Goal: Task Accomplishment & Management: Use online tool/utility

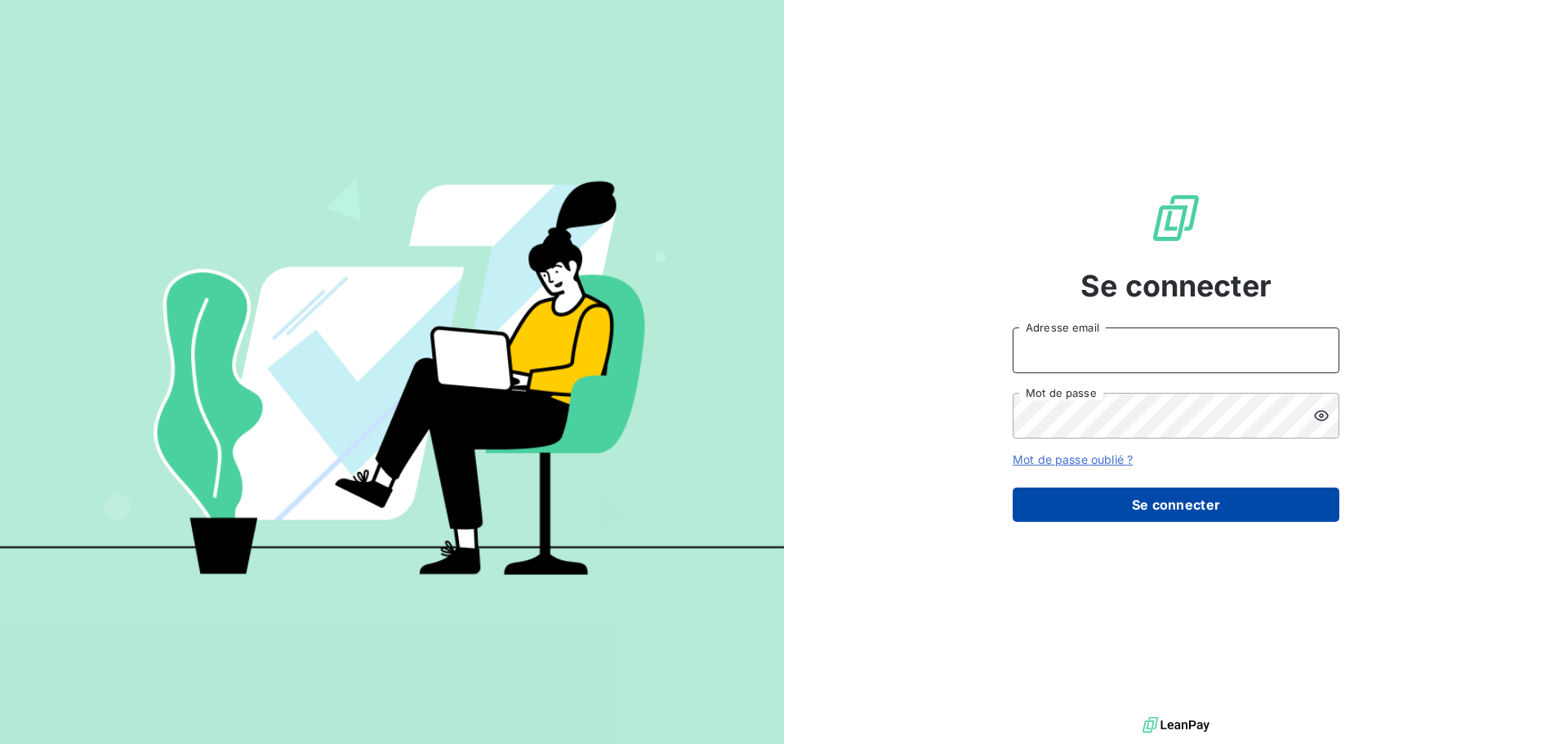
type input "[EMAIL_ADDRESS][DOMAIN_NAME]"
click at [1132, 506] on button "Se connecter" at bounding box center [1175, 505] width 326 height 34
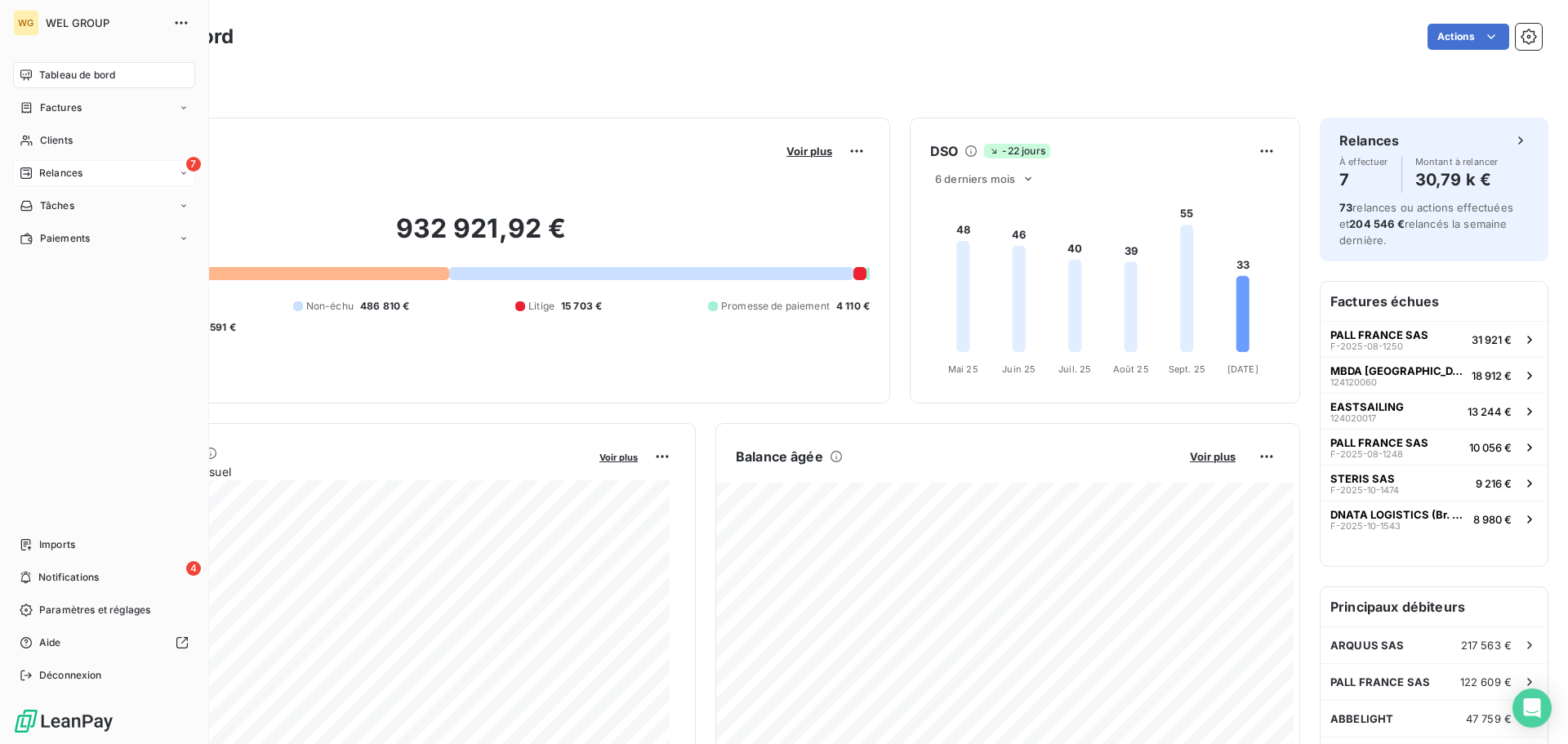
click at [85, 174] on div "7 Relances" at bounding box center [104, 173] width 183 height 26
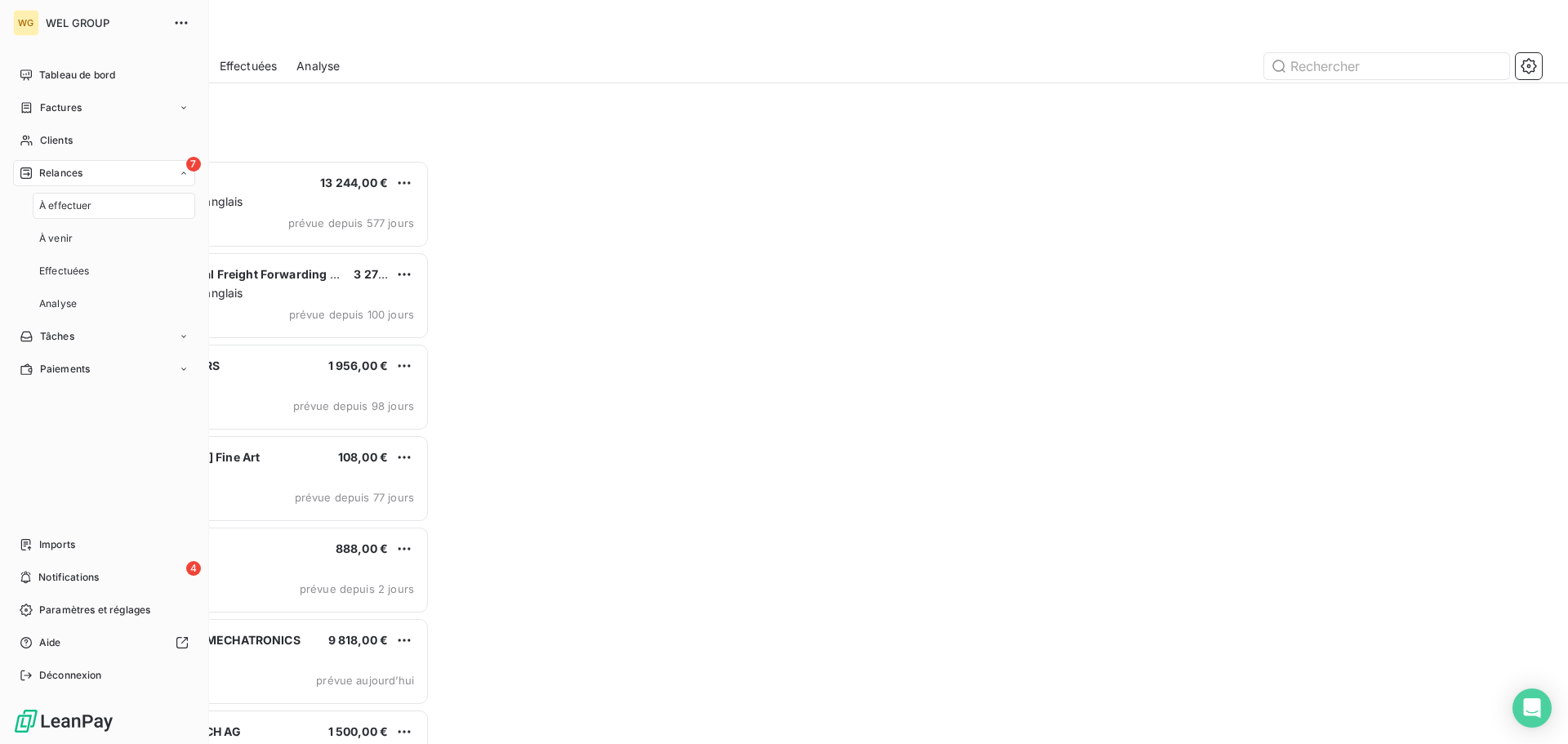
click at [133, 172] on div "7 Relances" at bounding box center [104, 173] width 183 height 26
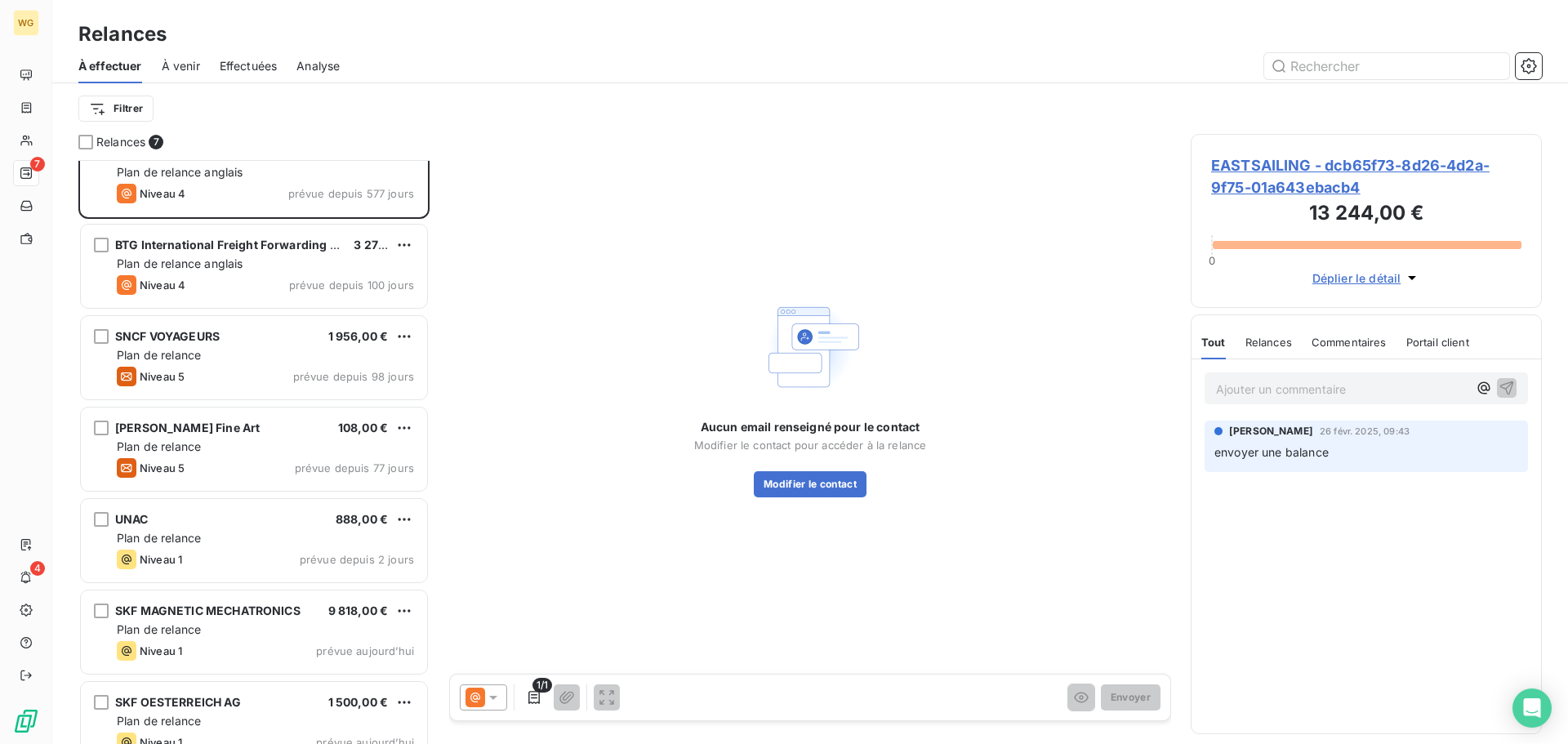
scroll to position [57, 0]
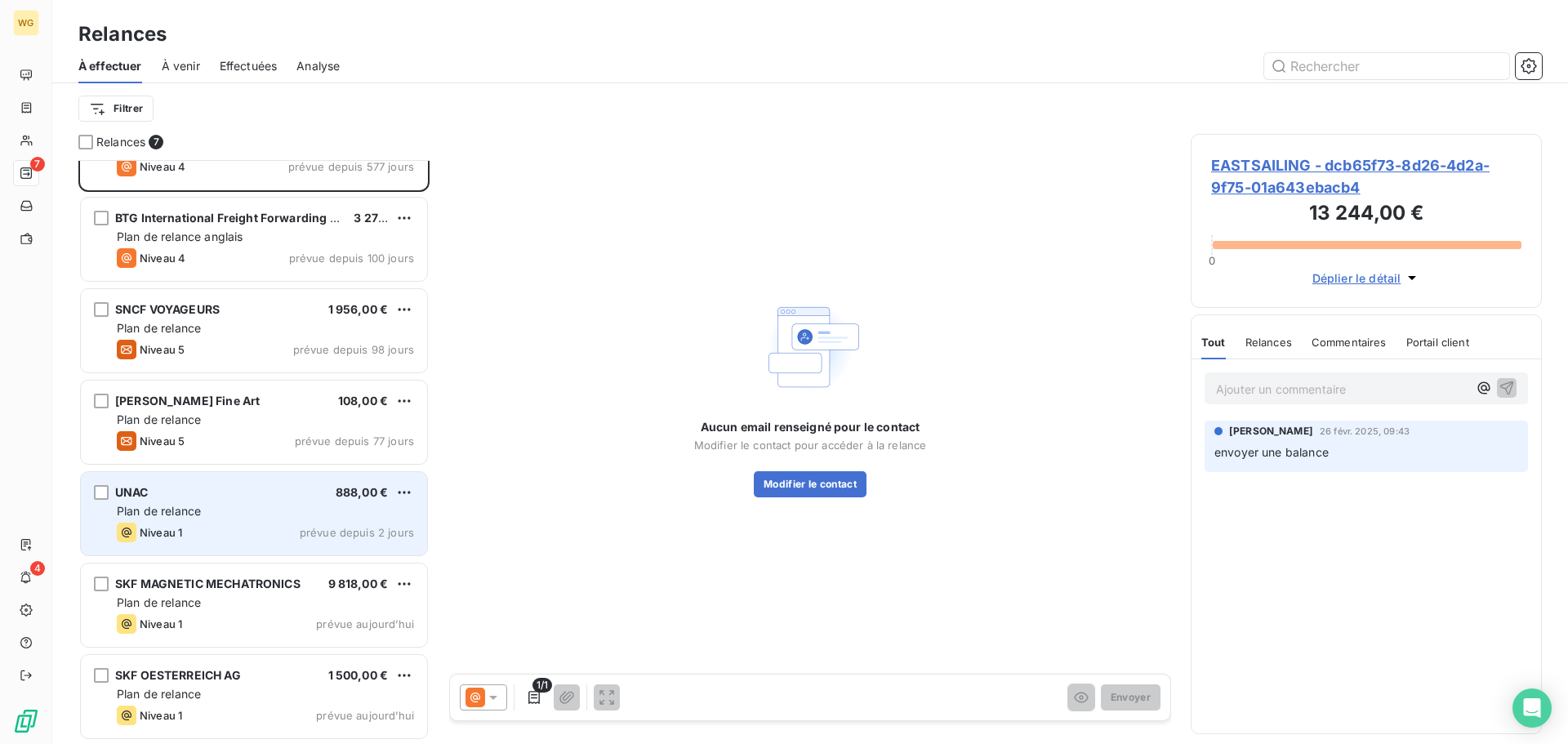
click at [229, 528] on div "Niveau 1 prévue depuis 2 jours" at bounding box center [265, 532] width 297 height 20
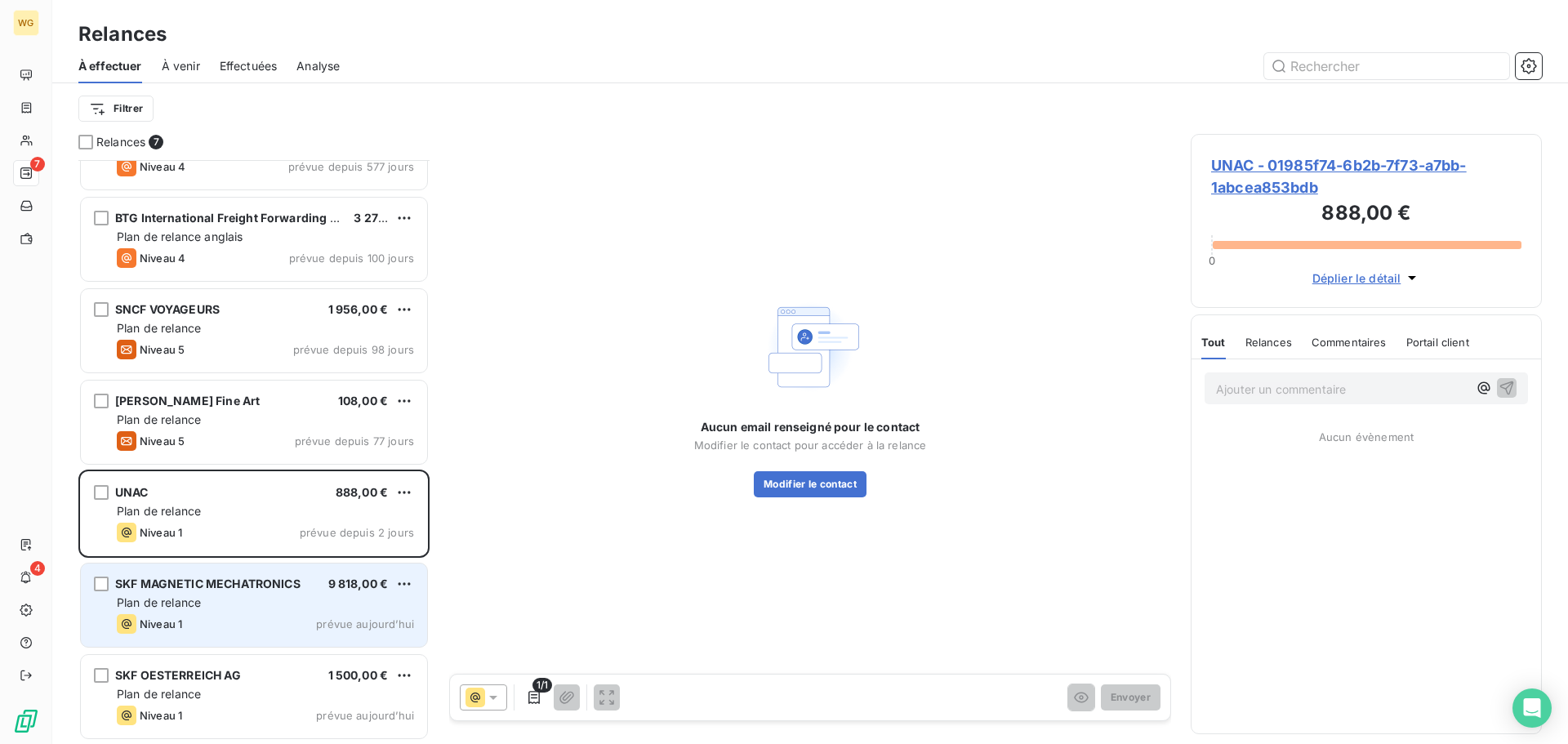
click at [230, 606] on div "Plan de relance" at bounding box center [265, 602] width 297 height 16
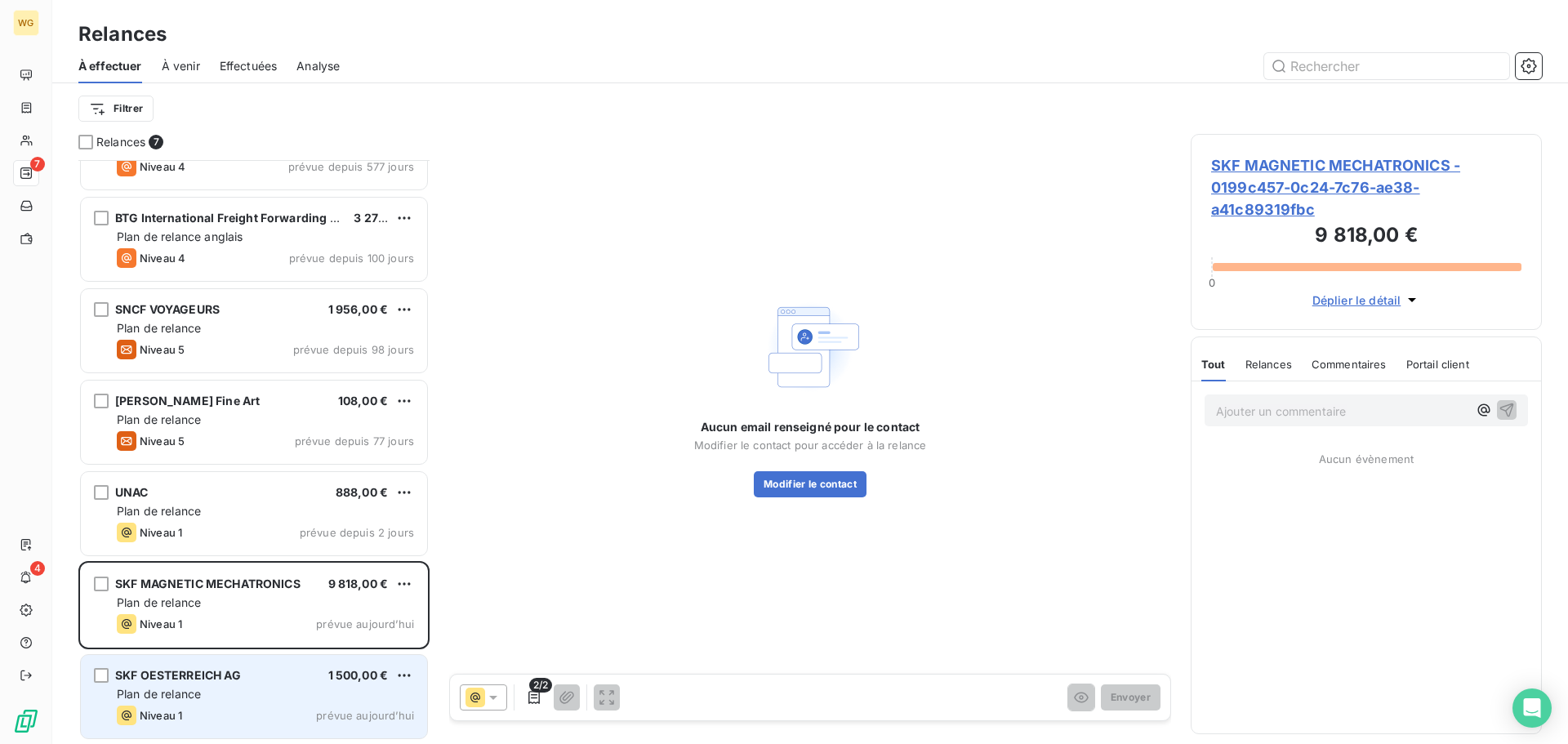
click at [230, 691] on div "Plan de relance" at bounding box center [265, 694] width 297 height 16
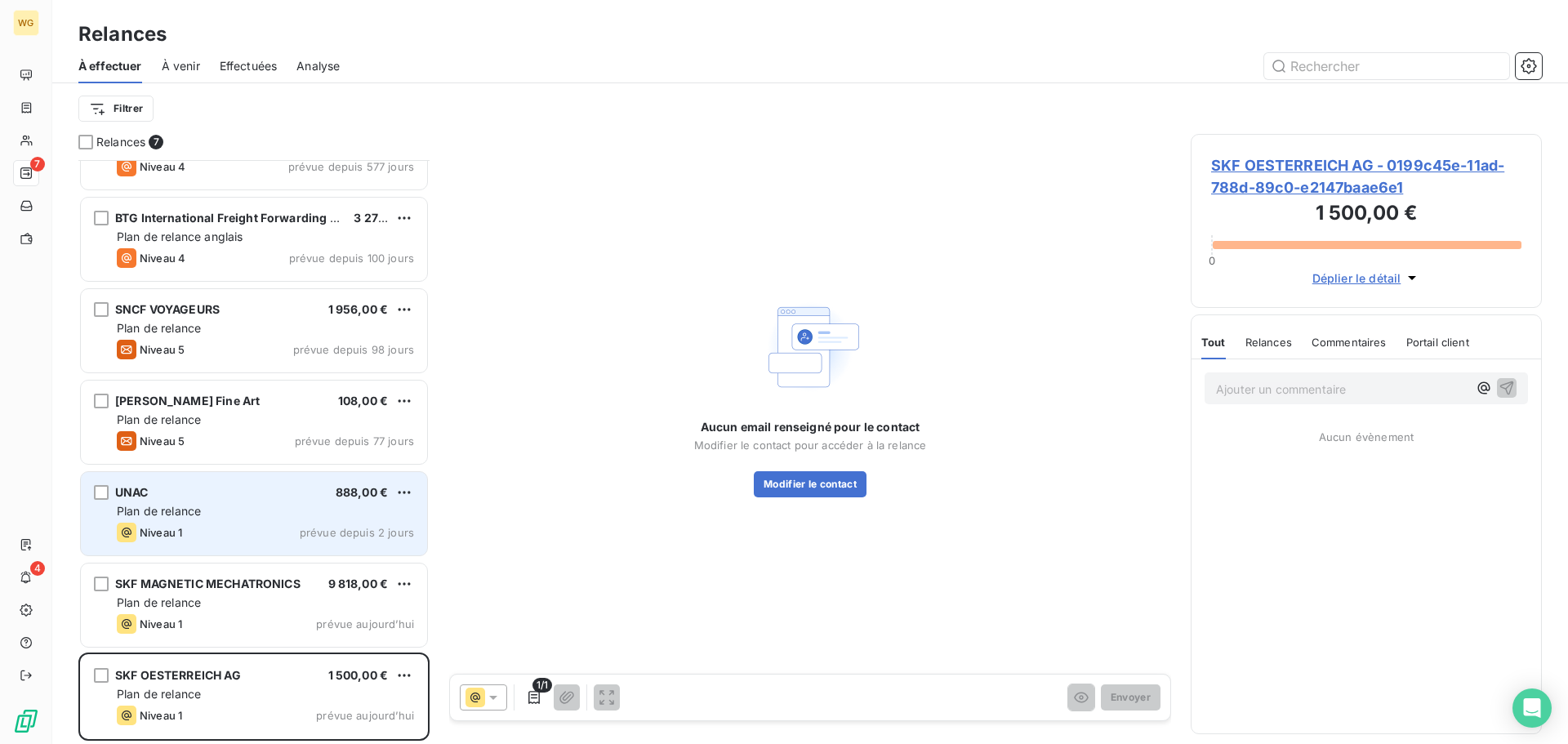
click at [243, 531] on div "Niveau 1 prévue depuis 2 jours" at bounding box center [265, 532] width 297 height 20
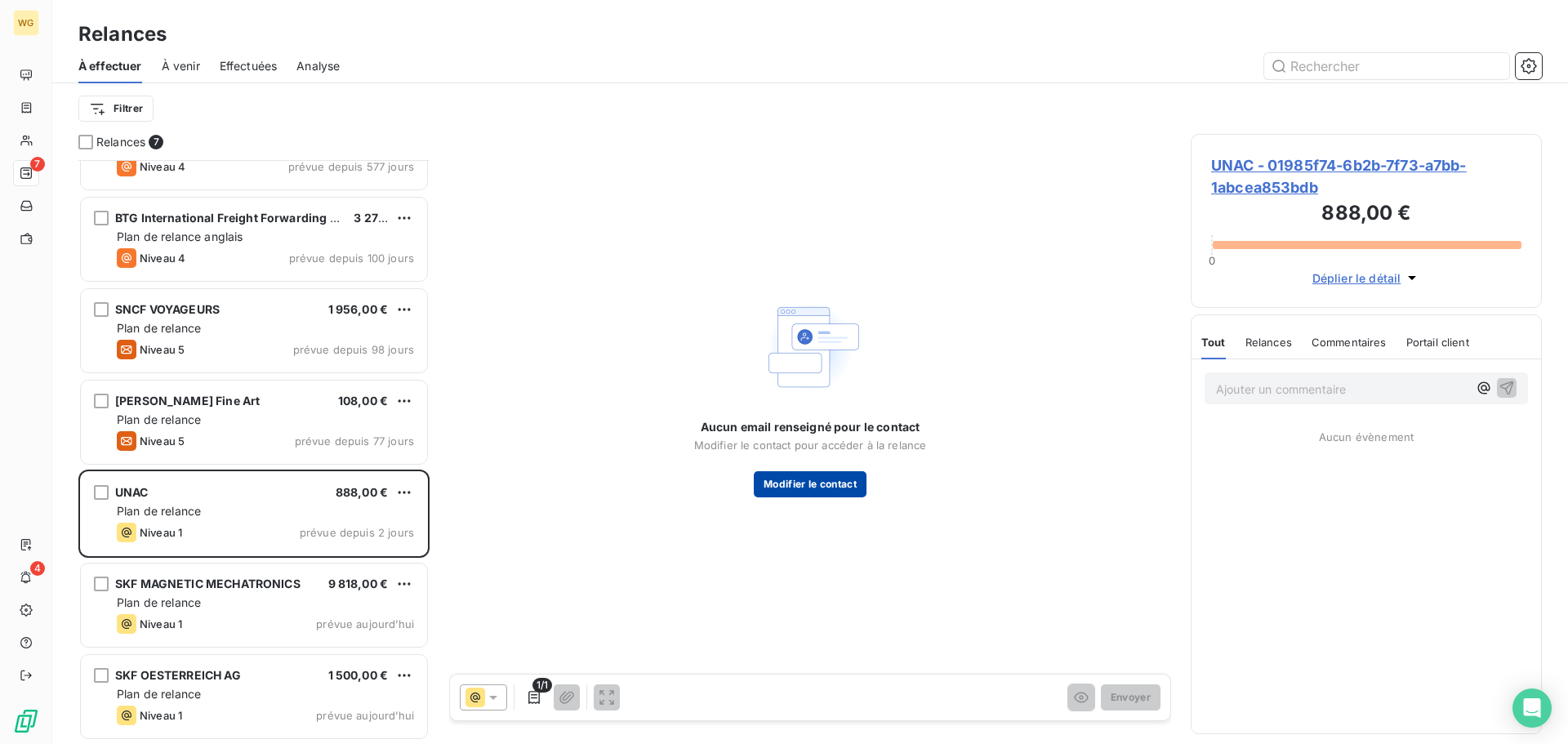
click at [832, 488] on button "Modifier le contact" at bounding box center [809, 484] width 113 height 26
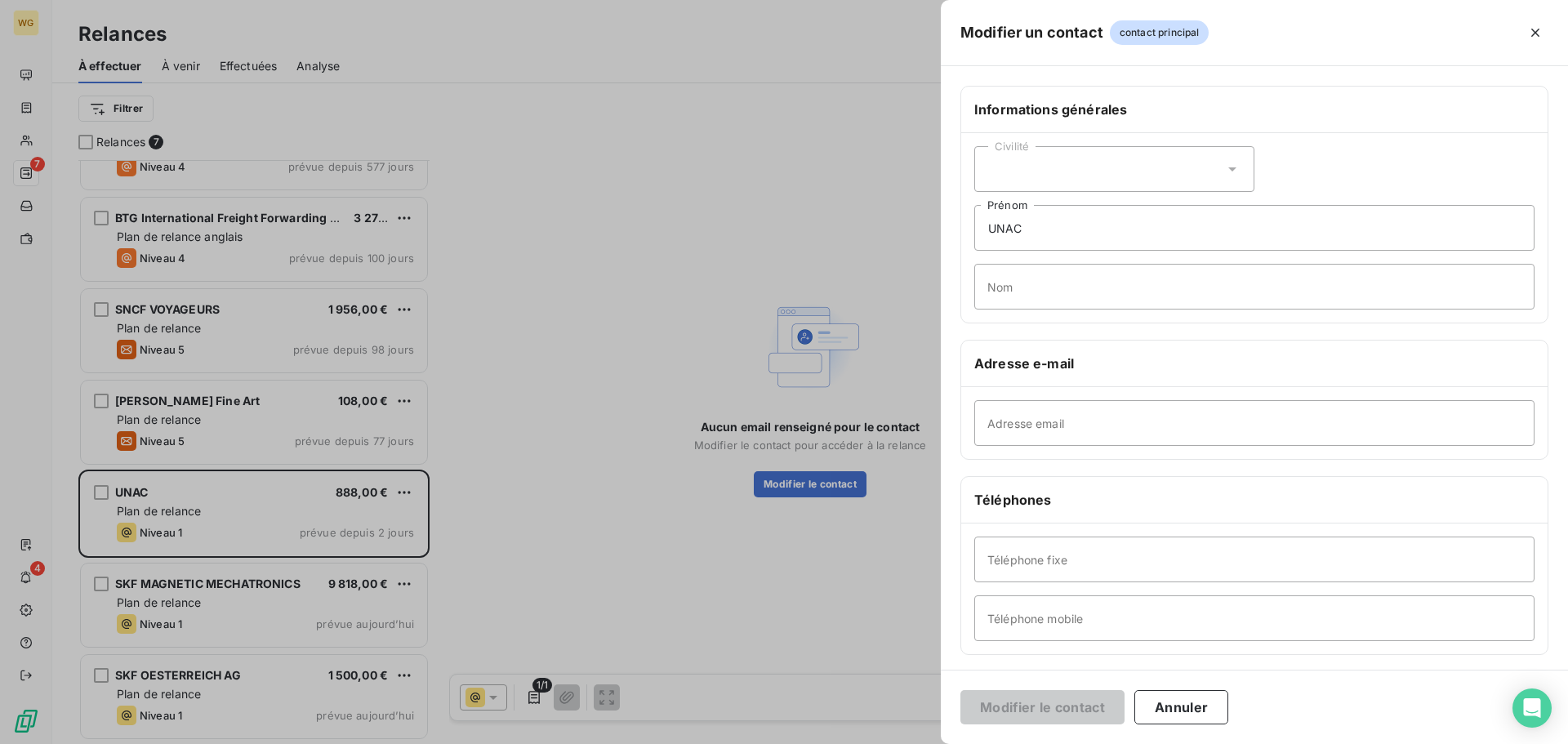
click at [1058, 168] on div "Civilité" at bounding box center [1114, 169] width 280 height 46
click at [1015, 245] on span "Monsieur" at bounding box center [1031, 239] width 49 height 16
click at [1053, 226] on input "UNAC" at bounding box center [1255, 227] width 561 height 46
drag, startPoint x: 1053, startPoint y: 226, endPoint x: 919, endPoint y: 235, distance: 134.3
click at [920, 743] on div "Modifier un contact contact principal Informations générales Civilité Monsieur …" at bounding box center [784, 744] width 1568 height 0
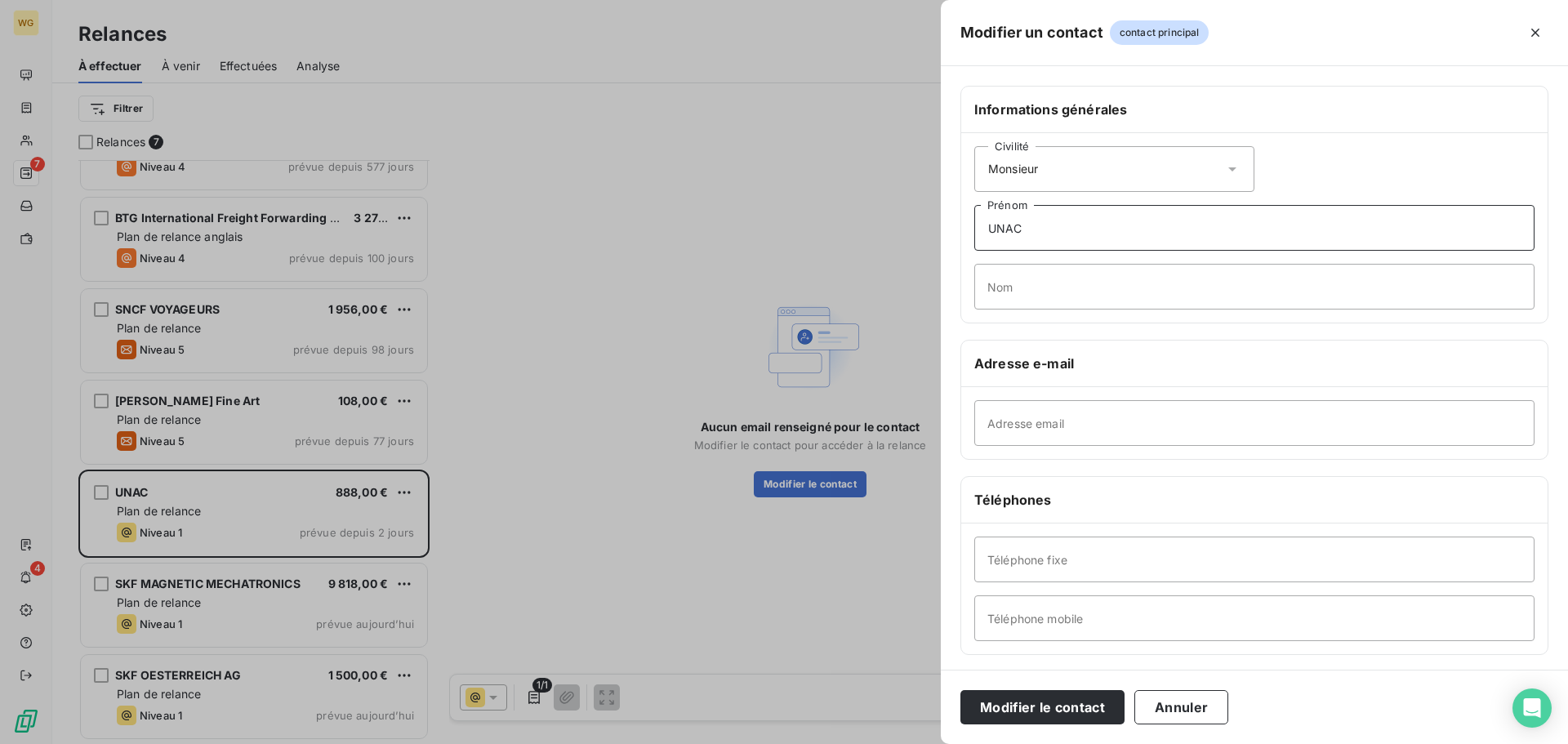
type input "s"
type input "Sylvain"
type input "GILET"
click at [1104, 431] on input "Adresse email" at bounding box center [1255, 423] width 561 height 46
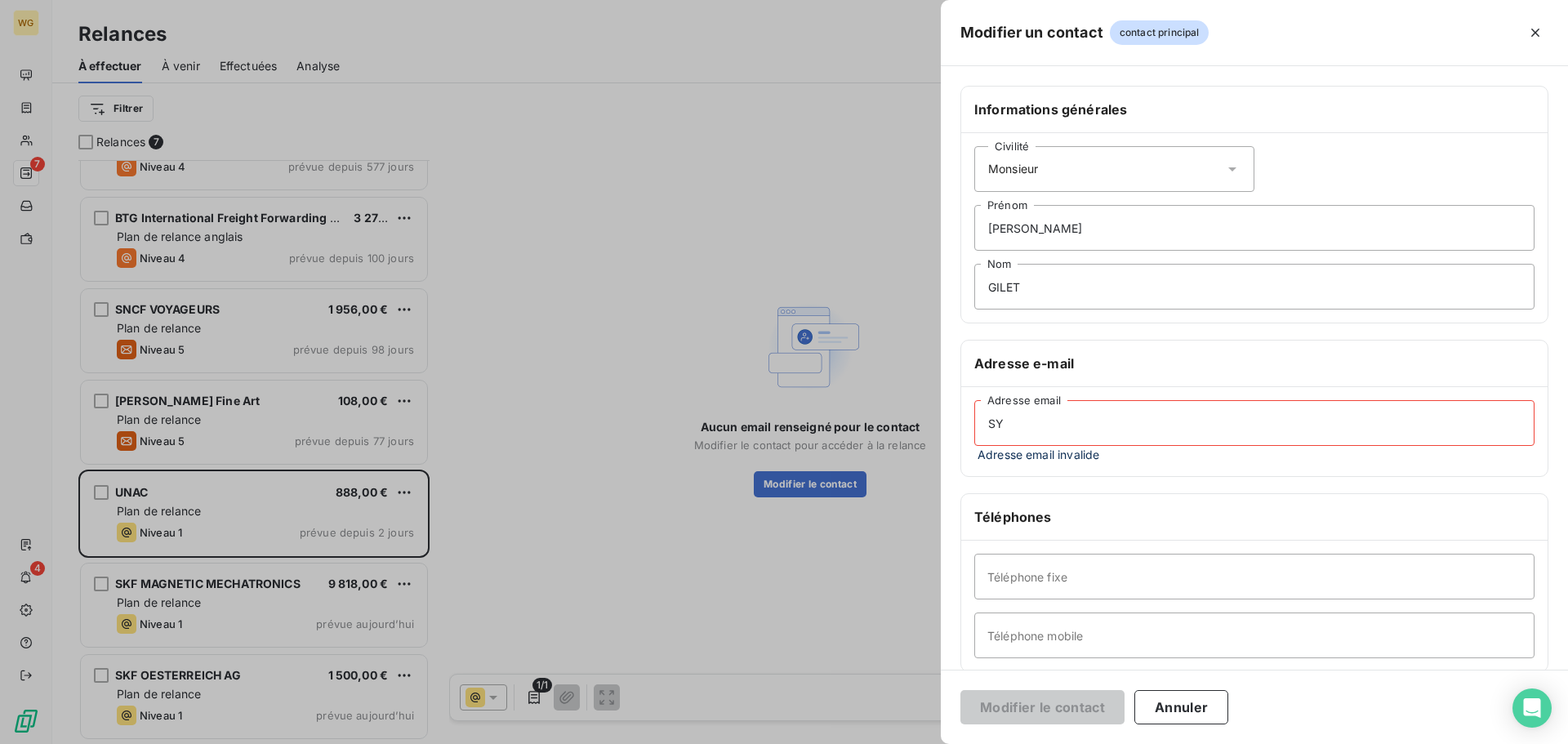
type input "S"
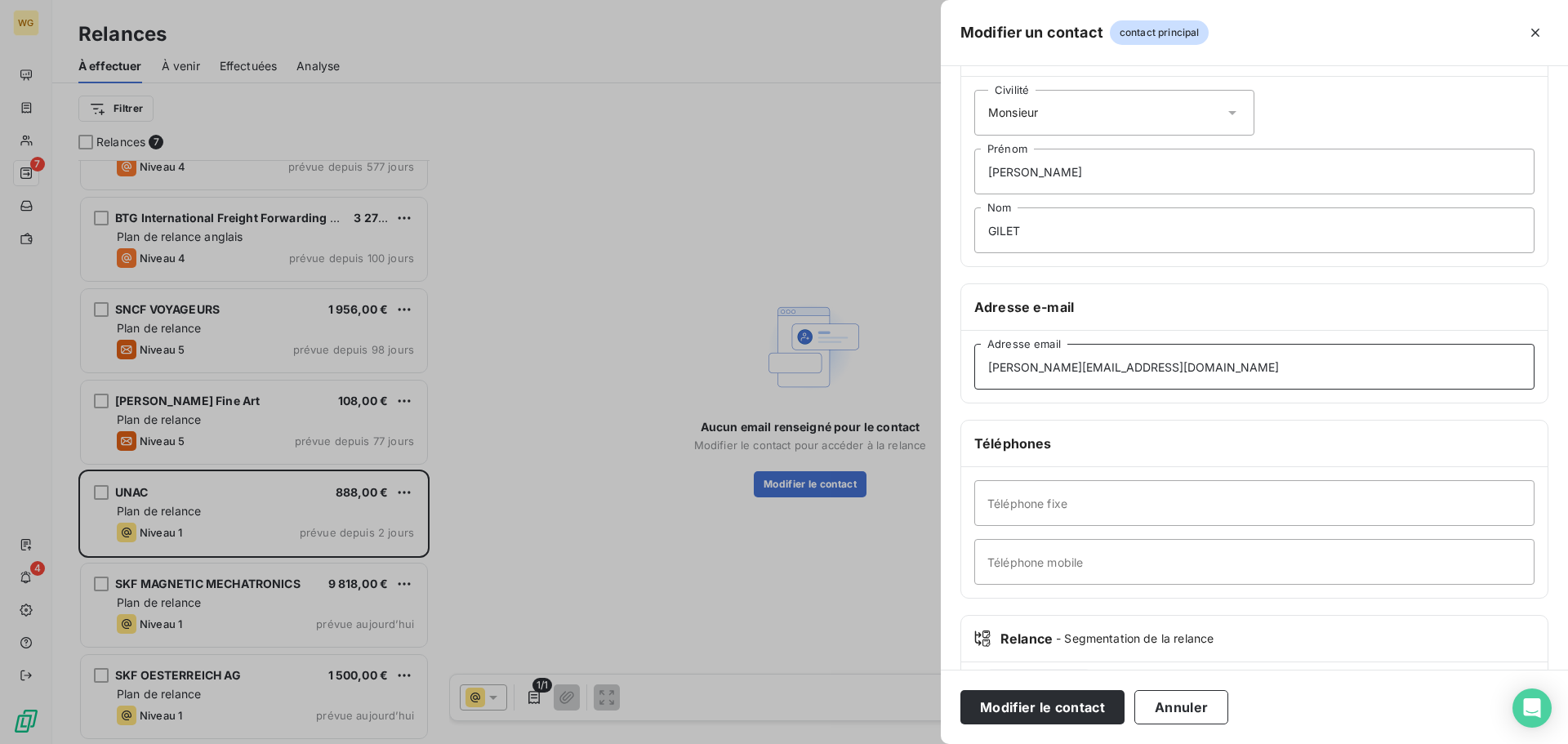
scroll to position [141, 0]
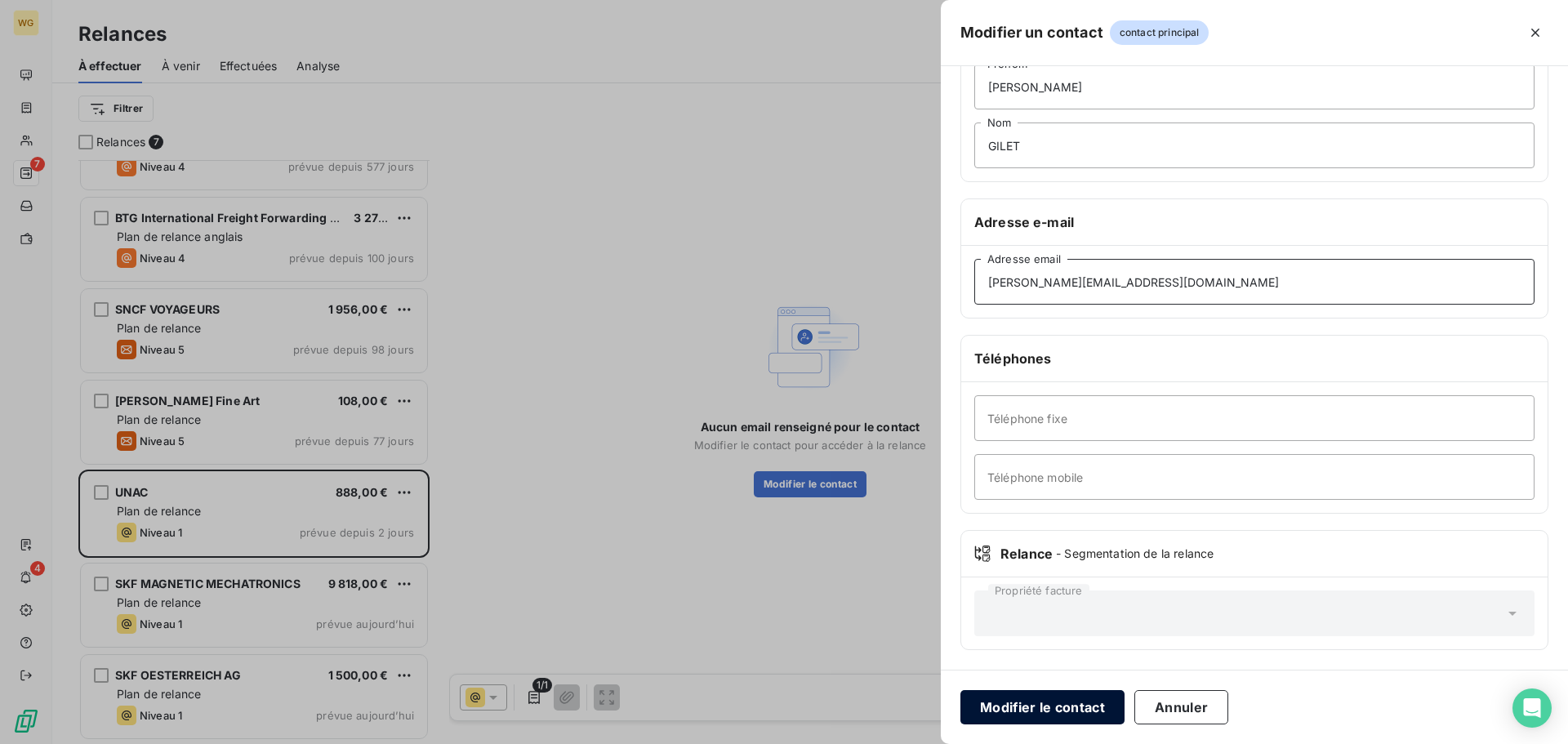
type input "sylvain.gilet@unac.fr"
drag, startPoint x: 1027, startPoint y: 709, endPoint x: 984, endPoint y: 701, distance: 43.7
click at [1028, 709] on button "Modifier le contact" at bounding box center [1042, 707] width 164 height 34
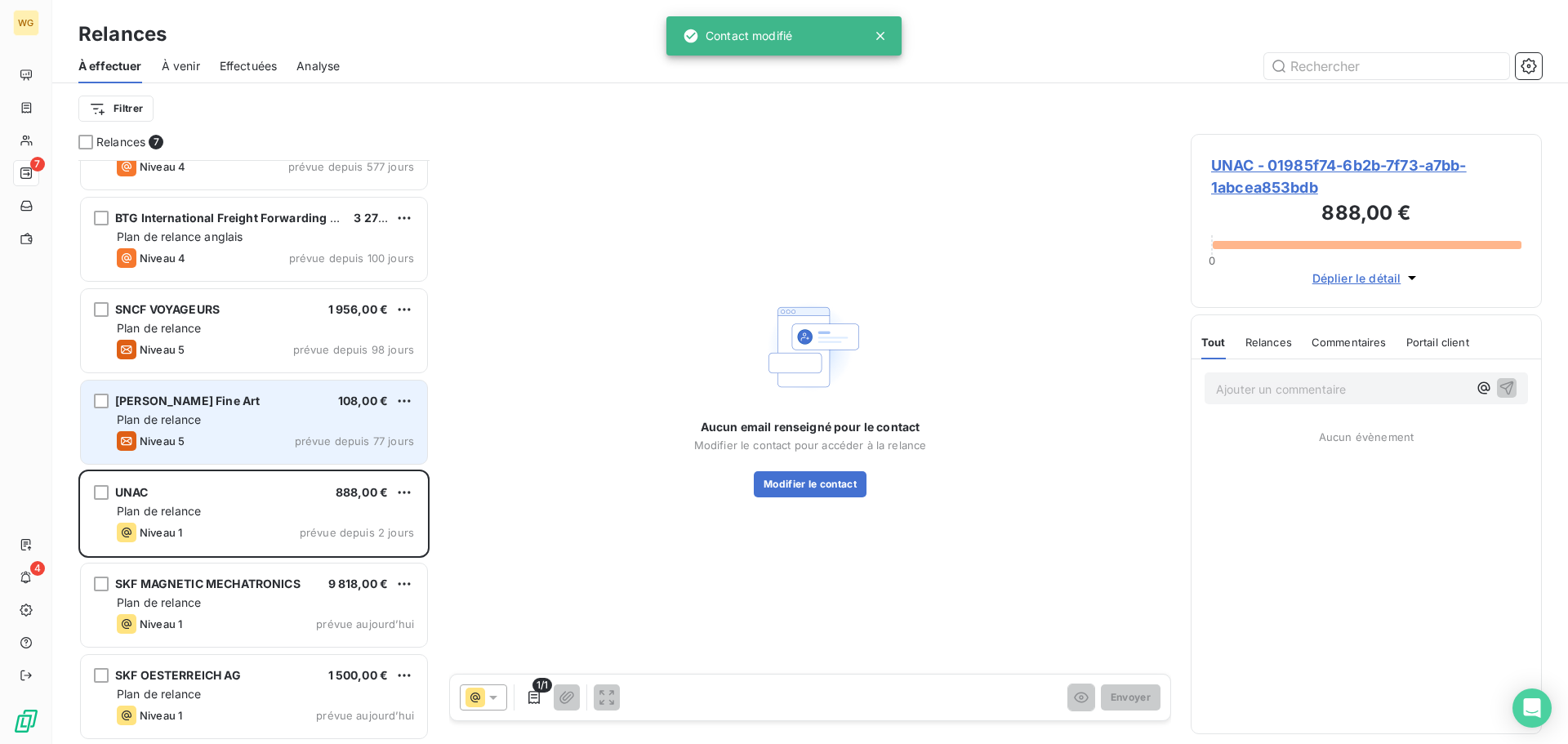
click at [215, 443] on div "Niveau 5 prévue depuis 77 jours" at bounding box center [265, 441] width 297 height 20
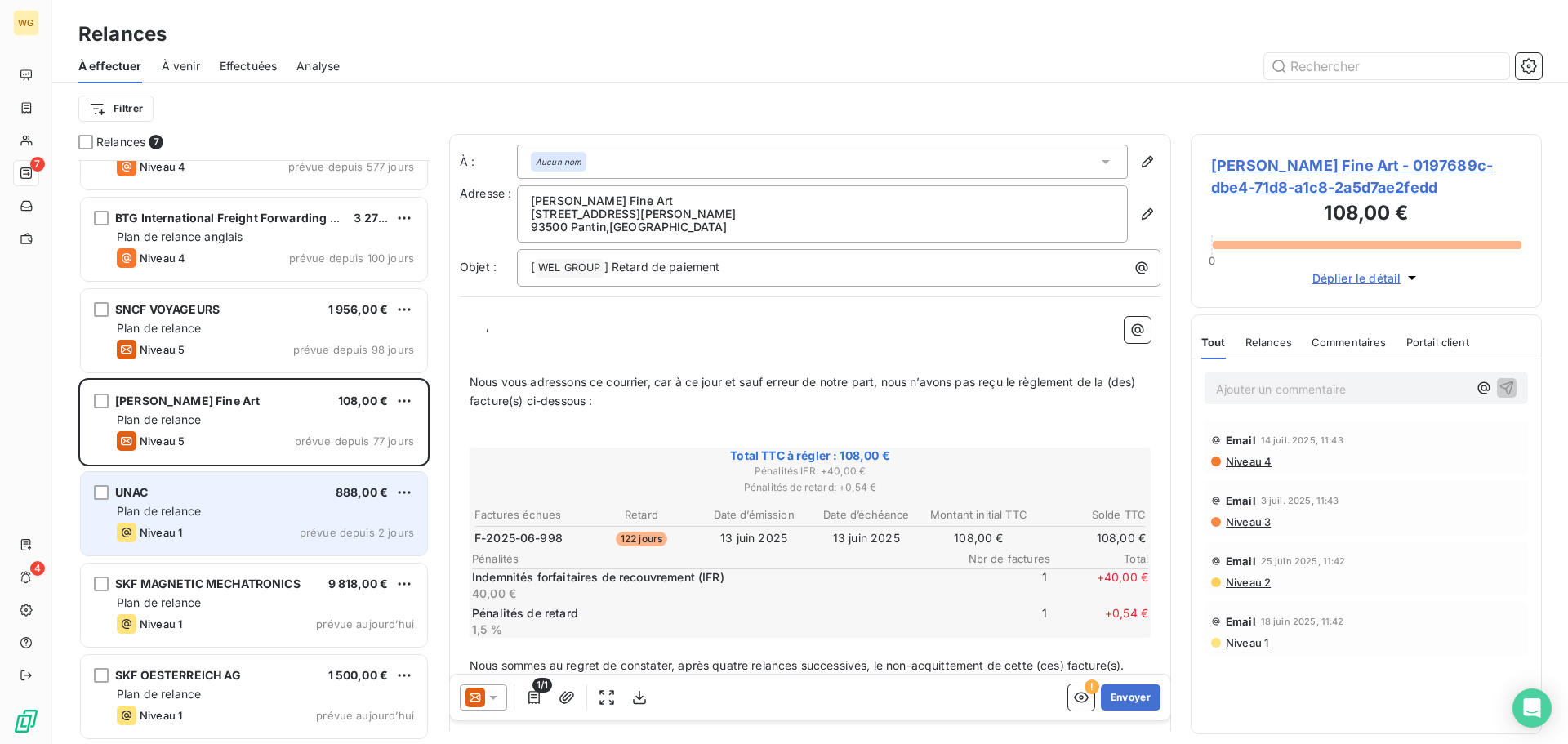
click at [215, 513] on div "Plan de relance" at bounding box center [265, 511] width 297 height 16
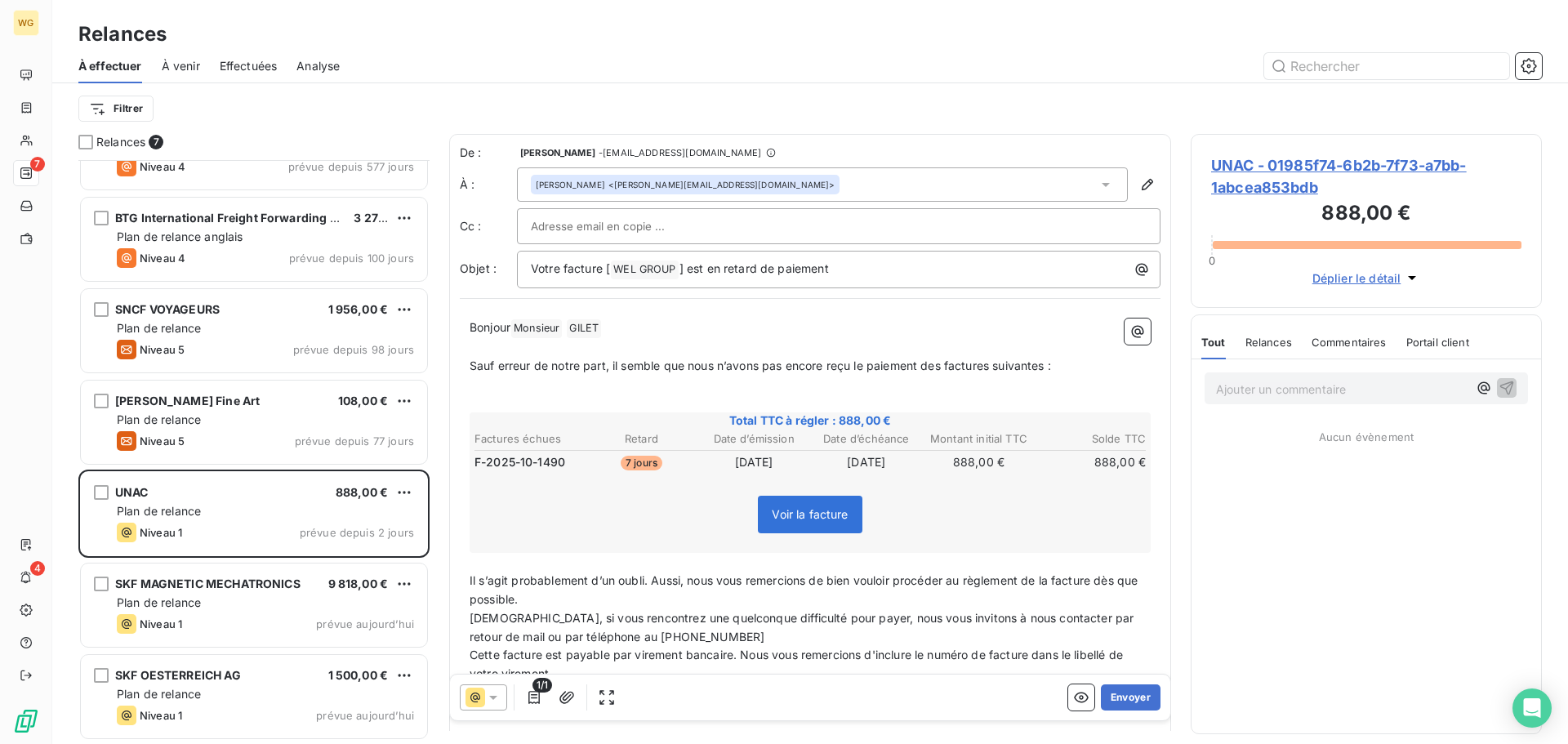
click at [262, 65] on span "Effectuées" at bounding box center [248, 65] width 58 height 16
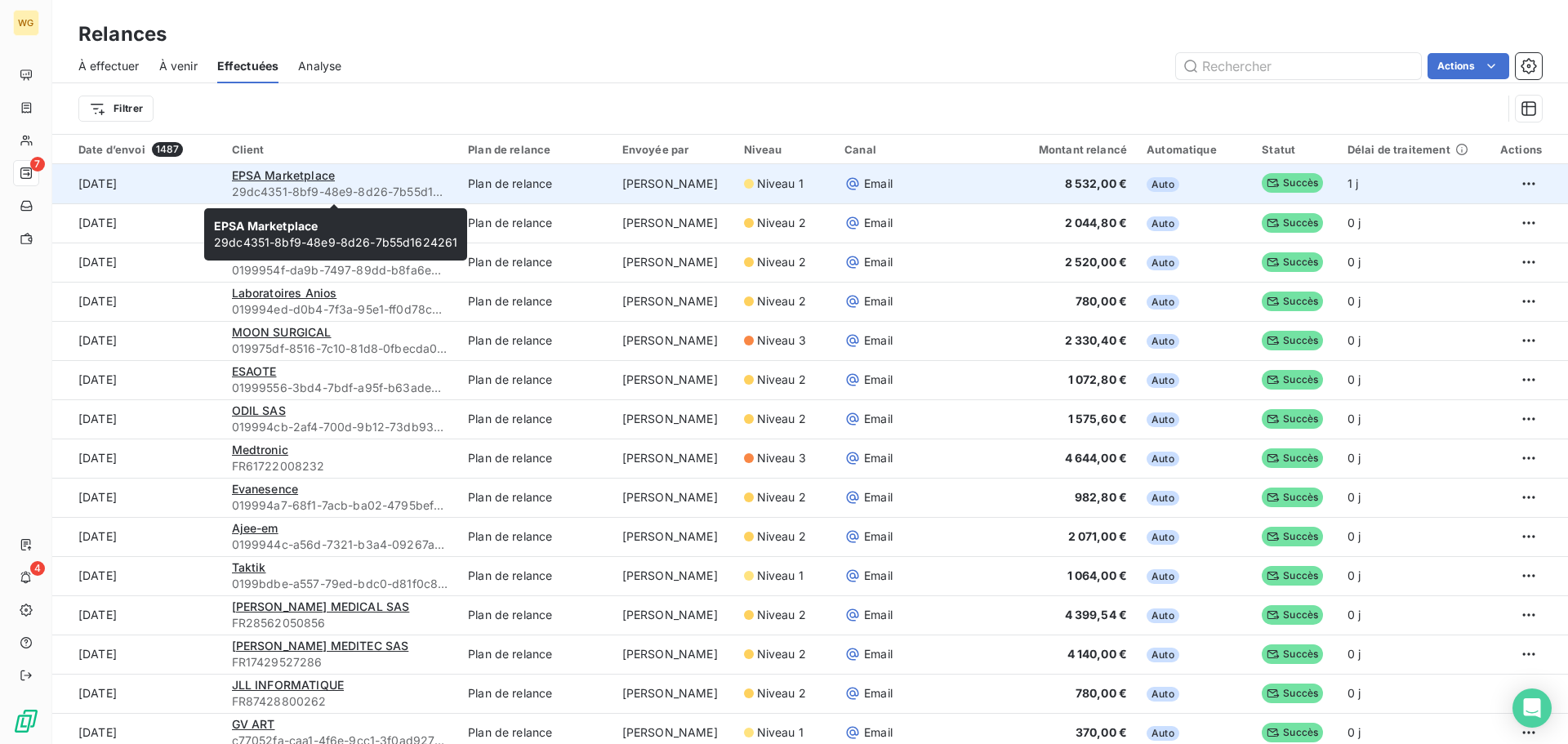
click at [370, 187] on span "29dc4351-8bf9-48e9-8d26-7b55d1624261" at bounding box center [340, 191] width 217 height 16
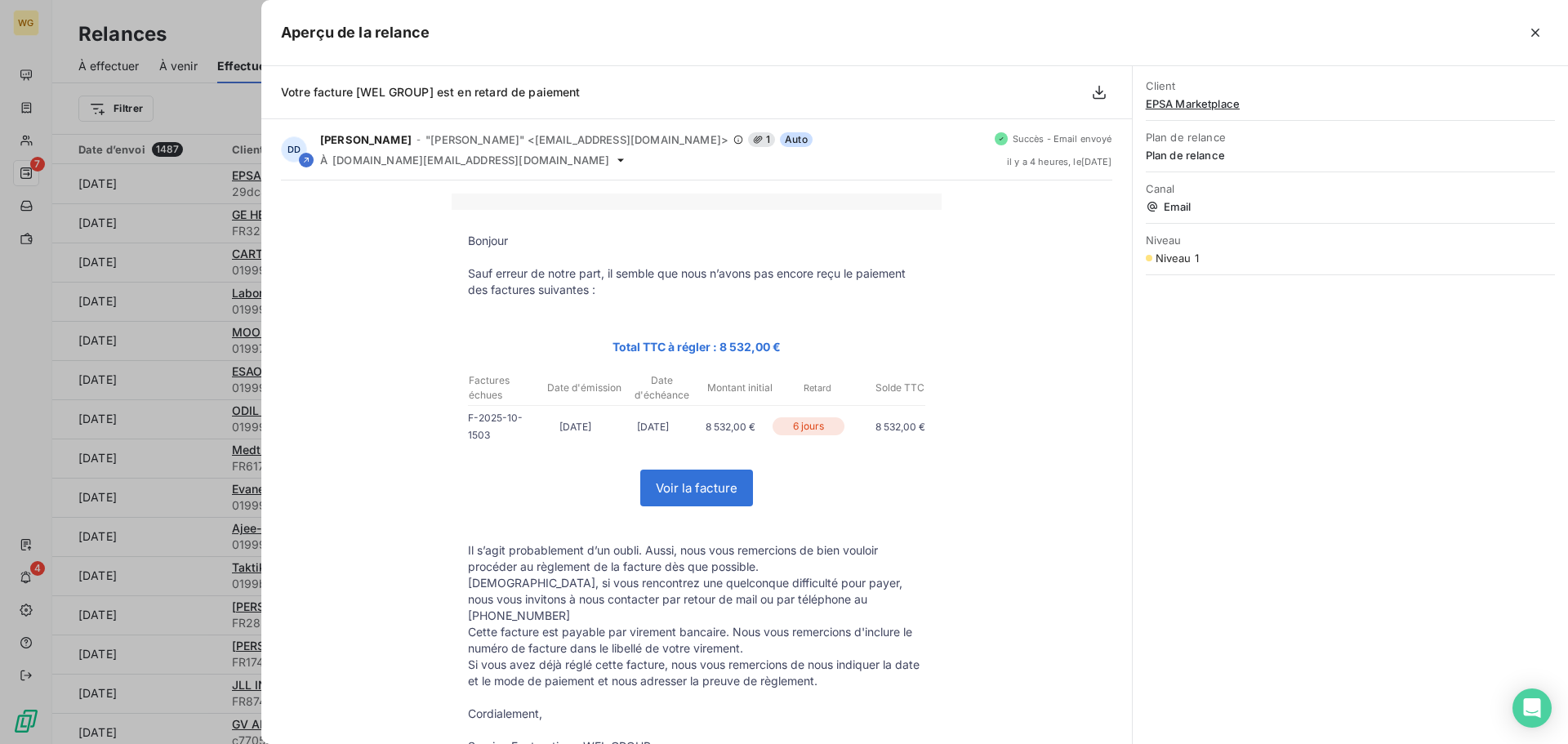
scroll to position [138, 0]
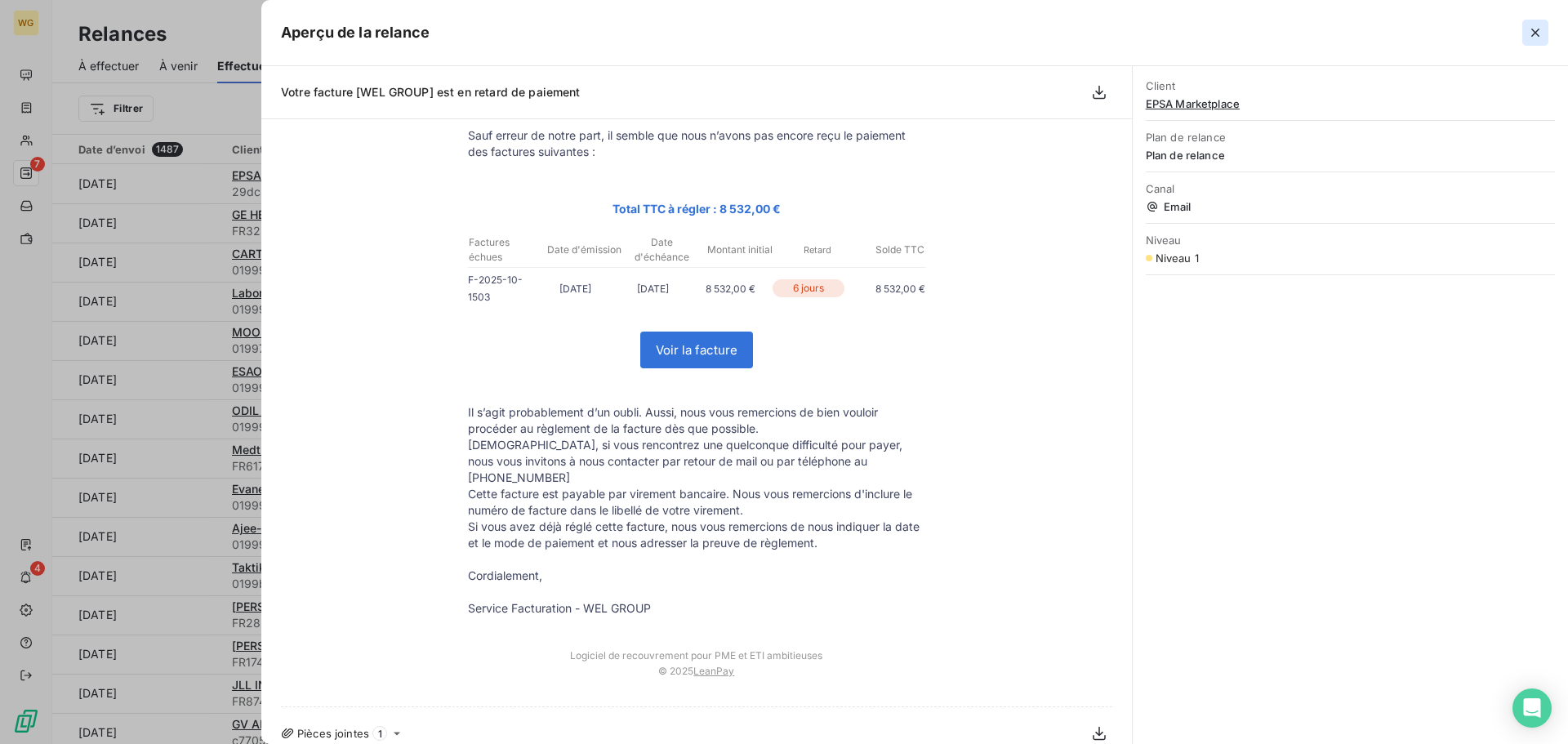
click at [1534, 29] on icon "button" at bounding box center [1535, 32] width 16 height 16
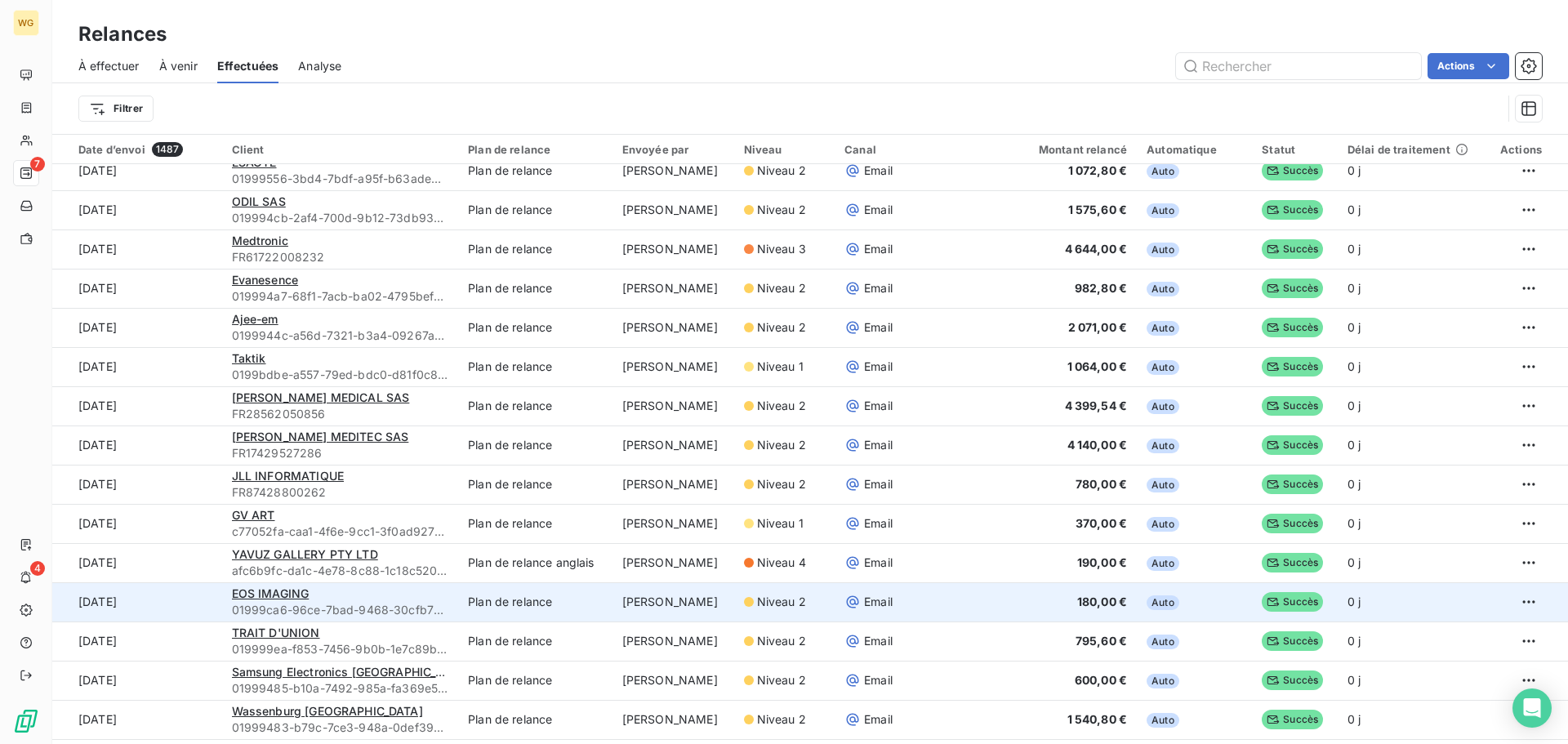
scroll to position [245, 0]
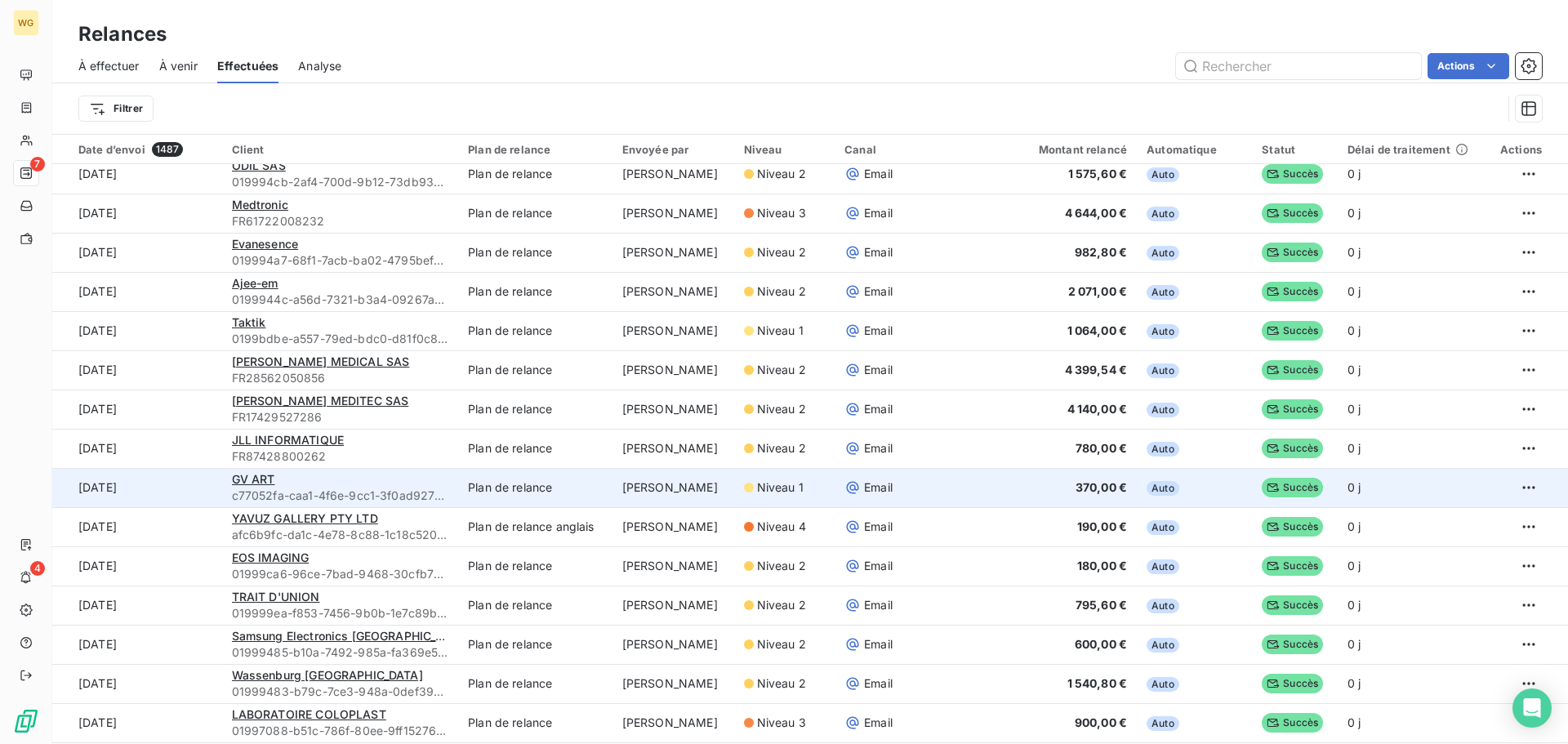
click at [420, 493] on span "c77052fa-caa1-4f6e-9cc1-3f0ad92754be" at bounding box center [340, 495] width 217 height 16
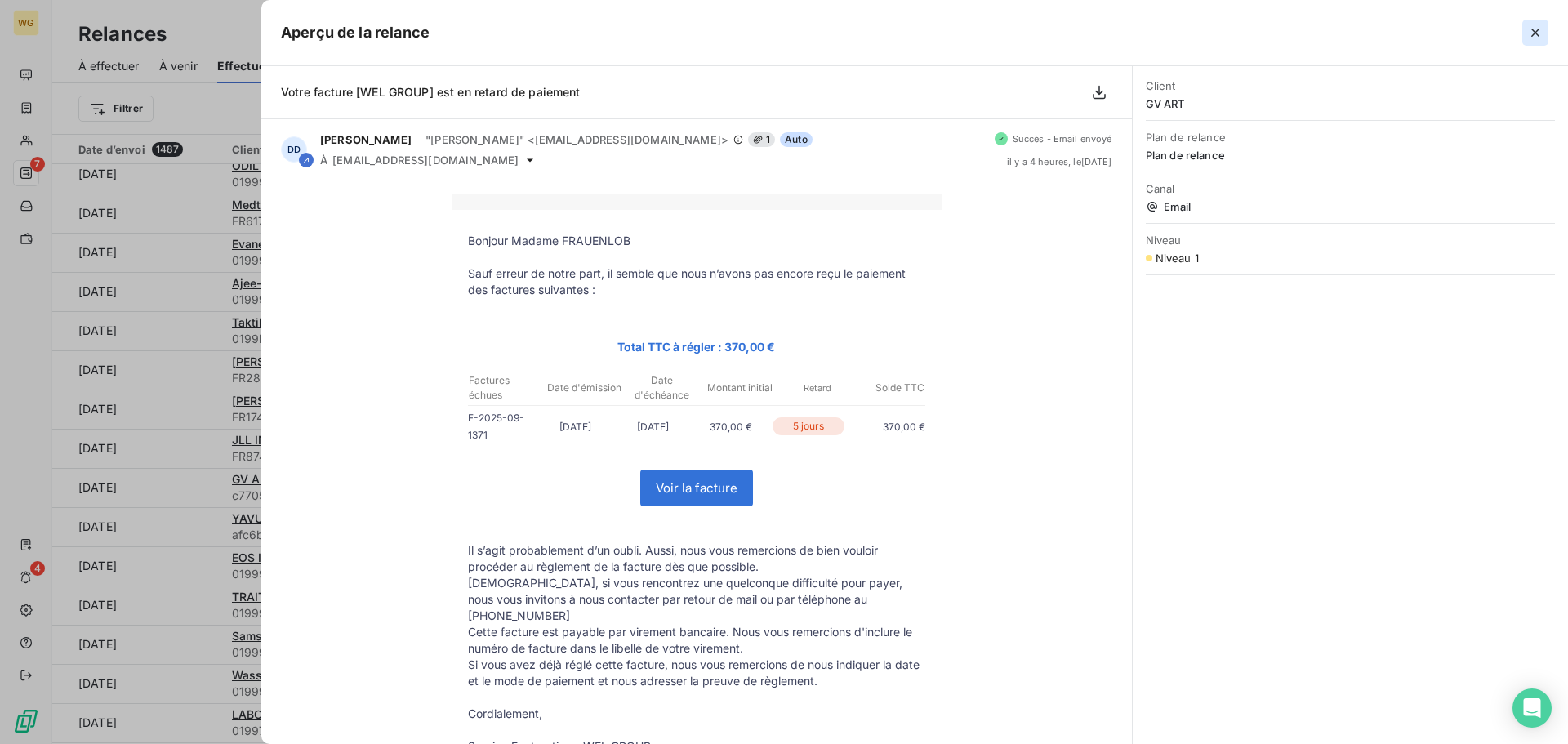
click at [1535, 28] on icon "button" at bounding box center [1535, 32] width 16 height 16
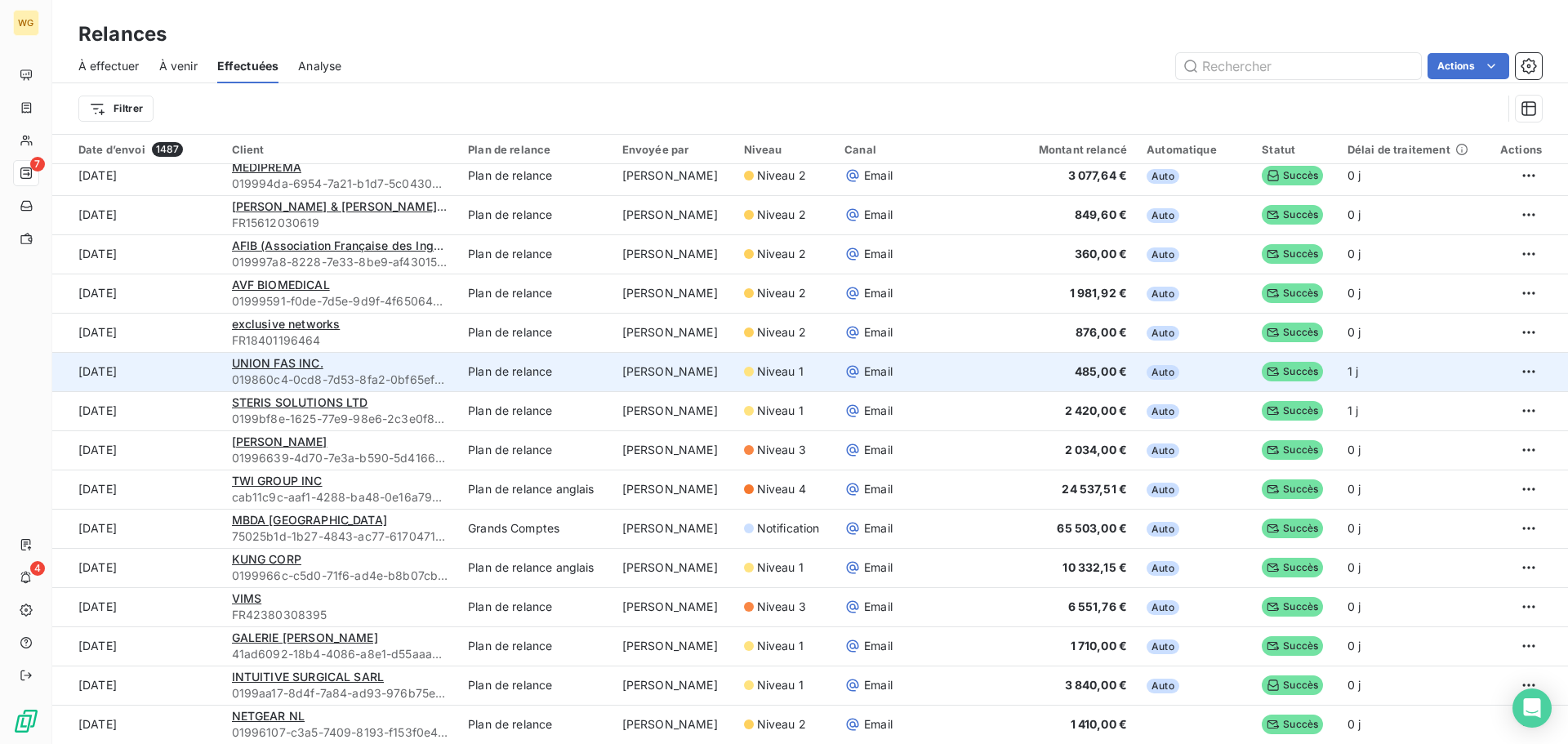
scroll to position [1388, 0]
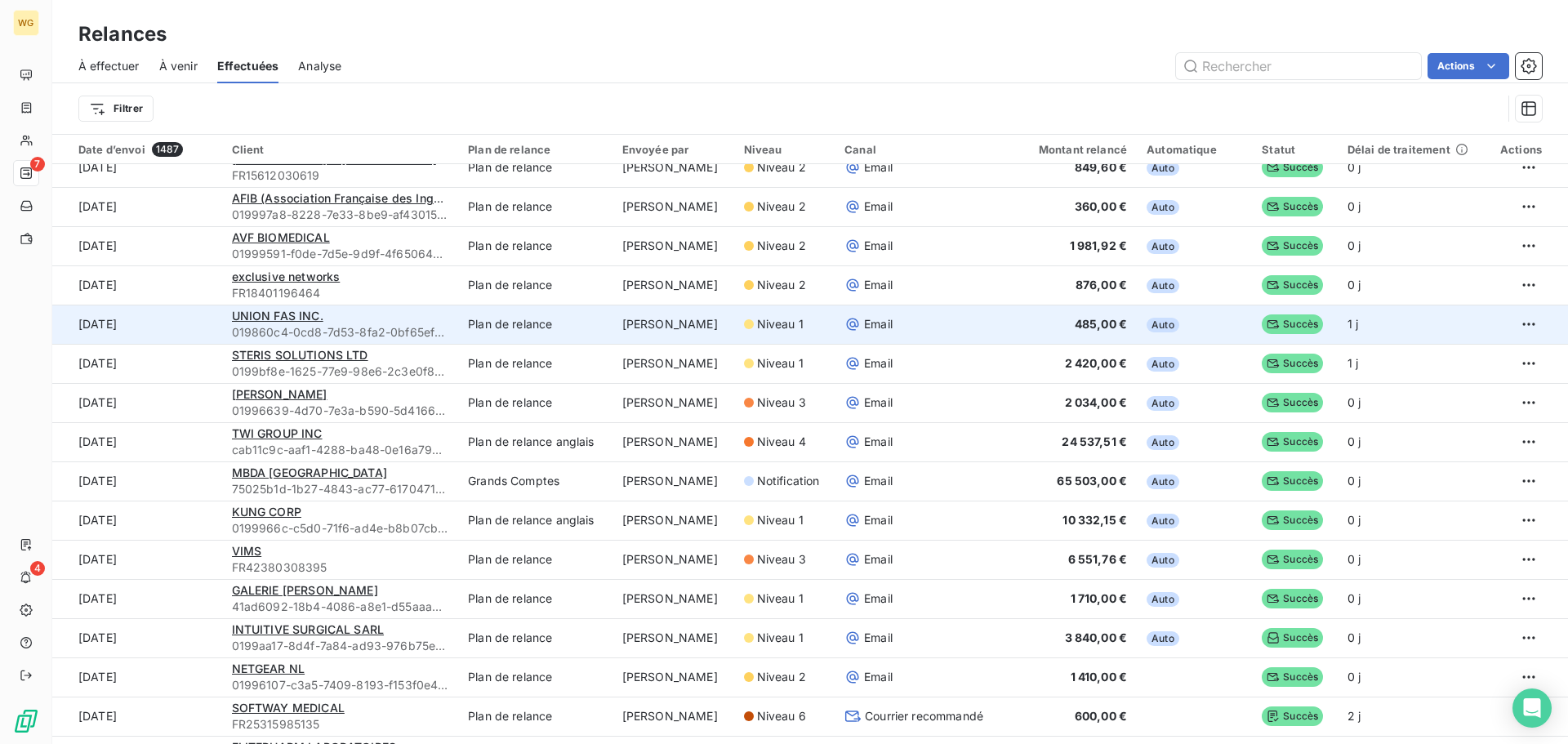
click at [334, 329] on span "019860c4-0cd8-7d53-8fa2-0bf65ef74603" at bounding box center [340, 332] width 217 height 16
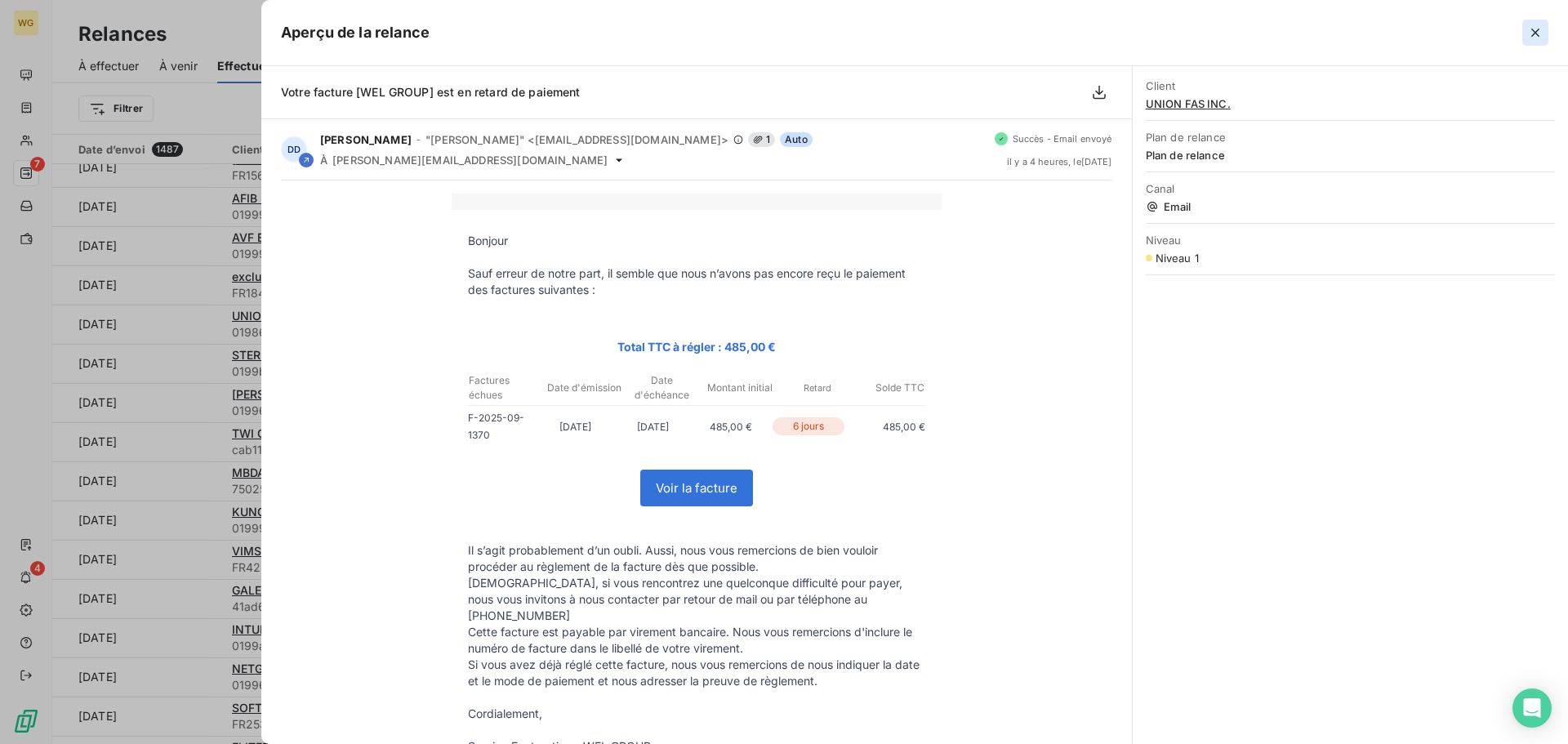
click at [1536, 36] on icon "button" at bounding box center [1535, 32] width 16 height 16
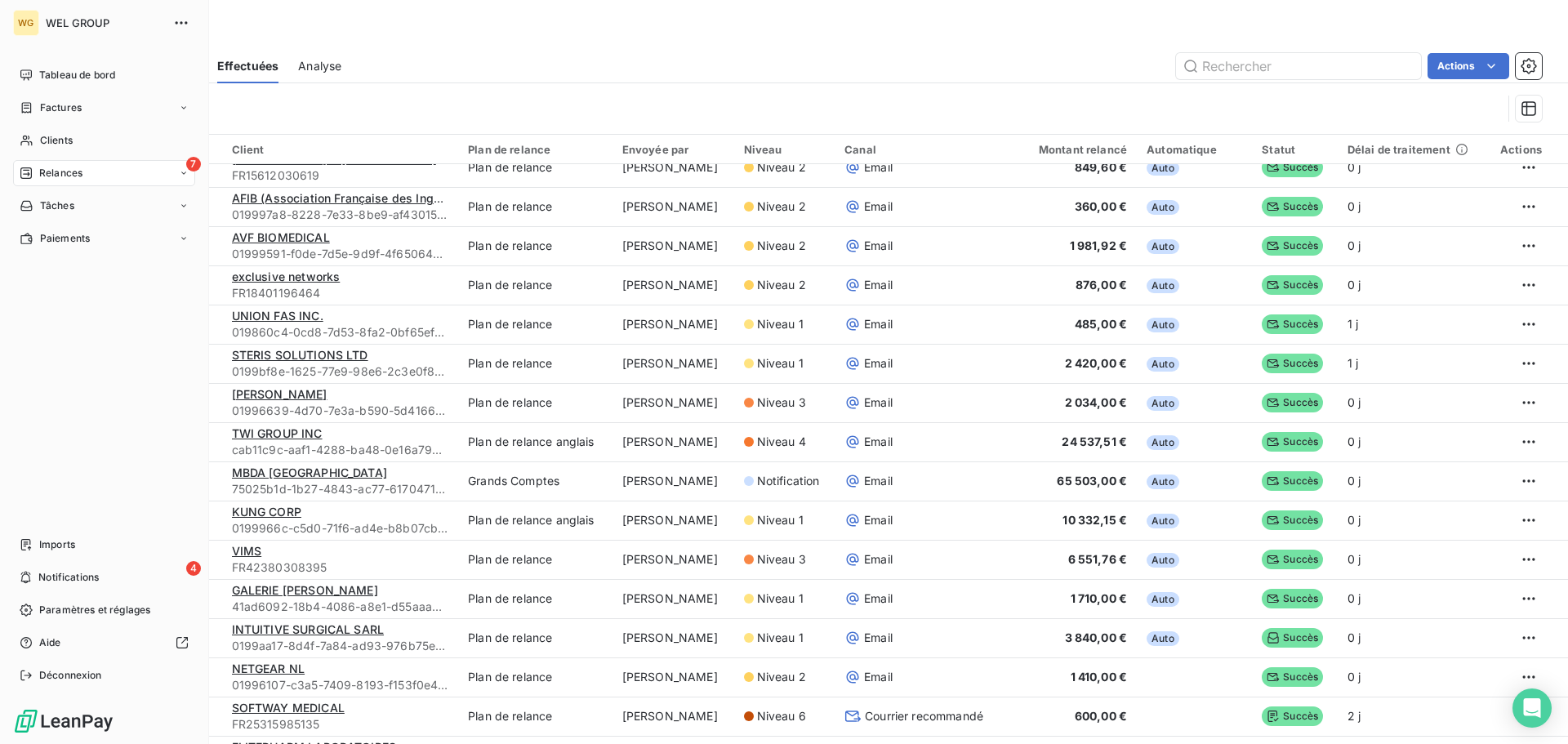
click at [36, 171] on div "Relances" at bounding box center [51, 173] width 63 height 15
click at [87, 177] on div "7 Relances" at bounding box center [104, 173] width 183 height 26
click at [78, 176] on span "Relances" at bounding box center [61, 173] width 43 height 15
click at [66, 211] on span "À effectuer" at bounding box center [66, 205] width 53 height 15
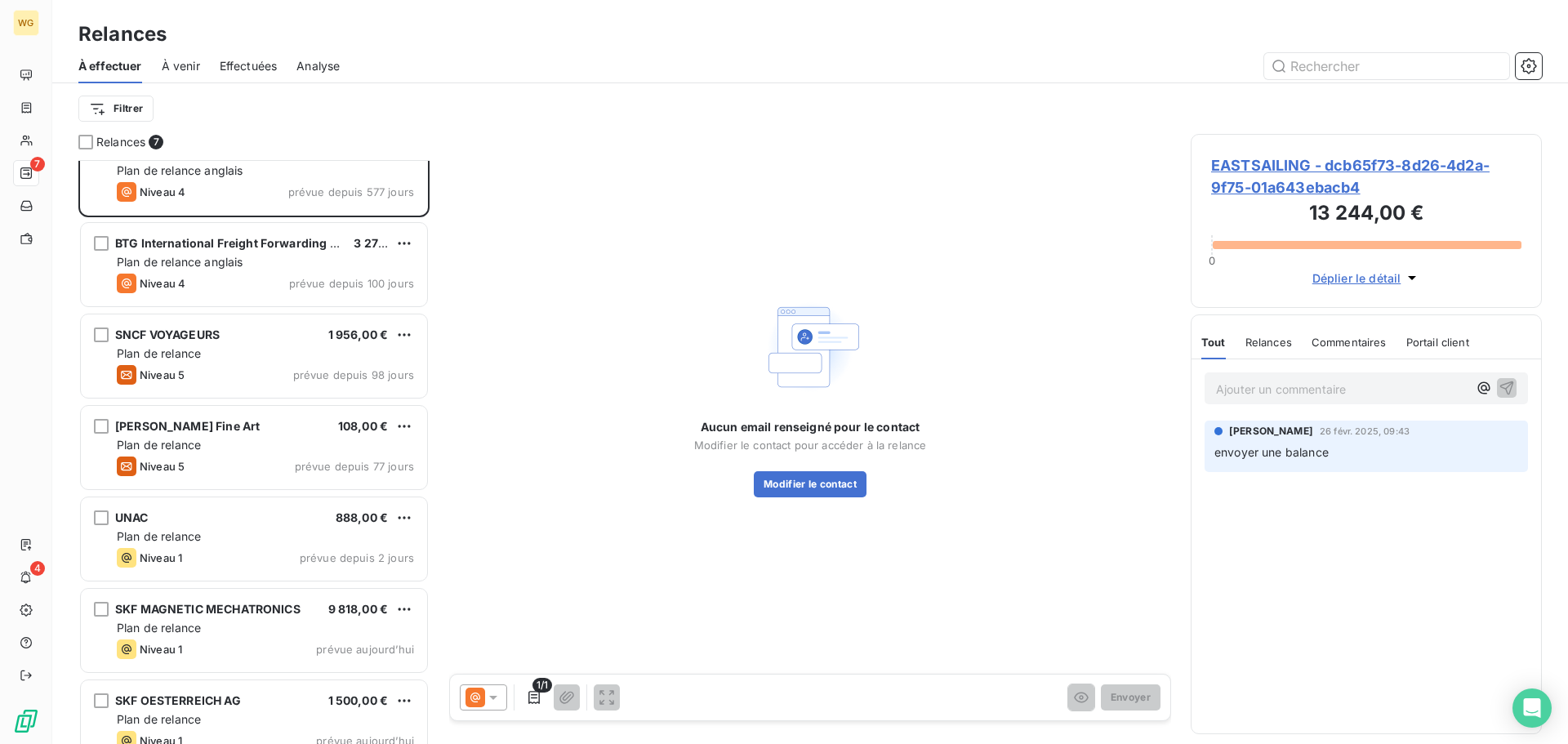
scroll to position [57, 0]
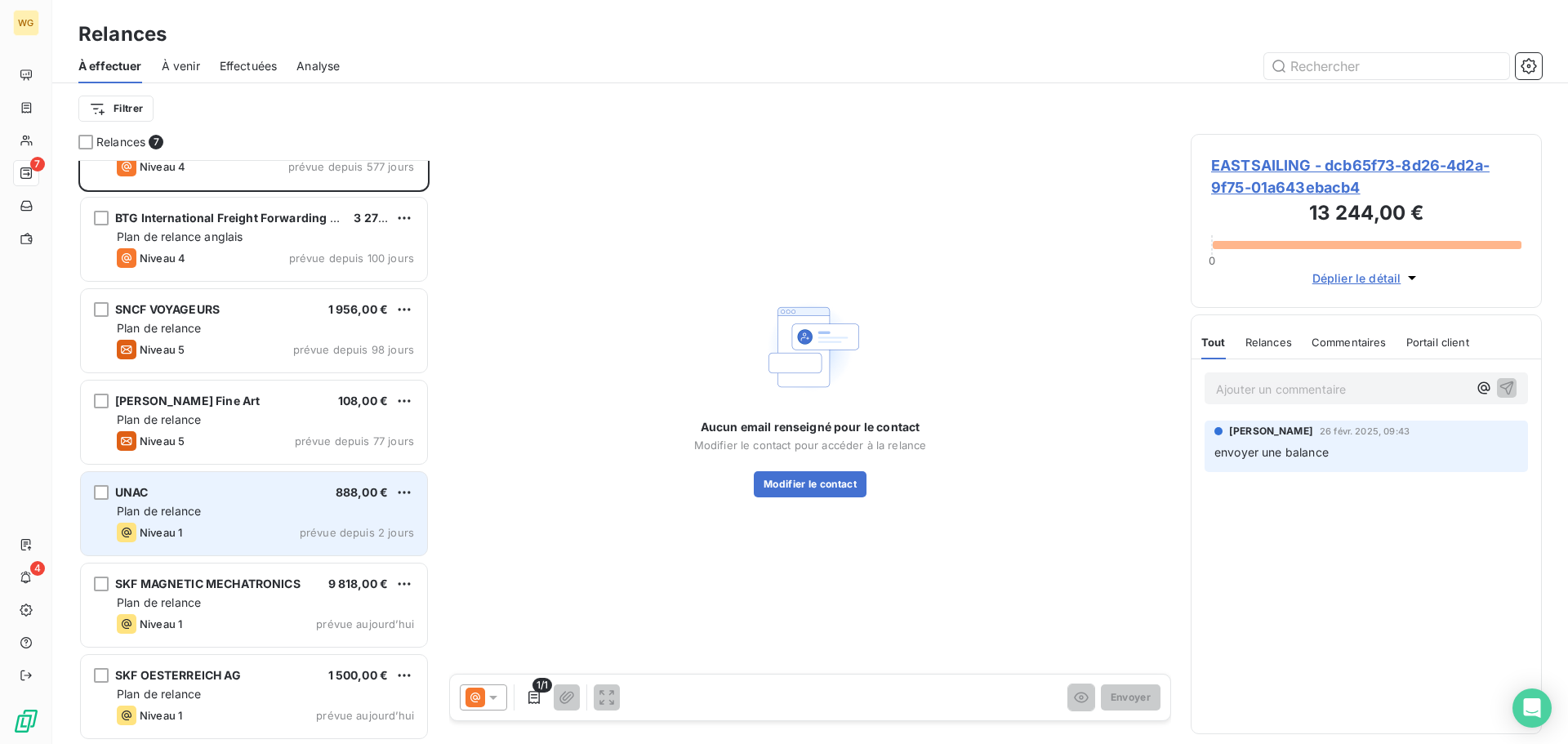
click at [230, 512] on div "Plan de relance" at bounding box center [265, 511] width 297 height 16
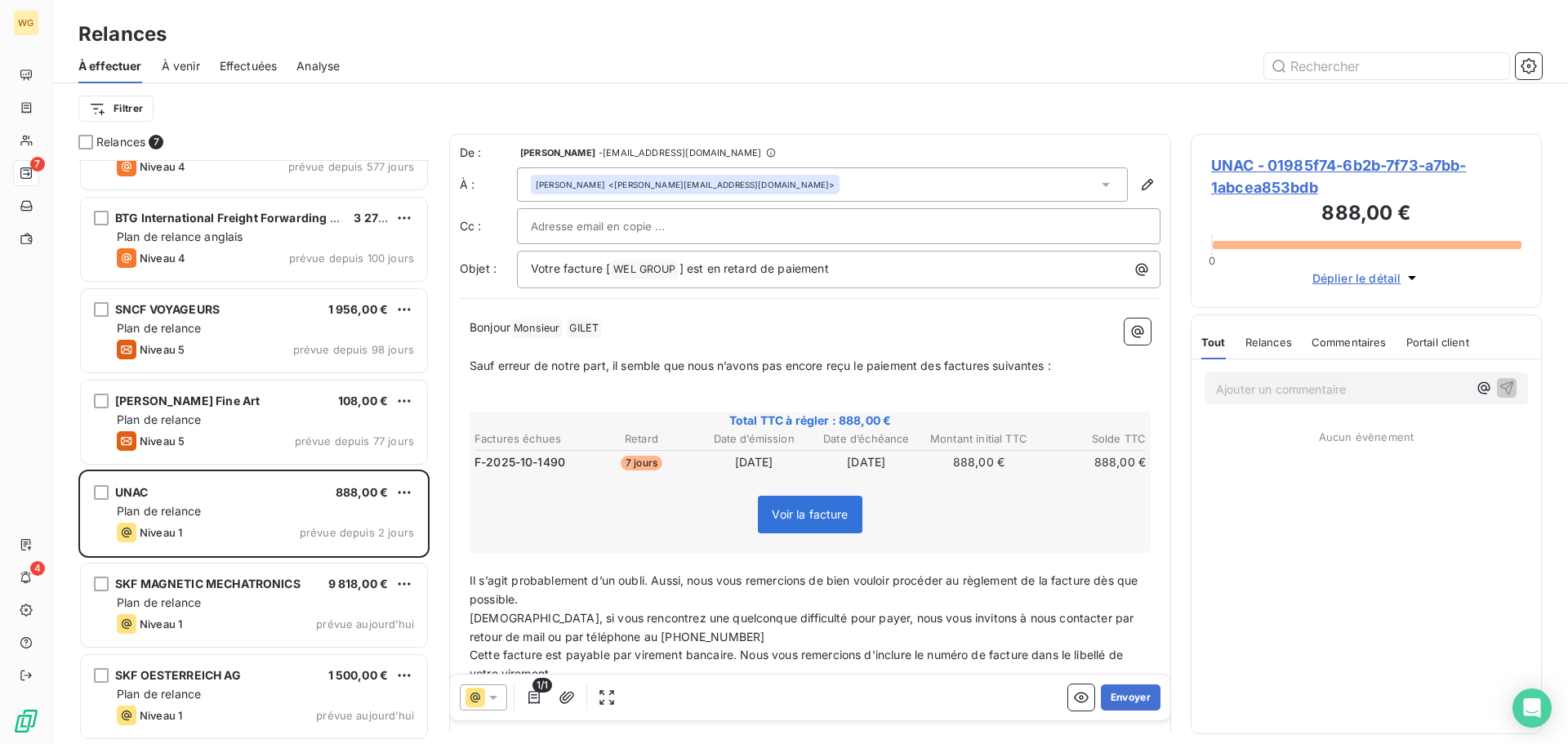
click at [1261, 344] on span "Relances" at bounding box center [1268, 342] width 46 height 13
click at [1256, 172] on span "UNAC - 01985f74-6b2b-7f73-a7bb-1abcea853bdb" at bounding box center [1367, 176] width 310 height 44
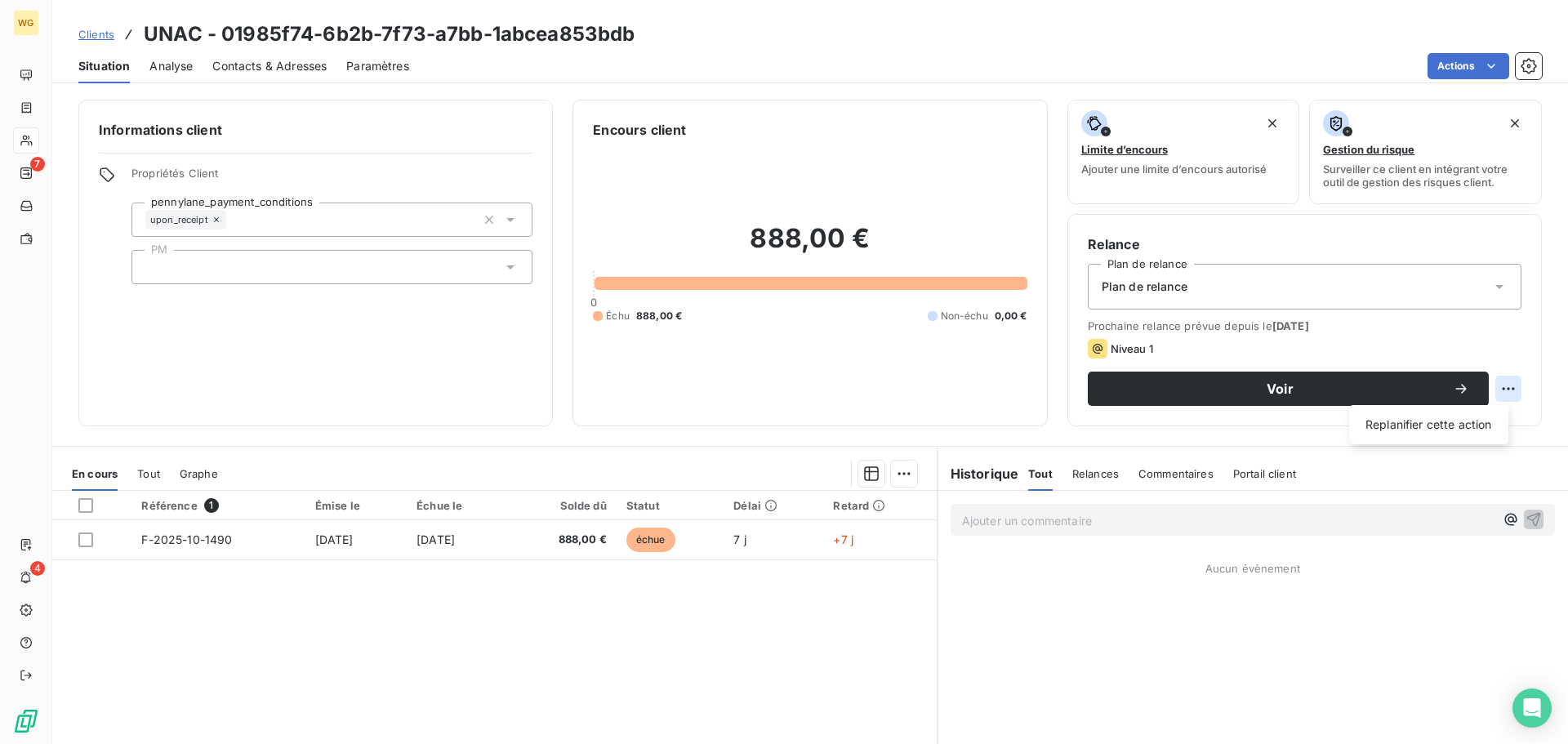
click at [1492, 384] on html "WG 7 4 Clients UNAC - 01985f74-6b2b-7f73-a7bb-1abcea853bdb Situation Analyse Co…" at bounding box center [784, 372] width 1568 height 744
click at [1453, 431] on div "Replanifier cette action" at bounding box center [1429, 425] width 146 height 26
select select "9"
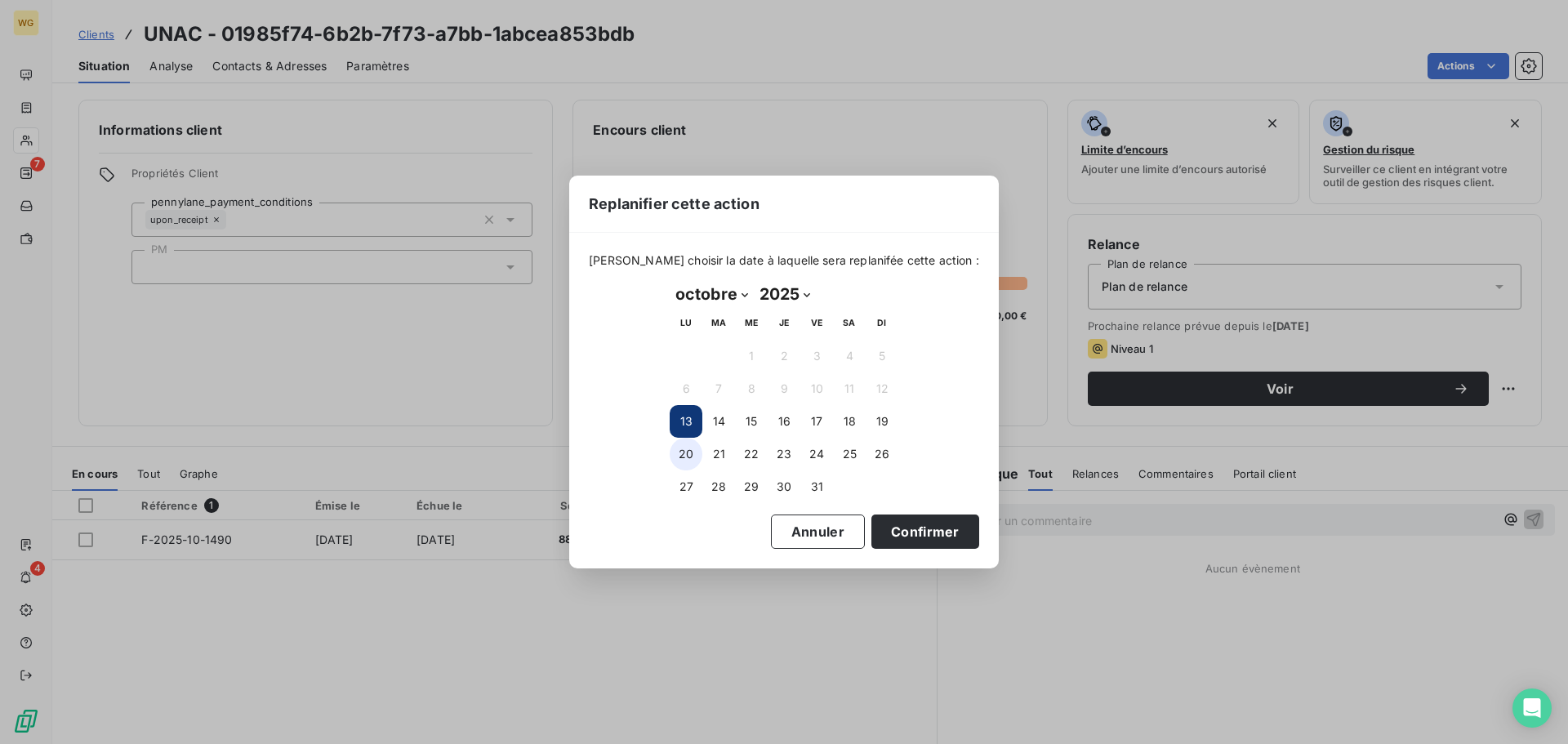
click at [686, 450] on button "20" at bounding box center [686, 454] width 33 height 33
click at [892, 530] on button "Confirmer" at bounding box center [925, 532] width 108 height 34
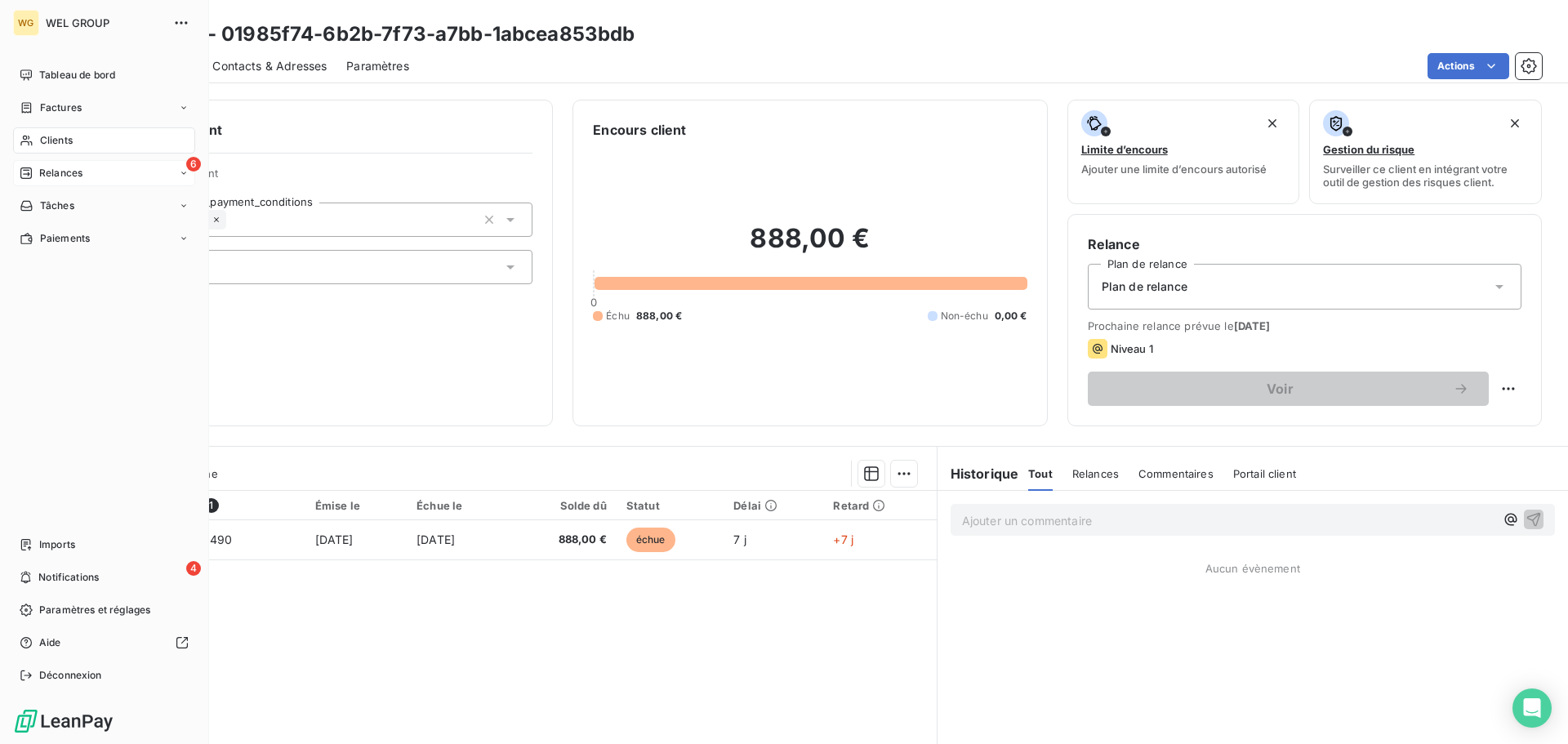
click at [23, 177] on icon at bounding box center [26, 172] width 13 height 13
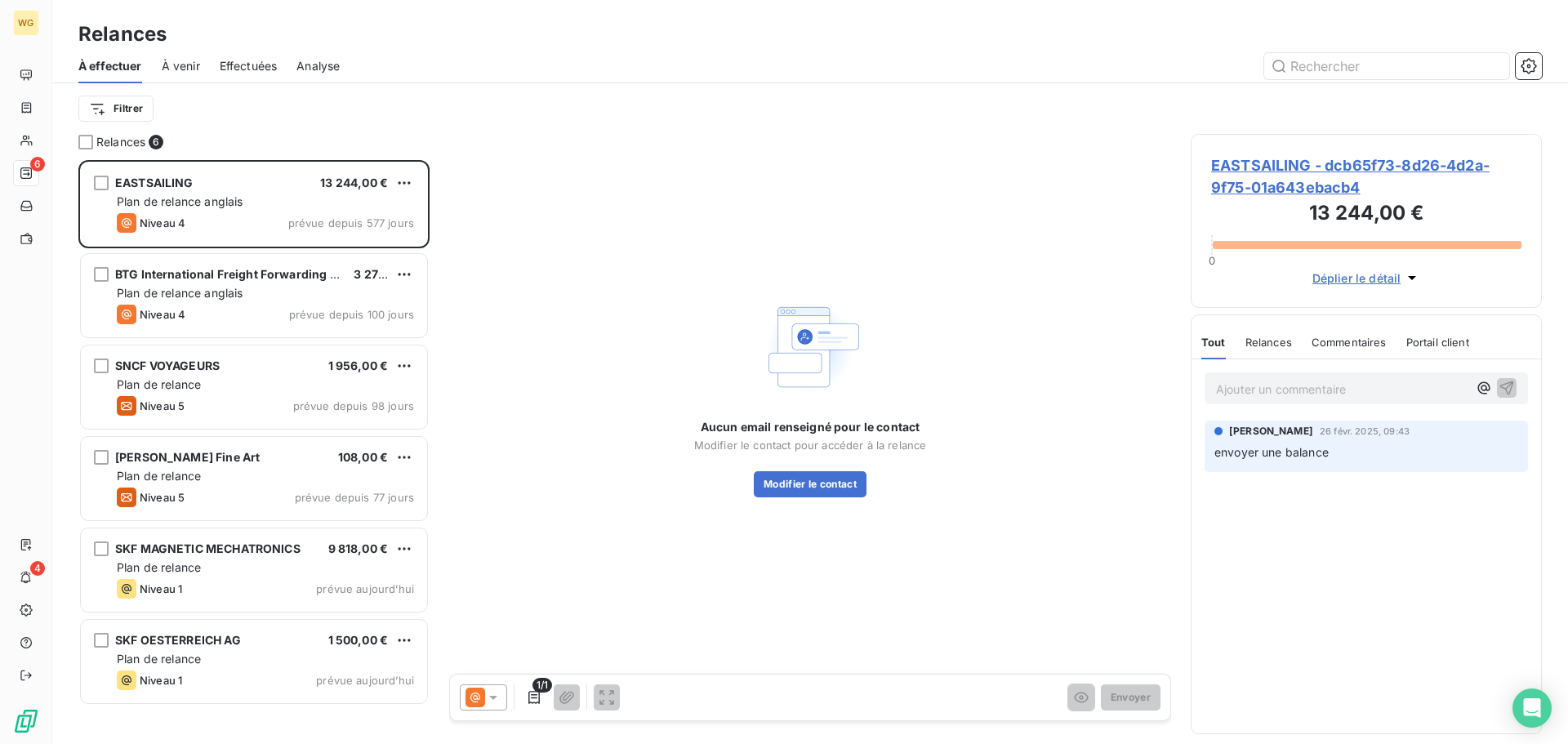
scroll to position [572, 339]
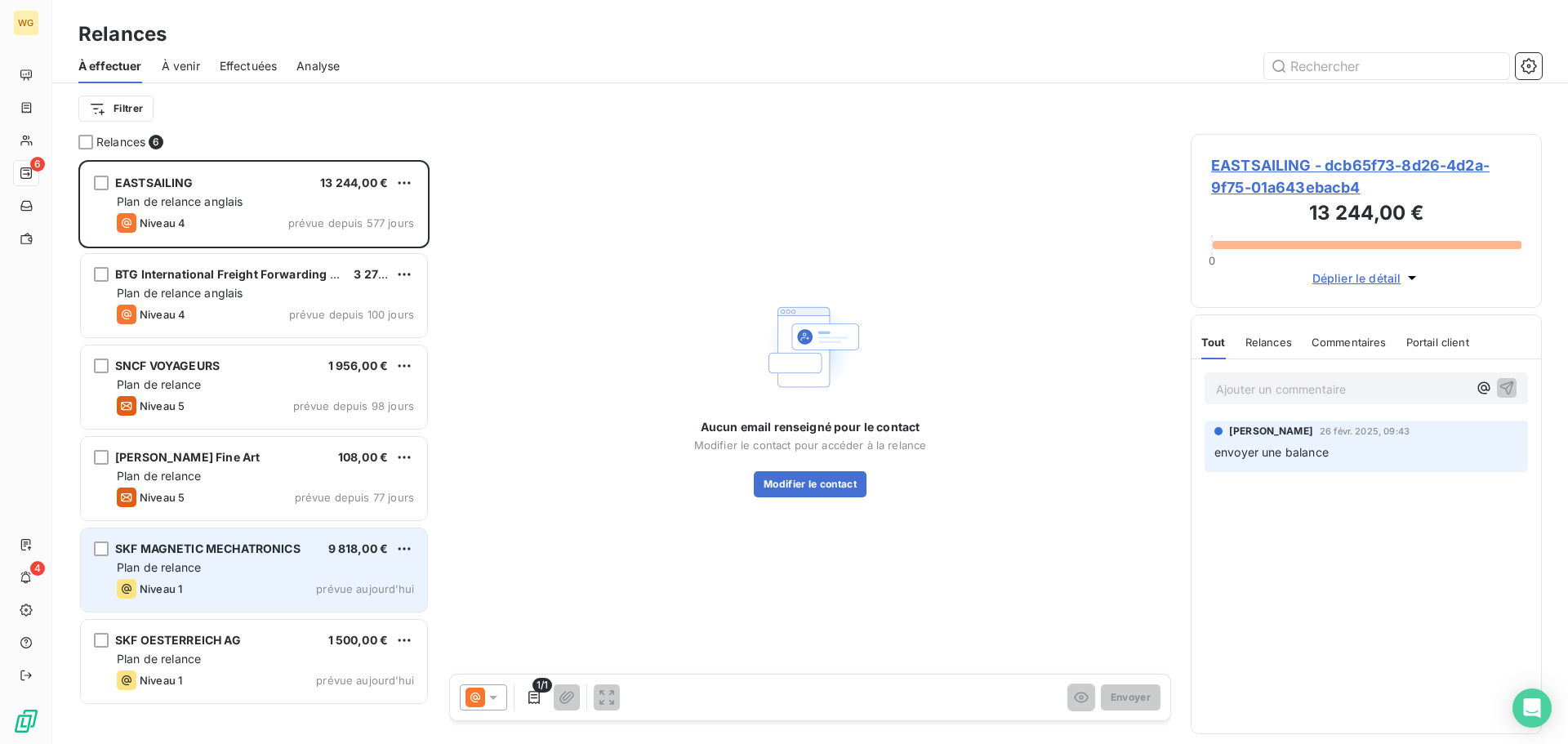
click at [251, 563] on div "Plan de relance" at bounding box center [265, 567] width 297 height 16
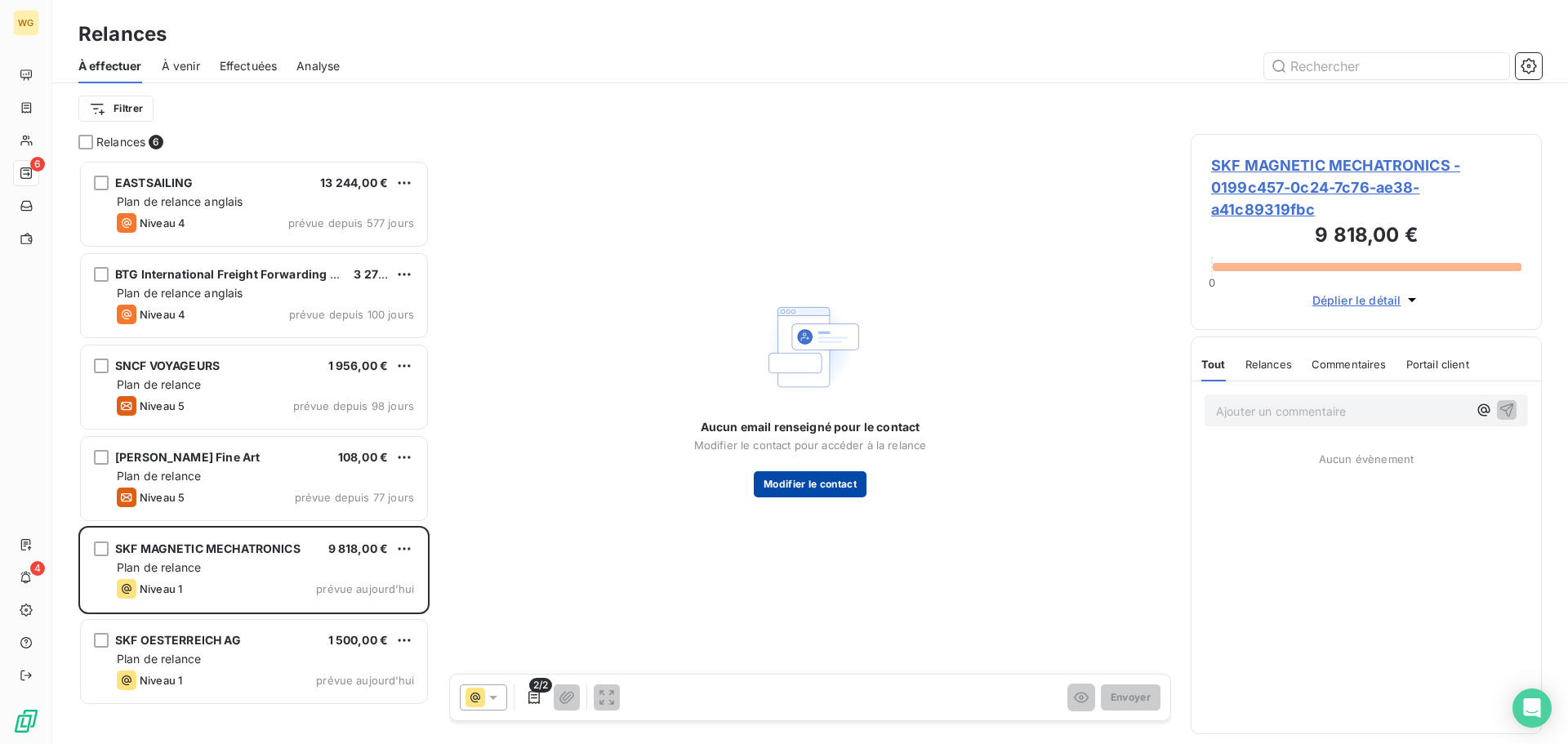
click at [827, 480] on button "Modifier le contact" at bounding box center [809, 484] width 113 height 26
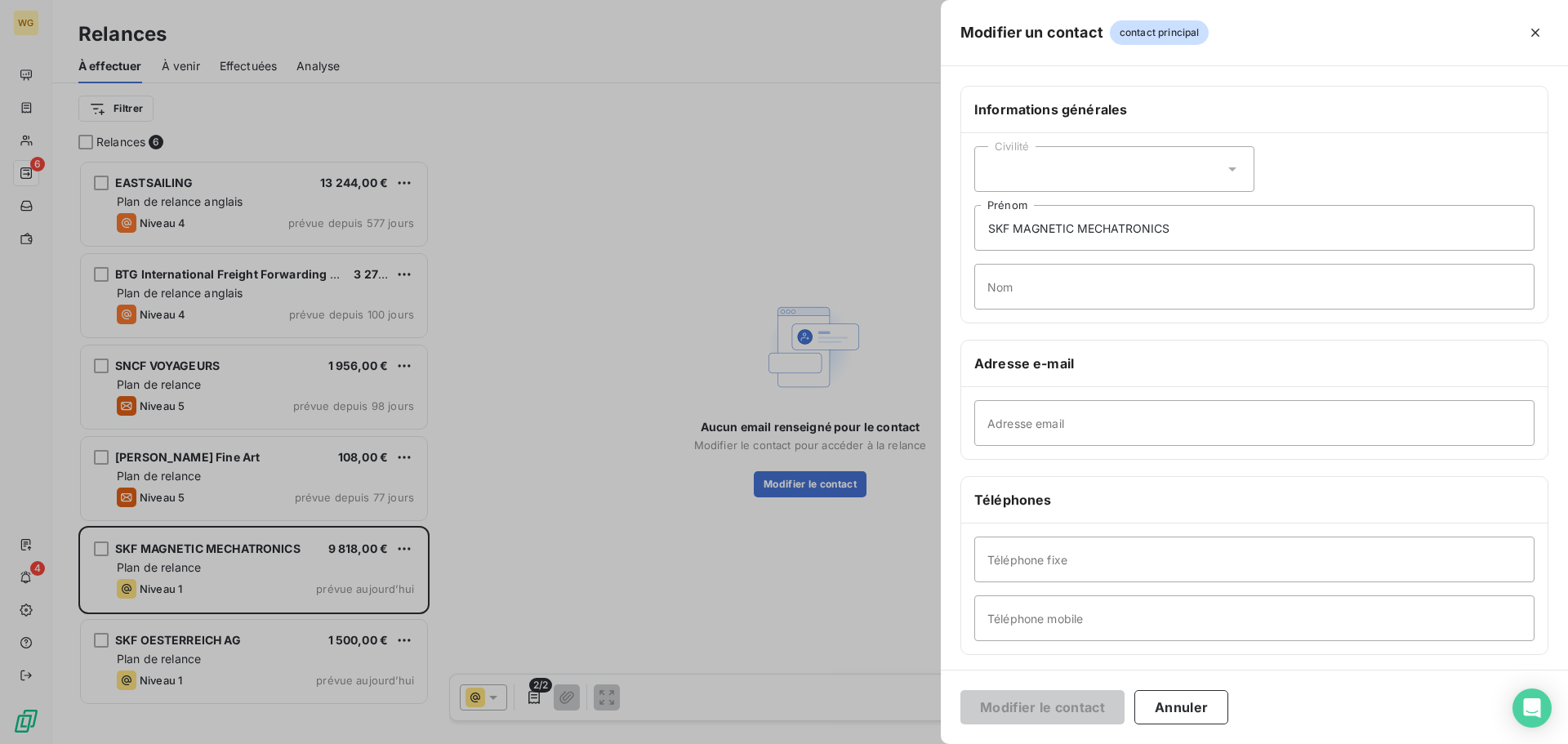
click at [1009, 167] on div "Civilité" at bounding box center [1114, 169] width 280 height 46
click at [1013, 243] on span "Monsieur" at bounding box center [1031, 239] width 49 height 16
drag, startPoint x: 1236, startPoint y: 224, endPoint x: 983, endPoint y: 236, distance: 253.3
click at [983, 236] on input "SKF MAGNETIC MECHATRONICS" at bounding box center [1255, 227] width 561 height 46
type input "Alexandre"
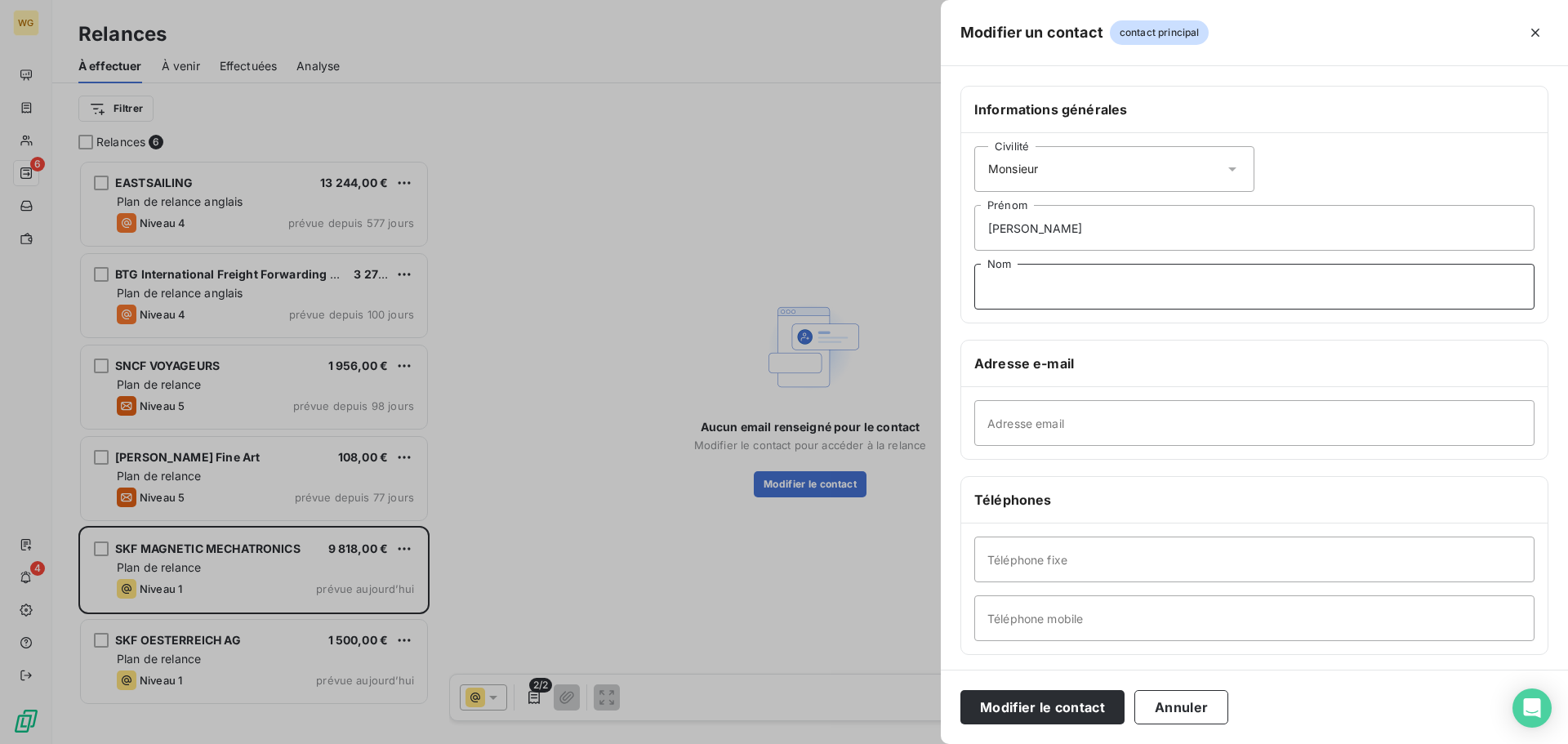
click at [1009, 289] on input "Nom" at bounding box center [1255, 286] width 561 height 46
type input "k"
type input "KRAL"
click at [1105, 420] on input "Adresse email" at bounding box center [1255, 423] width 561 height 46
paste input "alexandre.kral@skf.com"
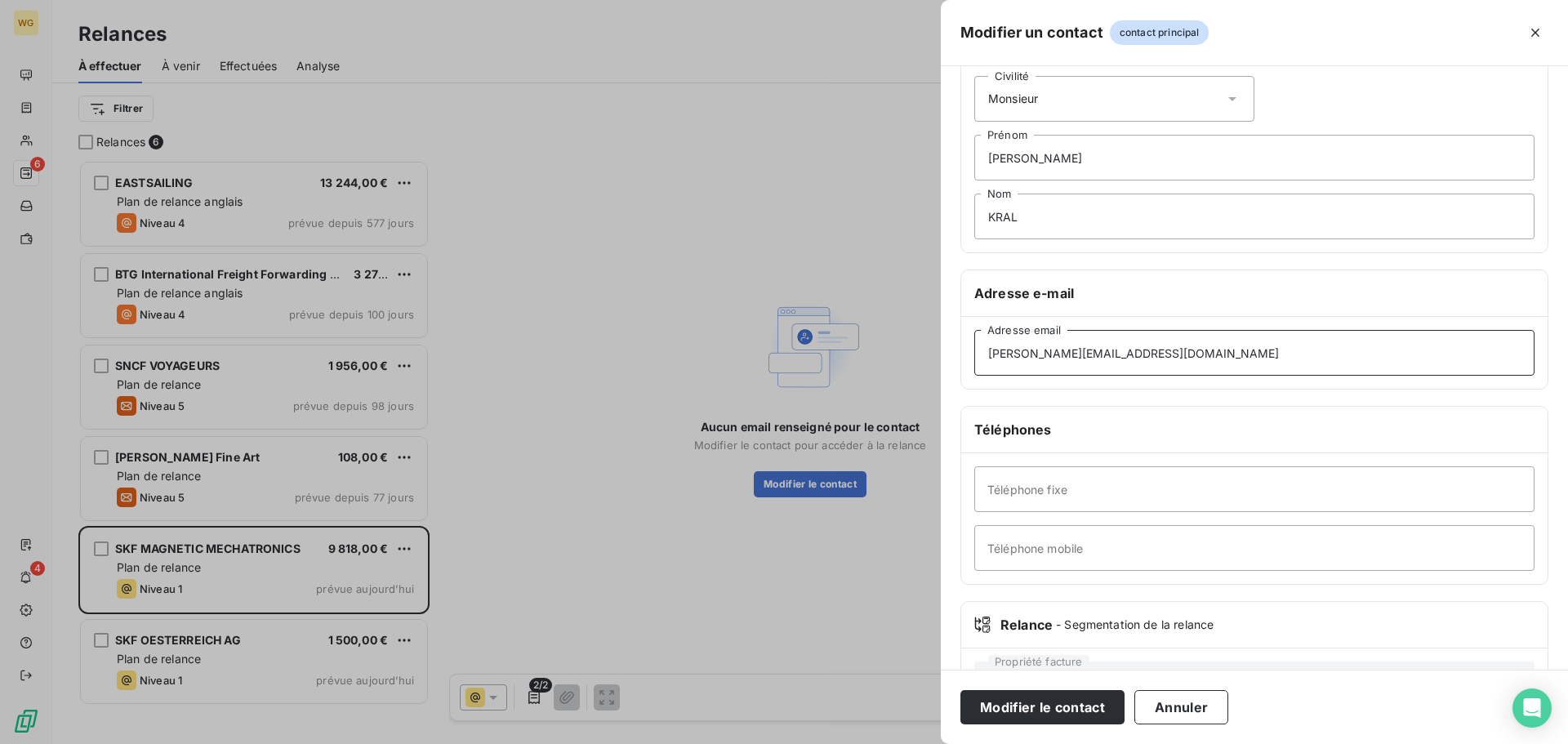
scroll to position [141, 0]
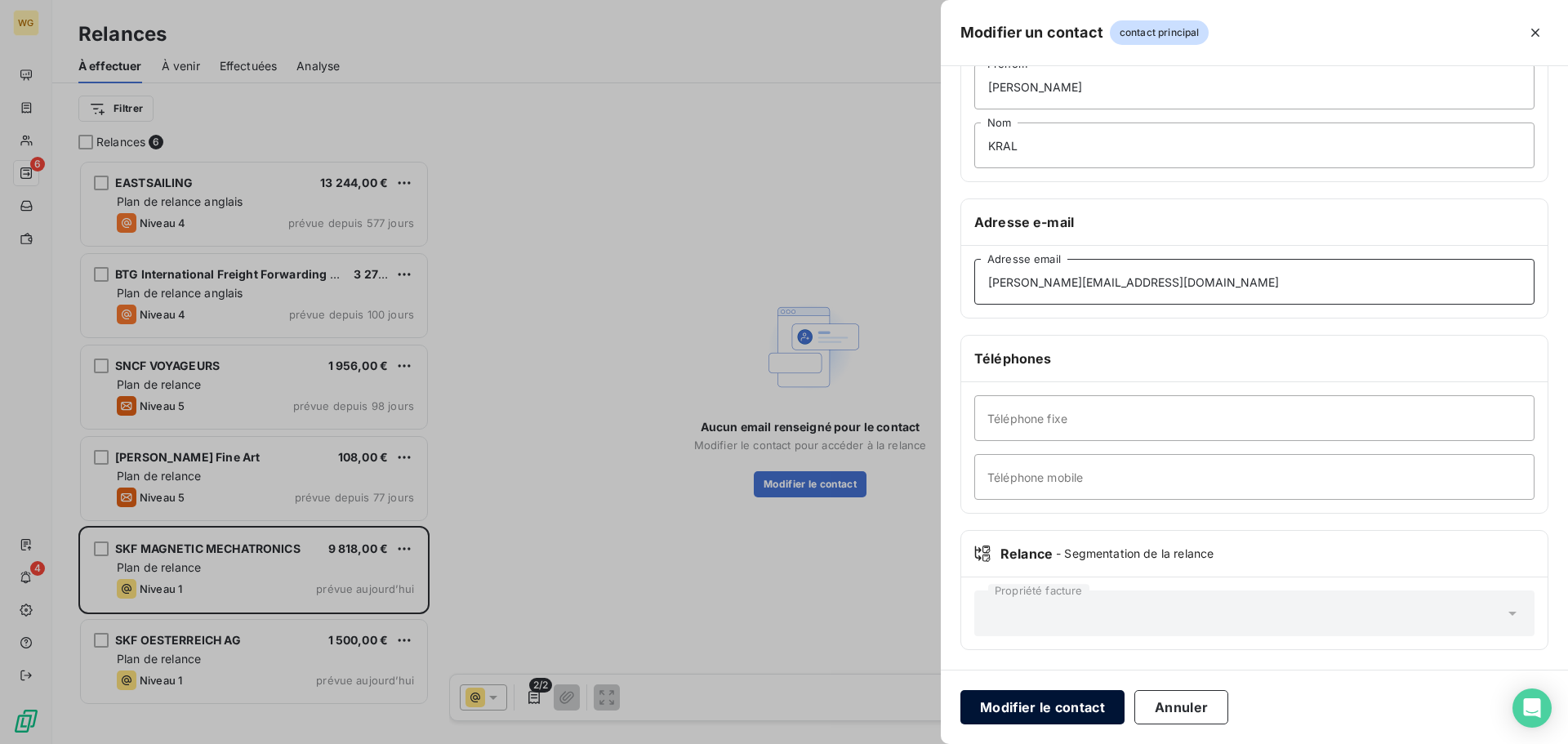
type input "alexandre.kral@skf.com"
click at [1054, 709] on button "Modifier le contact" at bounding box center [1042, 707] width 164 height 34
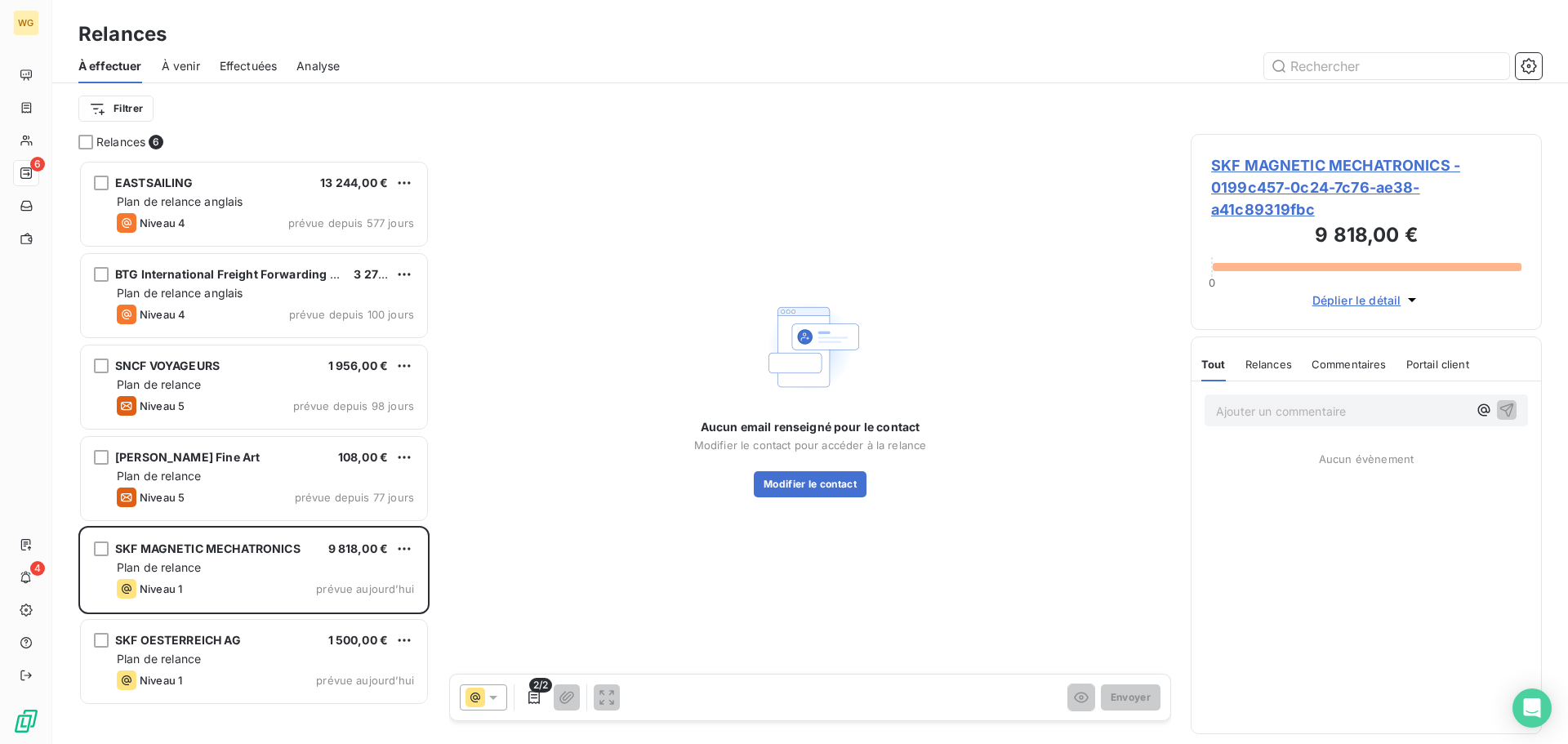
drag, startPoint x: 1312, startPoint y: 163, endPoint x: 1351, endPoint y: 164, distance: 39.0
click at [1351, 164] on span "SKF MAGNETIC MECHATRONICS - 0199c457-0c24-7c76-ae38-a41c89319fbc" at bounding box center [1367, 187] width 310 height 66
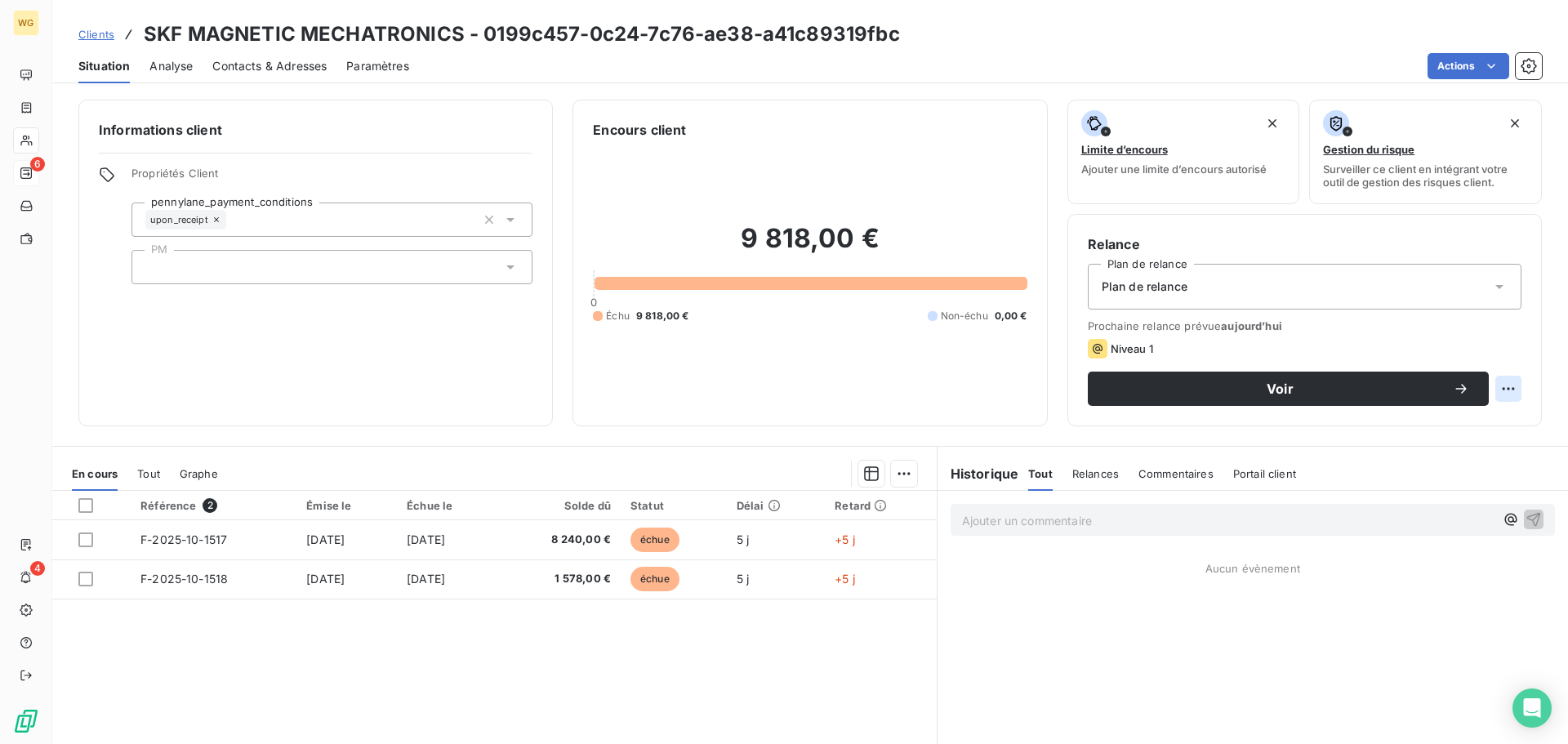
click at [1498, 390] on html "WG 6 4 Clients SKF MAGNETIC MECHATRONICS - 0199c457-0c24-7c76-ae38-a41c89319fbc…" at bounding box center [784, 372] width 1568 height 744
drag, startPoint x: 1430, startPoint y: 428, endPoint x: 1422, endPoint y: 426, distance: 8.2
click at [1430, 426] on div "Replanifier cette action" at bounding box center [1429, 425] width 146 height 26
select select "9"
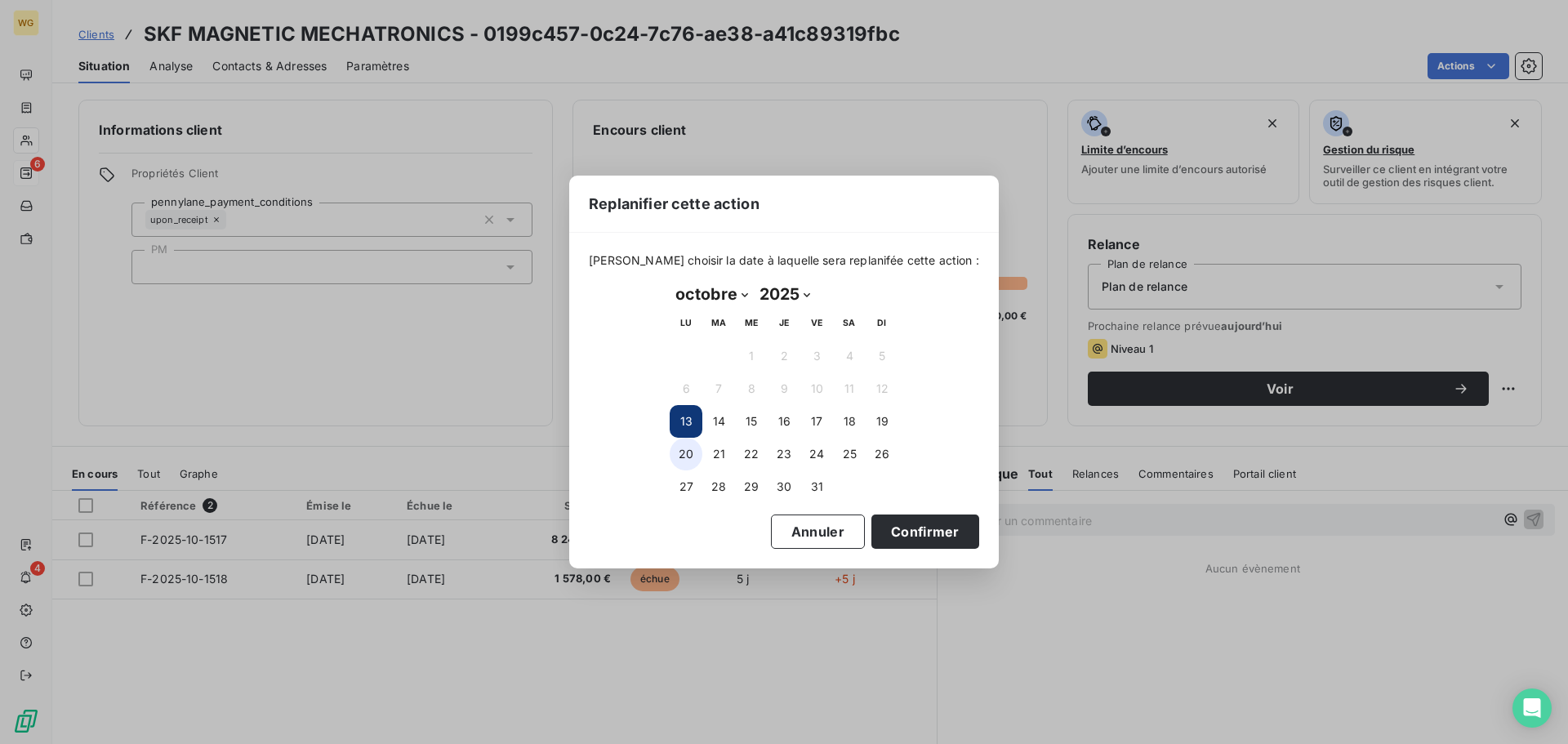
click at [690, 455] on button "20" at bounding box center [686, 454] width 33 height 33
click at [920, 532] on button "Confirmer" at bounding box center [925, 532] width 108 height 34
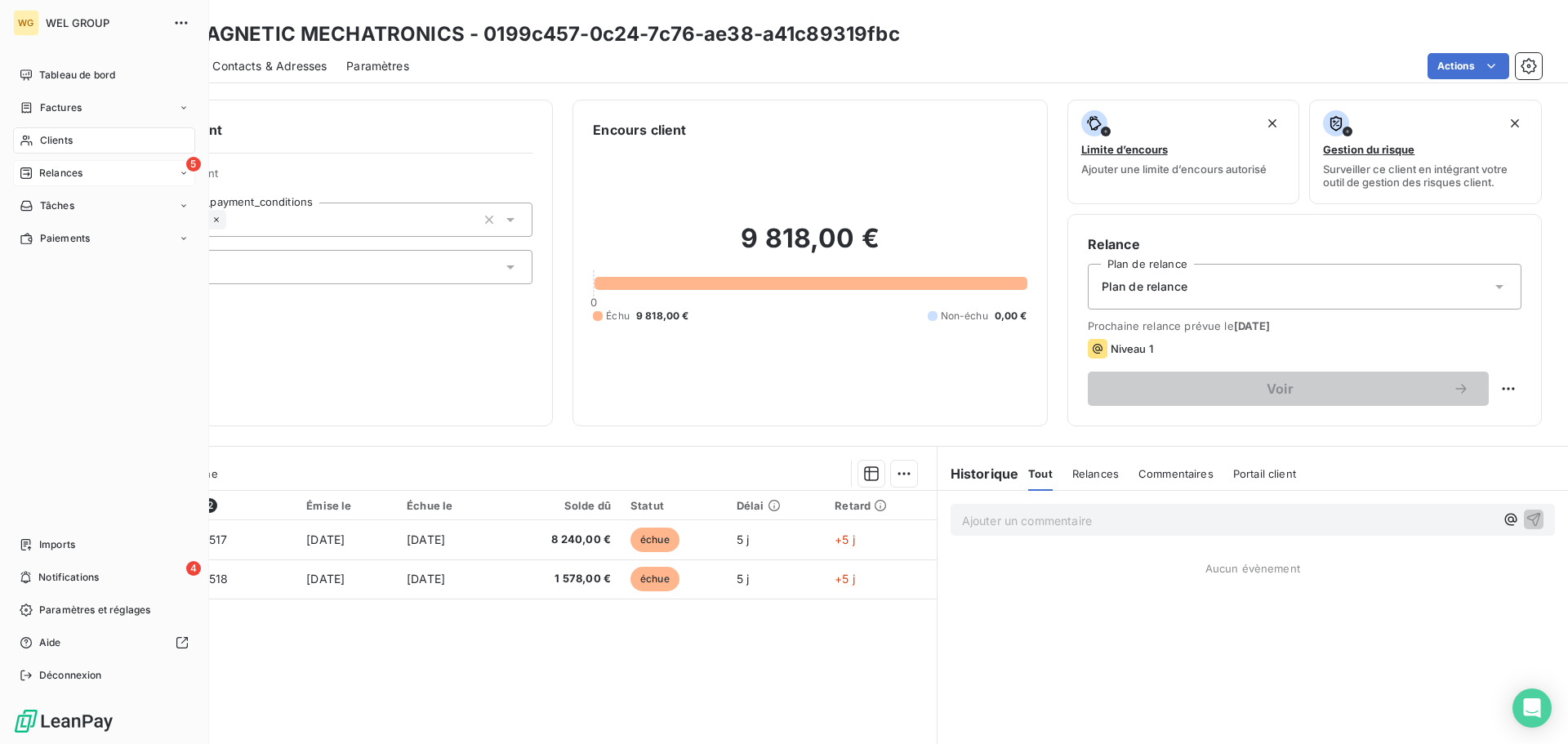
click at [36, 174] on div "Relances" at bounding box center [51, 173] width 63 height 15
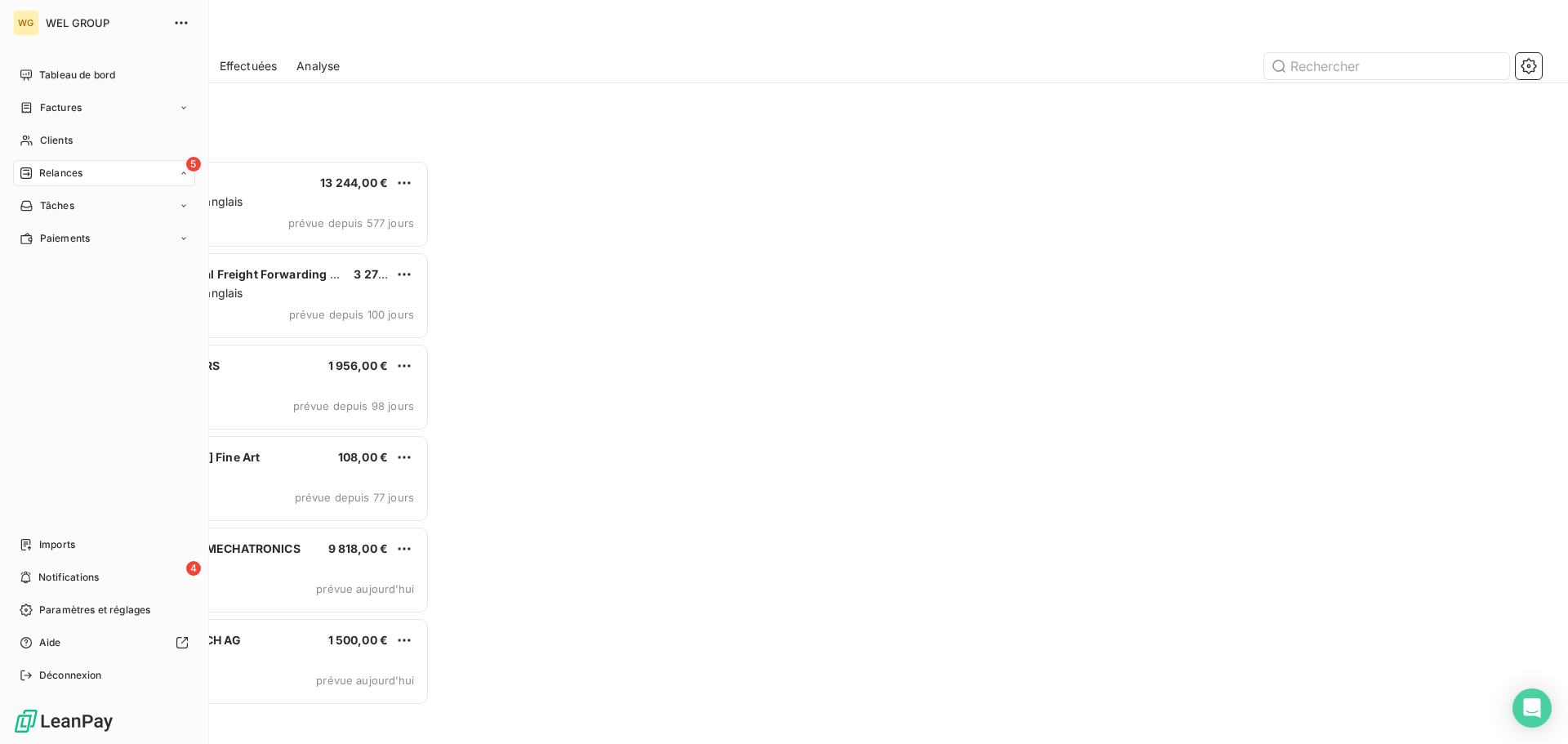
scroll to position [572, 339]
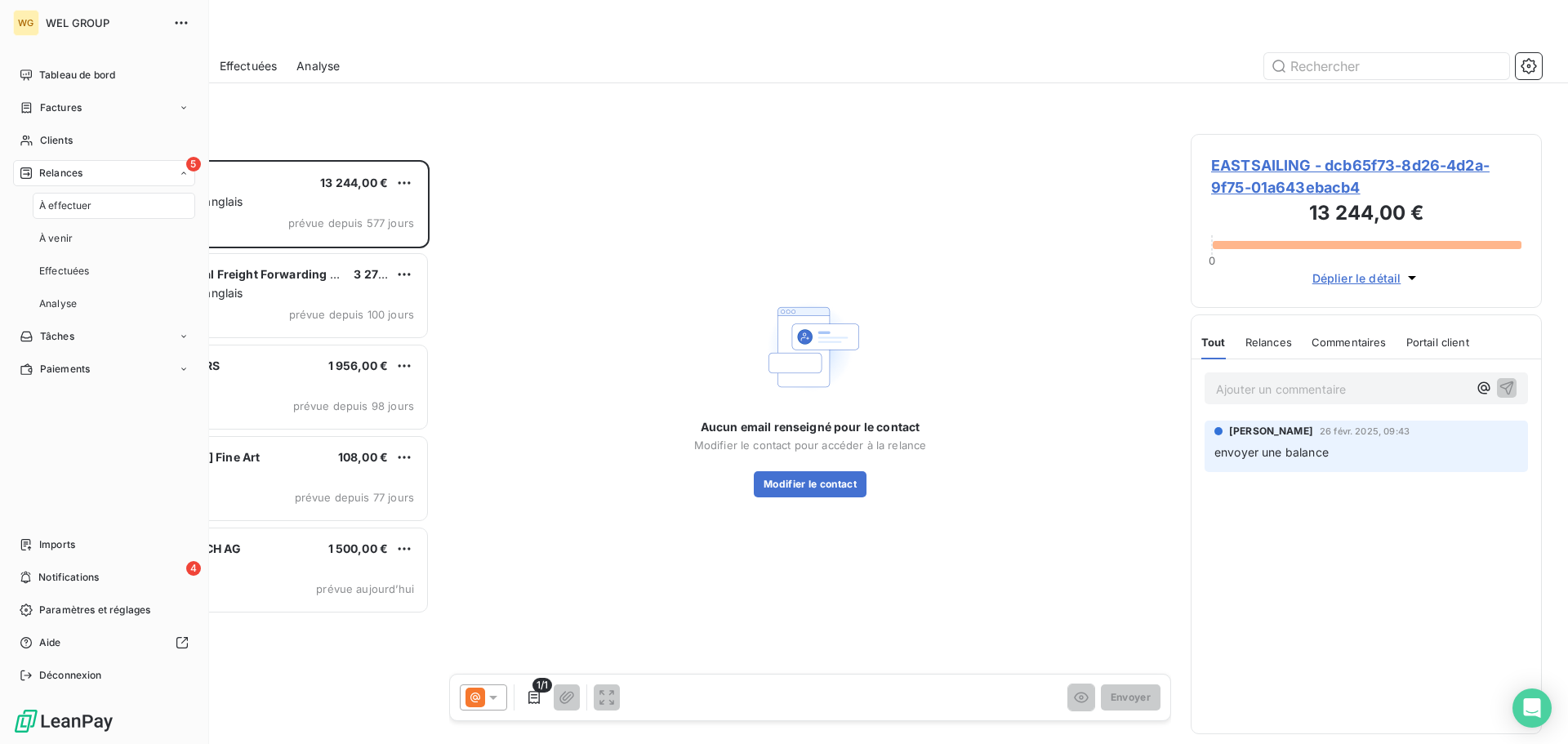
click at [72, 208] on span "À effectuer" at bounding box center [66, 205] width 53 height 15
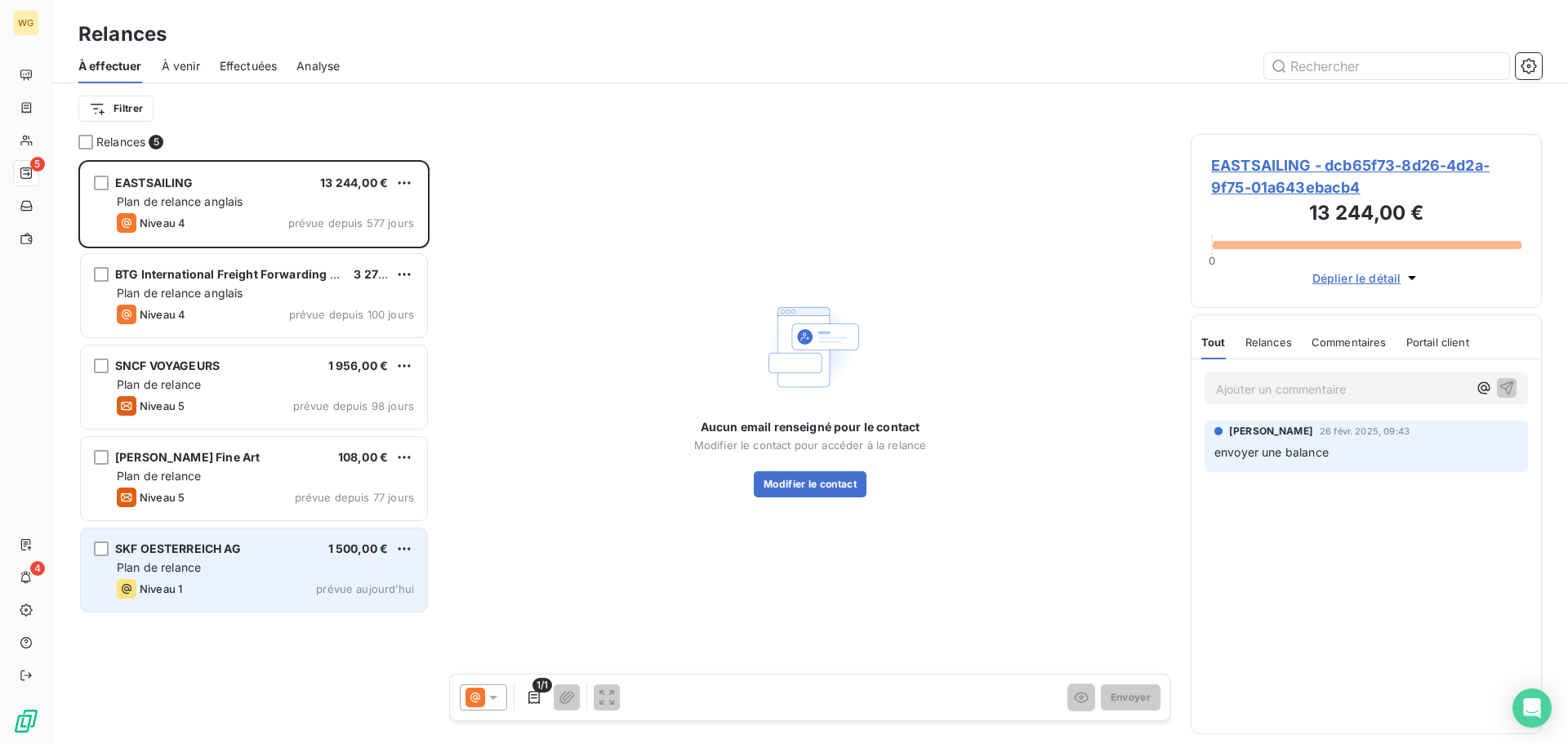
click at [253, 571] on div "Plan de relance" at bounding box center [265, 567] width 297 height 16
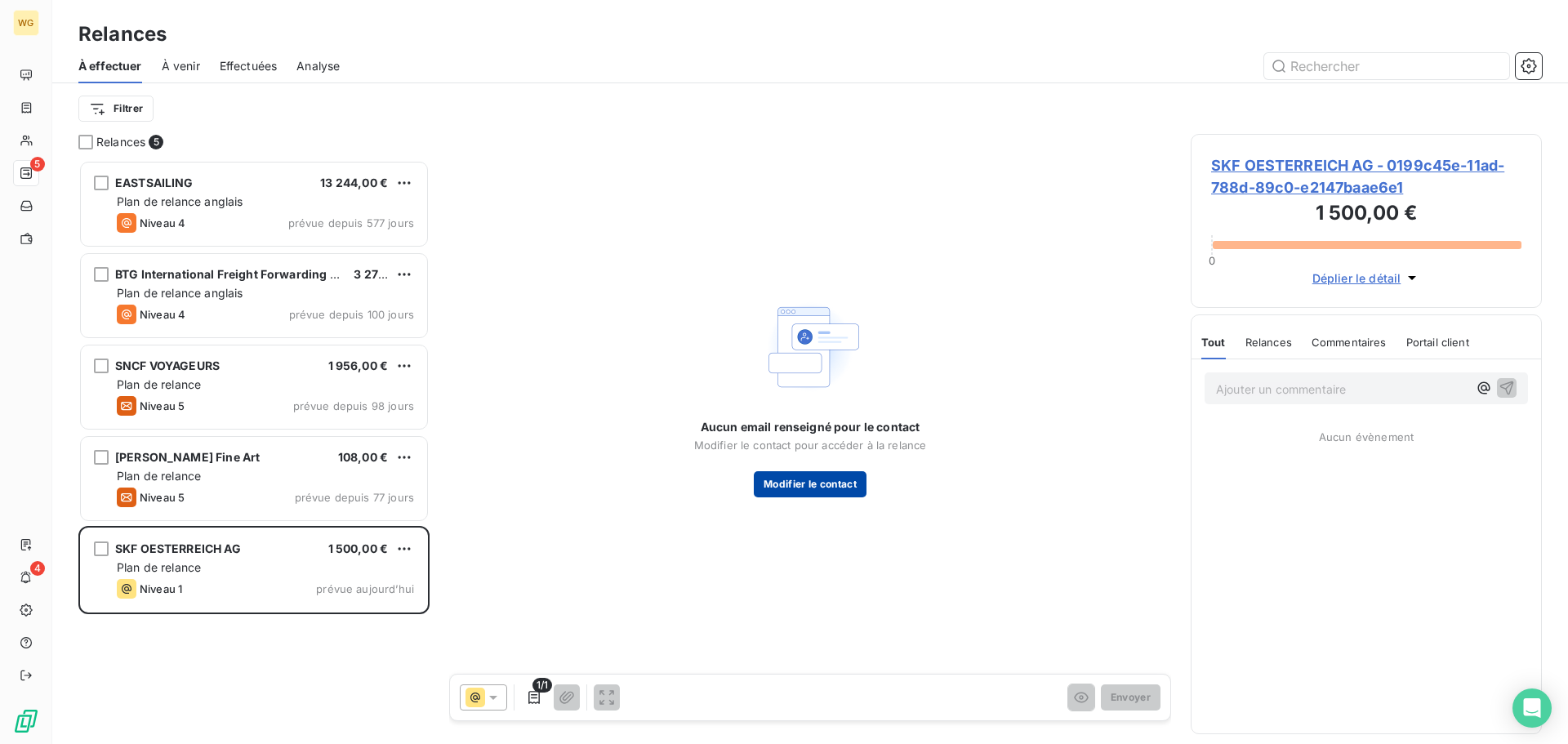
click at [813, 483] on button "Modifier le contact" at bounding box center [809, 484] width 113 height 26
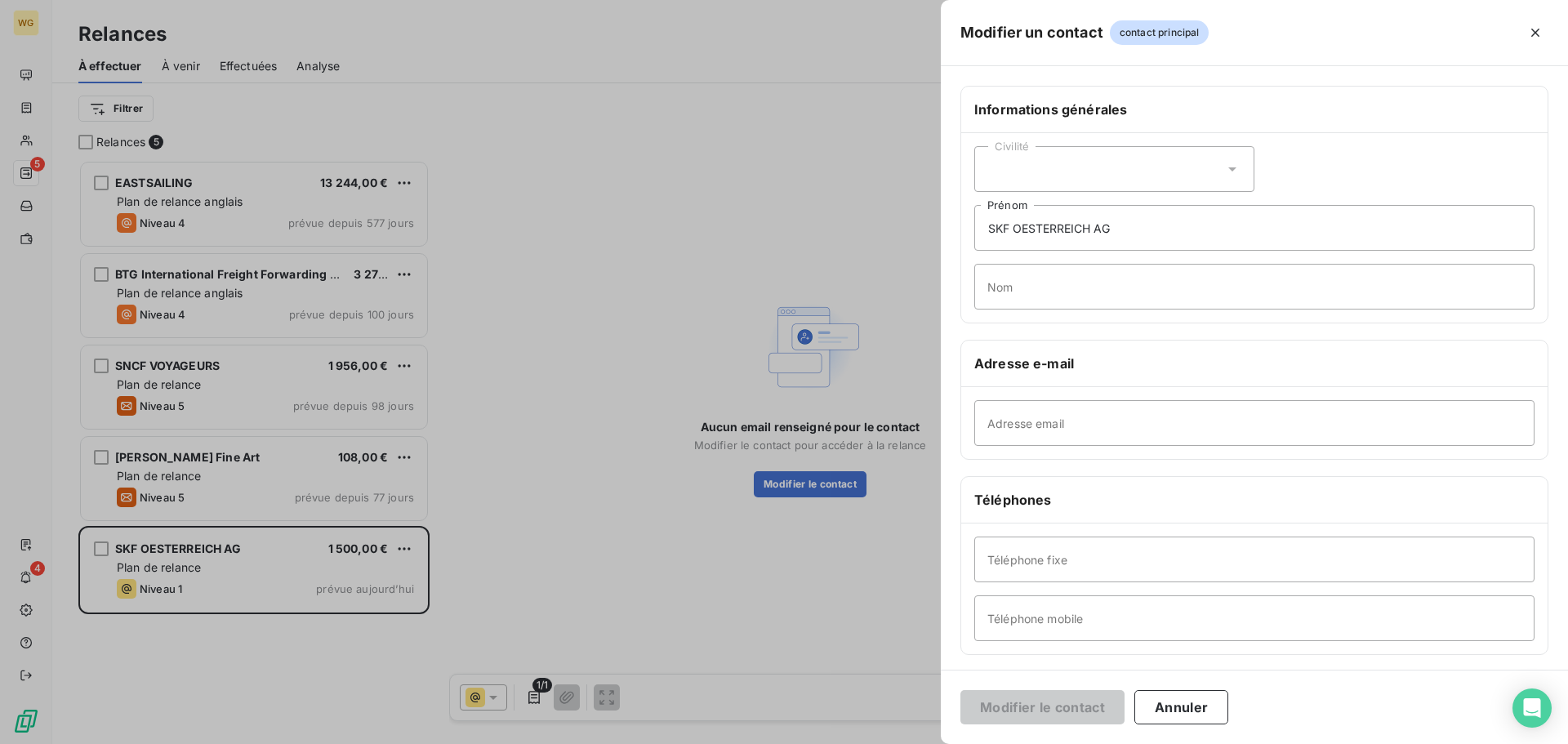
click at [1135, 171] on div "Civilité" at bounding box center [1114, 169] width 280 height 46
click at [1032, 239] on span "Monsieur" at bounding box center [1031, 239] width 49 height 16
drag, startPoint x: 1047, startPoint y: 233, endPoint x: 966, endPoint y: 237, distance: 81.1
click at [967, 237] on div "Civilité Monsieur SKF OESTERREICH AG Prénom Nom" at bounding box center [1254, 228] width 586 height 189
type input "Manuel"
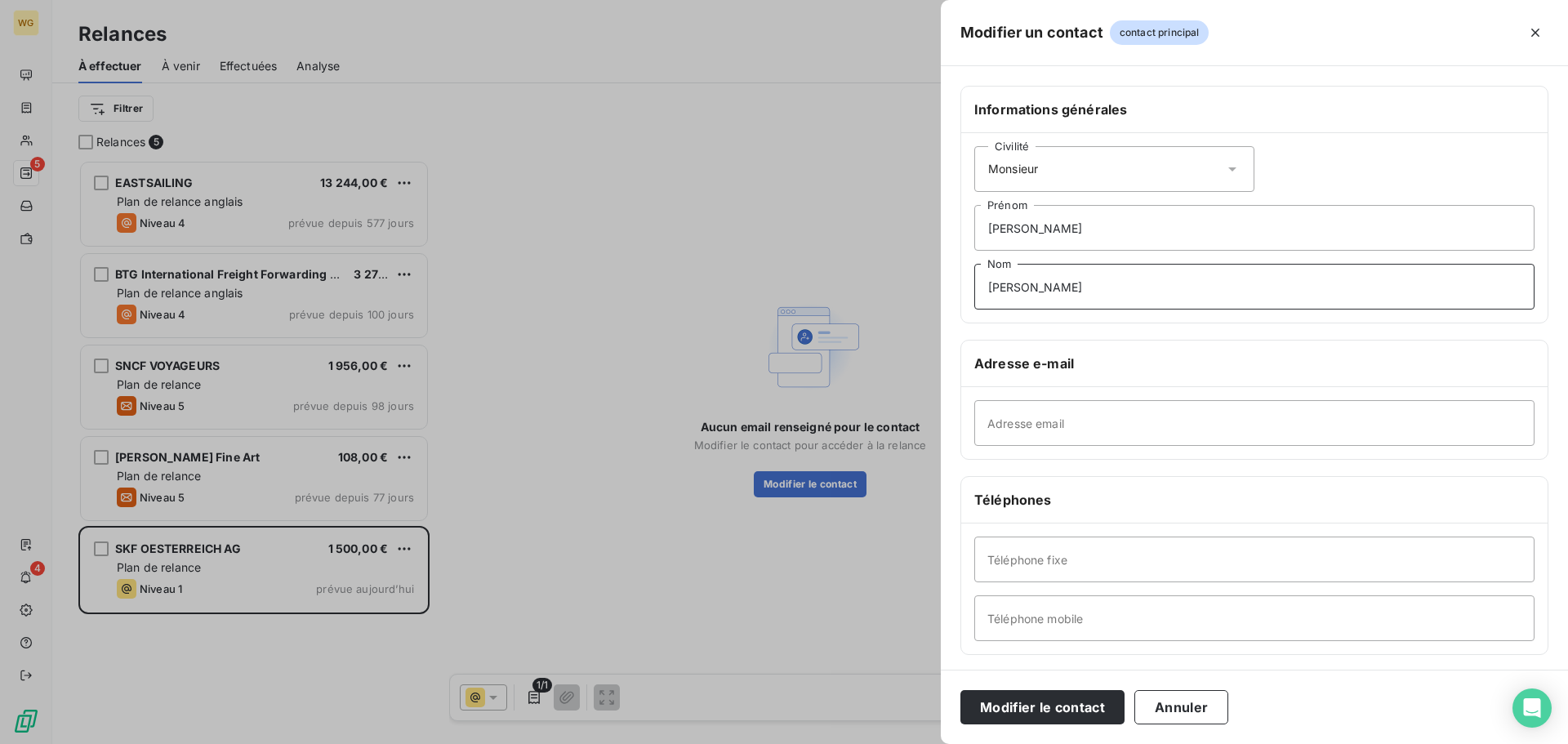
type input "MAIHOFER"
click at [1025, 422] on input "Adresse email" at bounding box center [1255, 423] width 561 height 46
paste input "alexandre.kral@skf.com"
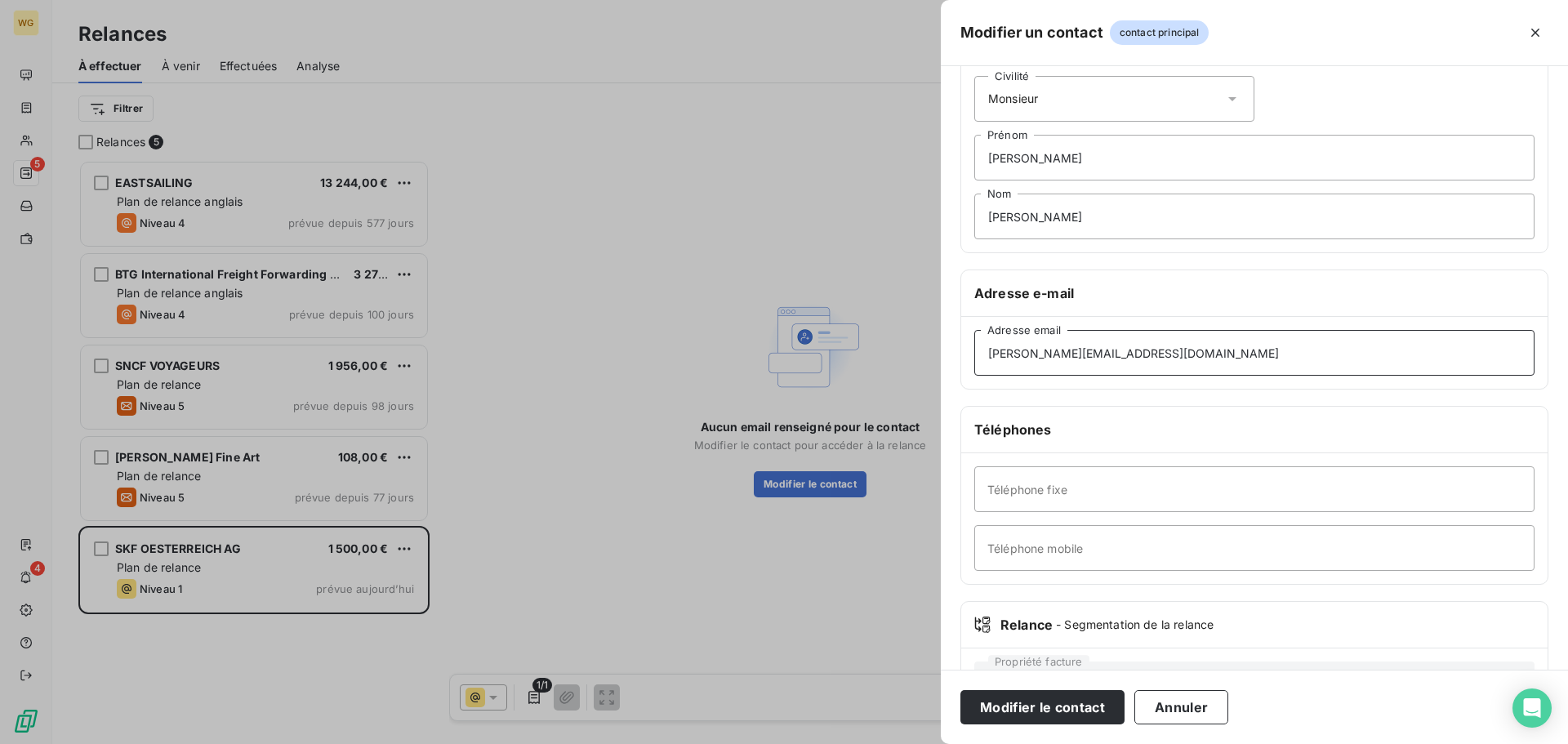
scroll to position [141, 0]
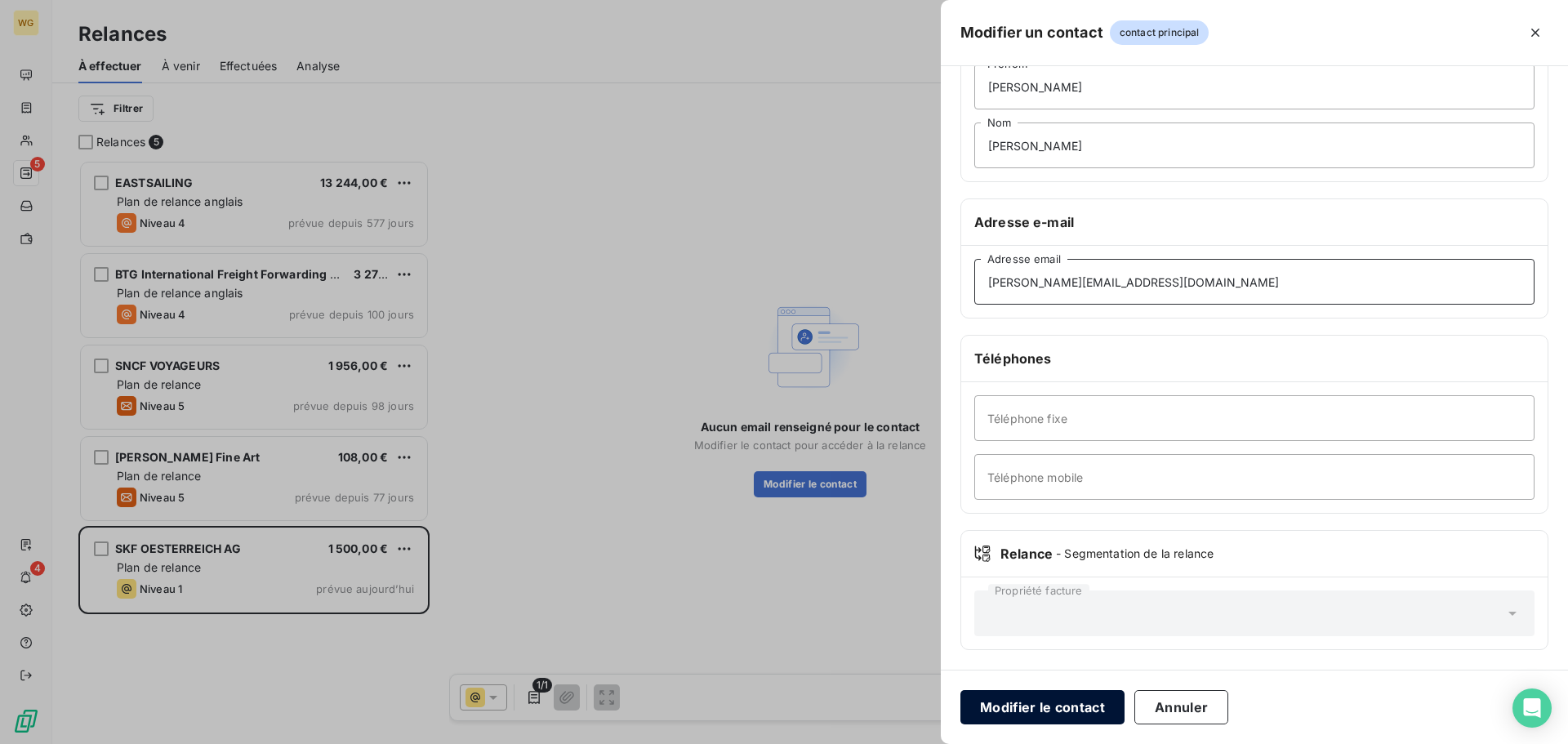
type input "alexandre.kral@skf.com"
click at [1013, 701] on button "Modifier le contact" at bounding box center [1042, 707] width 164 height 34
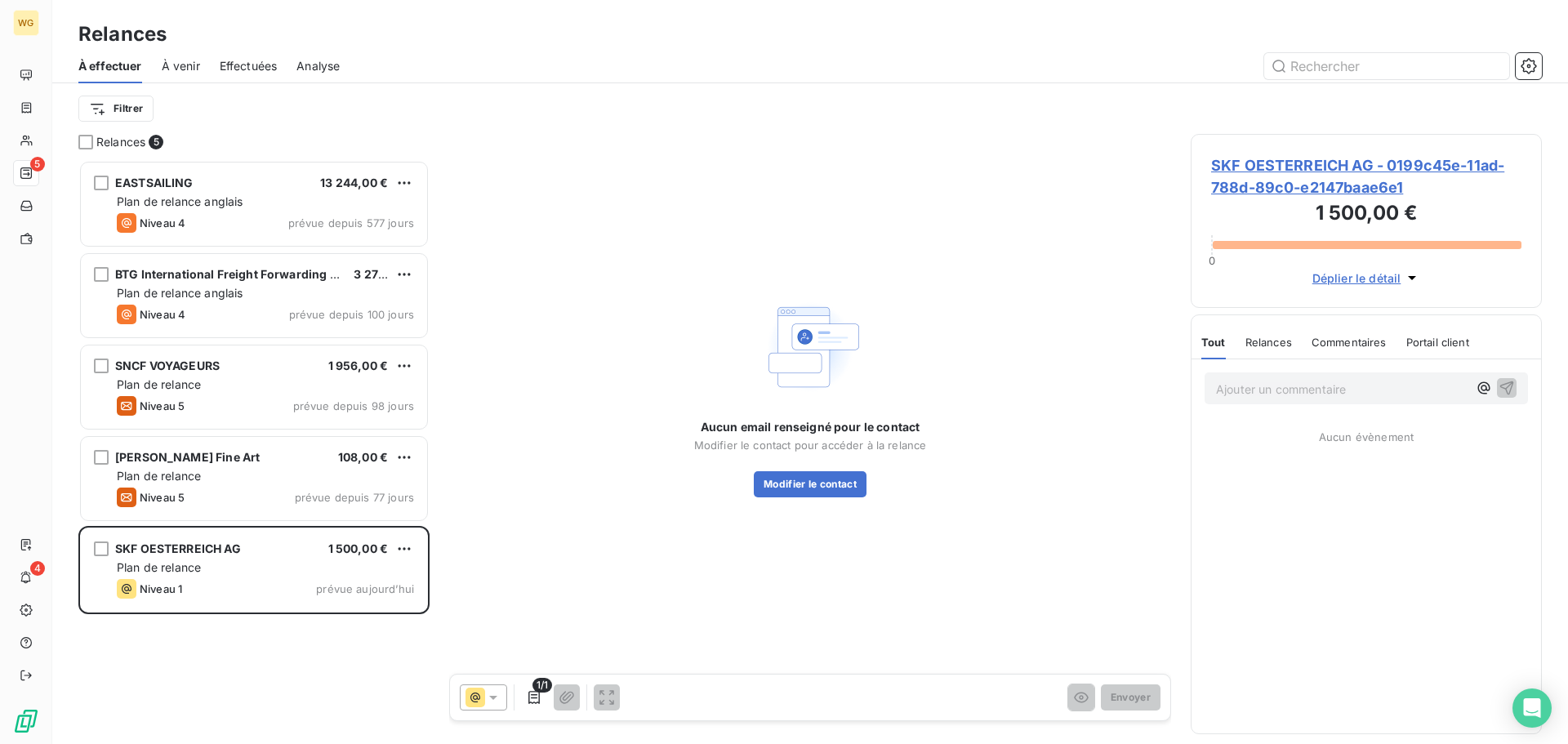
click at [1340, 164] on span "SKF OESTERREICH AG - 0199c45e-11ad-788d-89c0-e2147baae6e1" at bounding box center [1367, 176] width 310 height 44
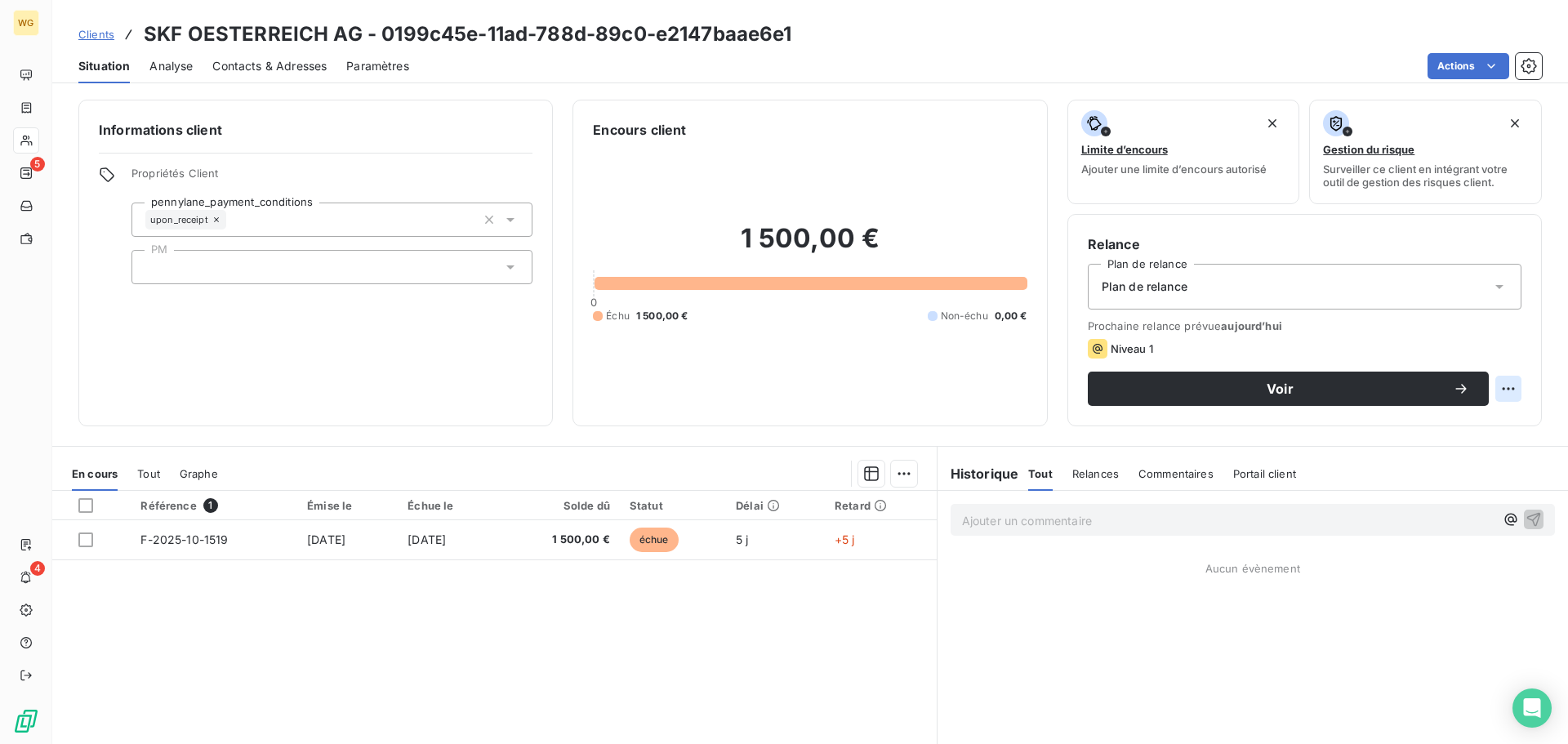
click at [1499, 387] on html "WG 5 4 Clients SKF OESTERREICH AG - 0199c45e-11ad-788d-89c0-e2147baae6e1 Situat…" at bounding box center [784, 372] width 1568 height 744
click at [1419, 428] on div "Replanifier cette action" at bounding box center [1429, 425] width 146 height 26
select select "9"
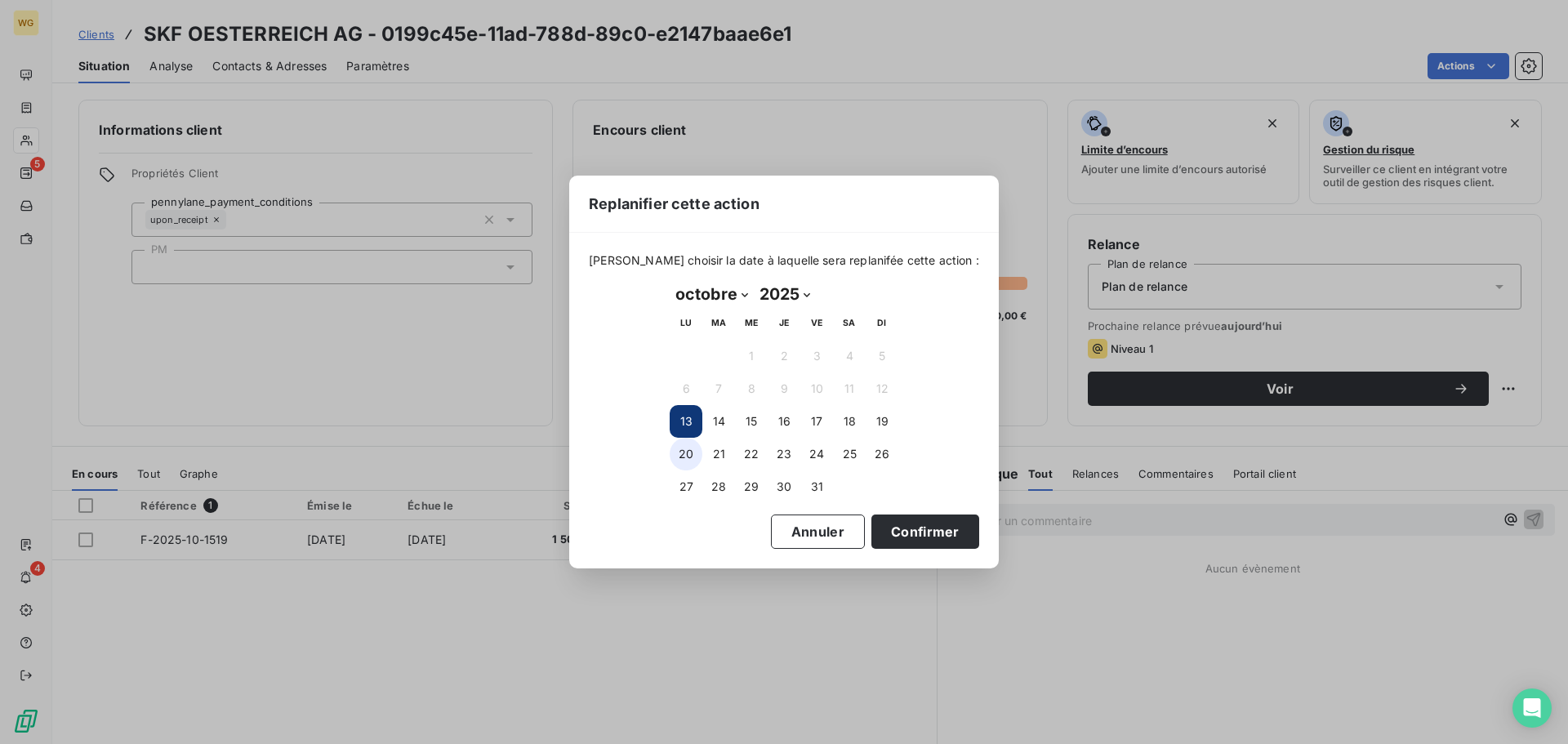
click at [686, 453] on button "20" at bounding box center [686, 454] width 33 height 33
drag, startPoint x: 916, startPoint y: 531, endPoint x: 900, endPoint y: 526, distance: 16.8
click at [916, 530] on button "Confirmer" at bounding box center [925, 532] width 108 height 34
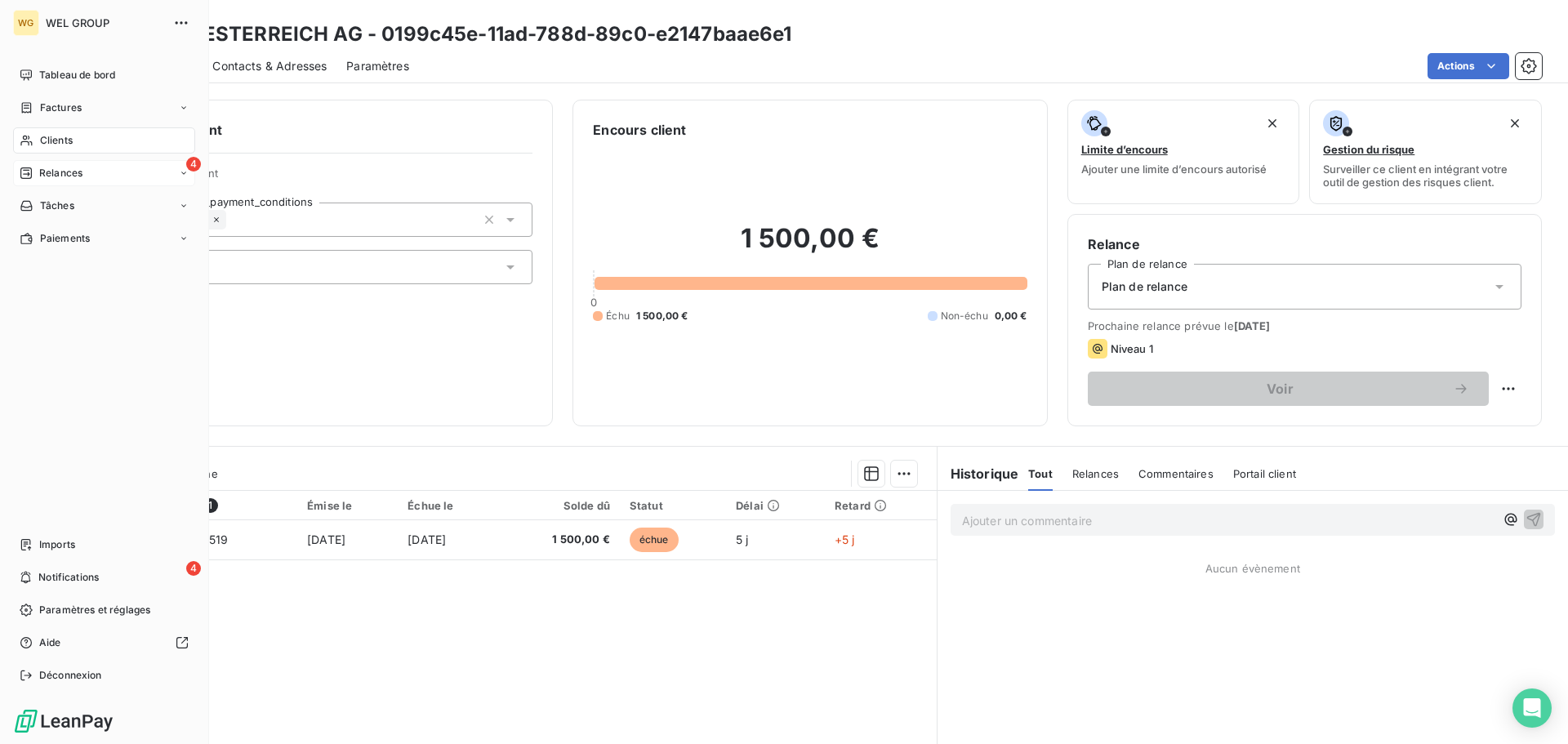
click at [79, 178] on span "Relances" at bounding box center [61, 173] width 43 height 15
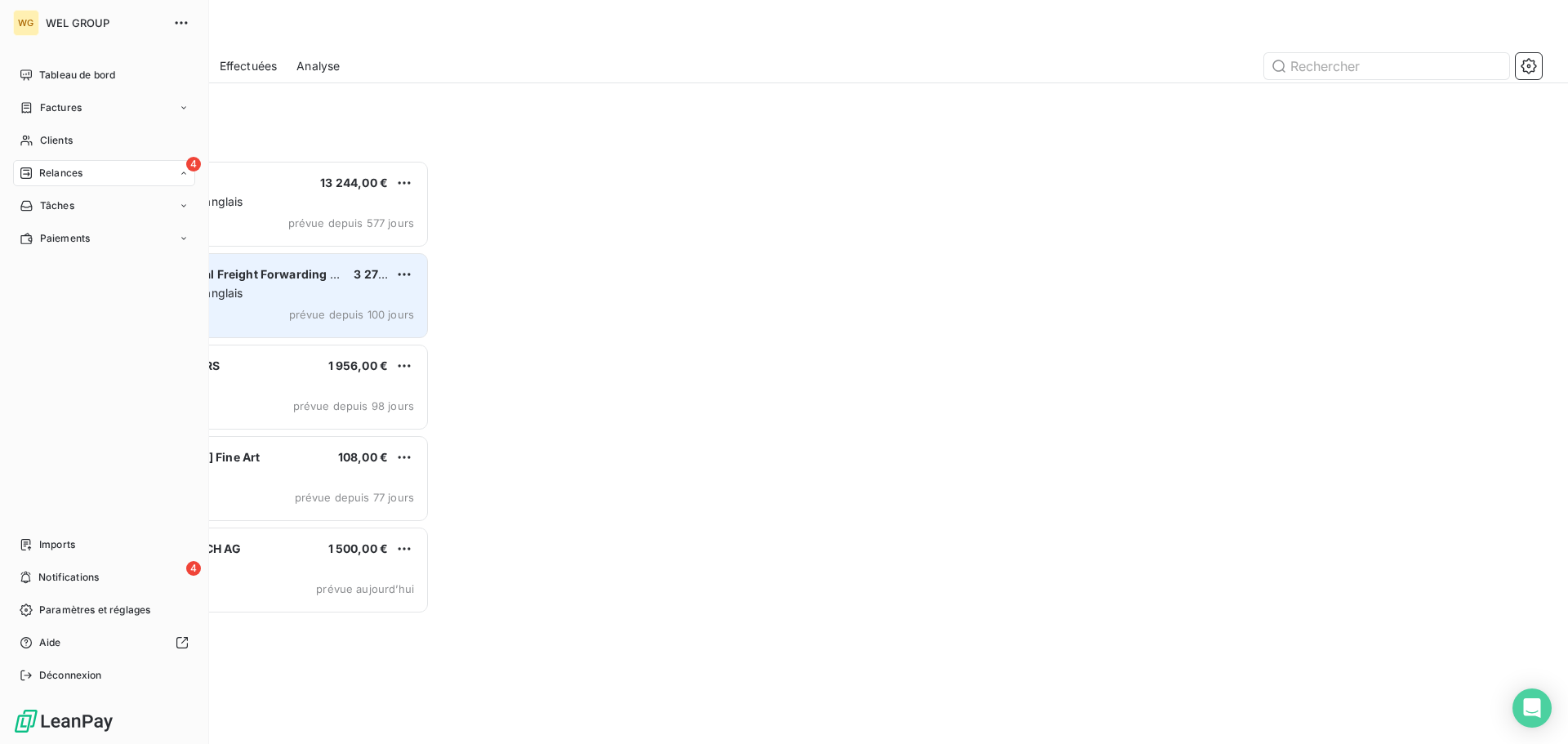
scroll to position [572, 339]
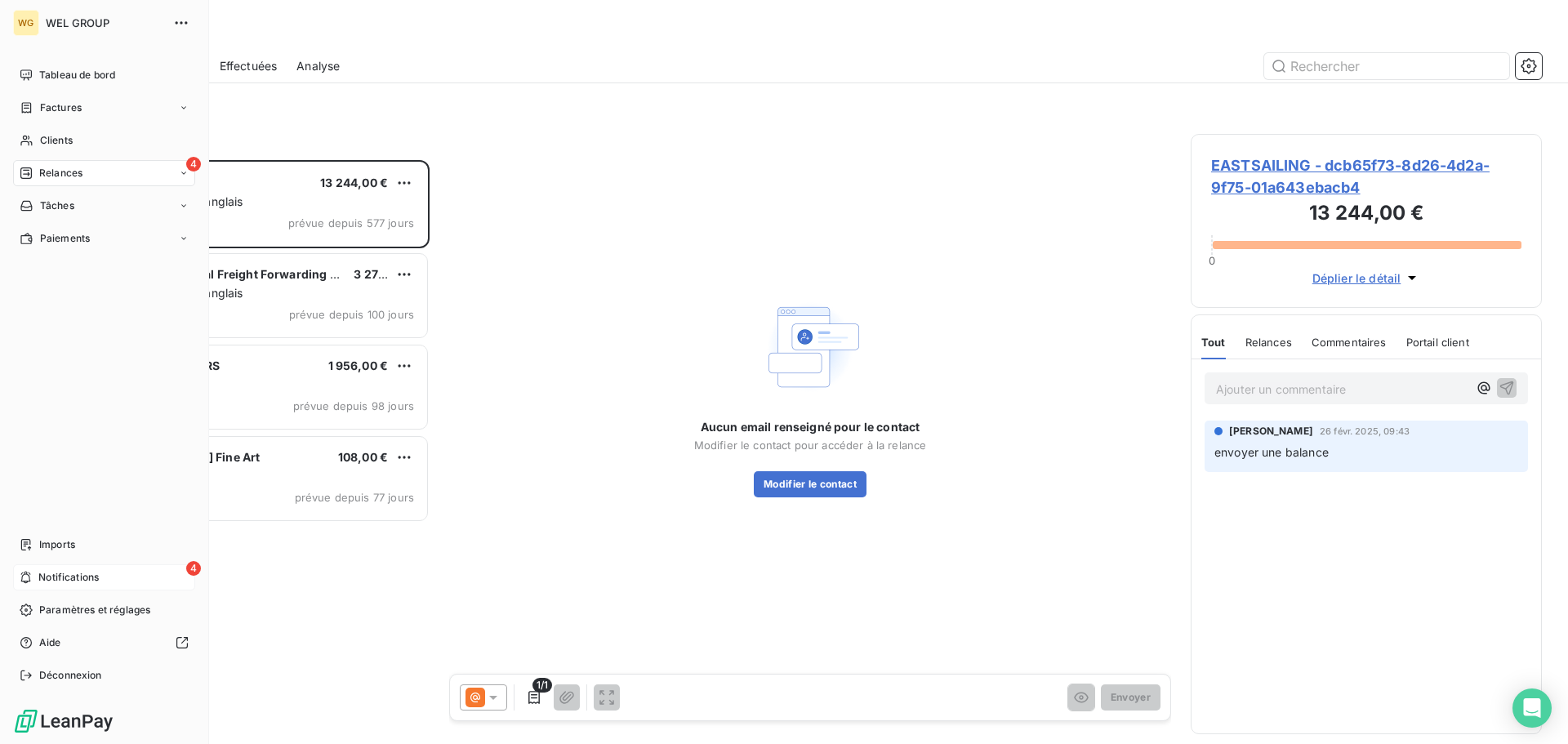
click at [46, 567] on div "4 Notifications" at bounding box center [104, 577] width 183 height 26
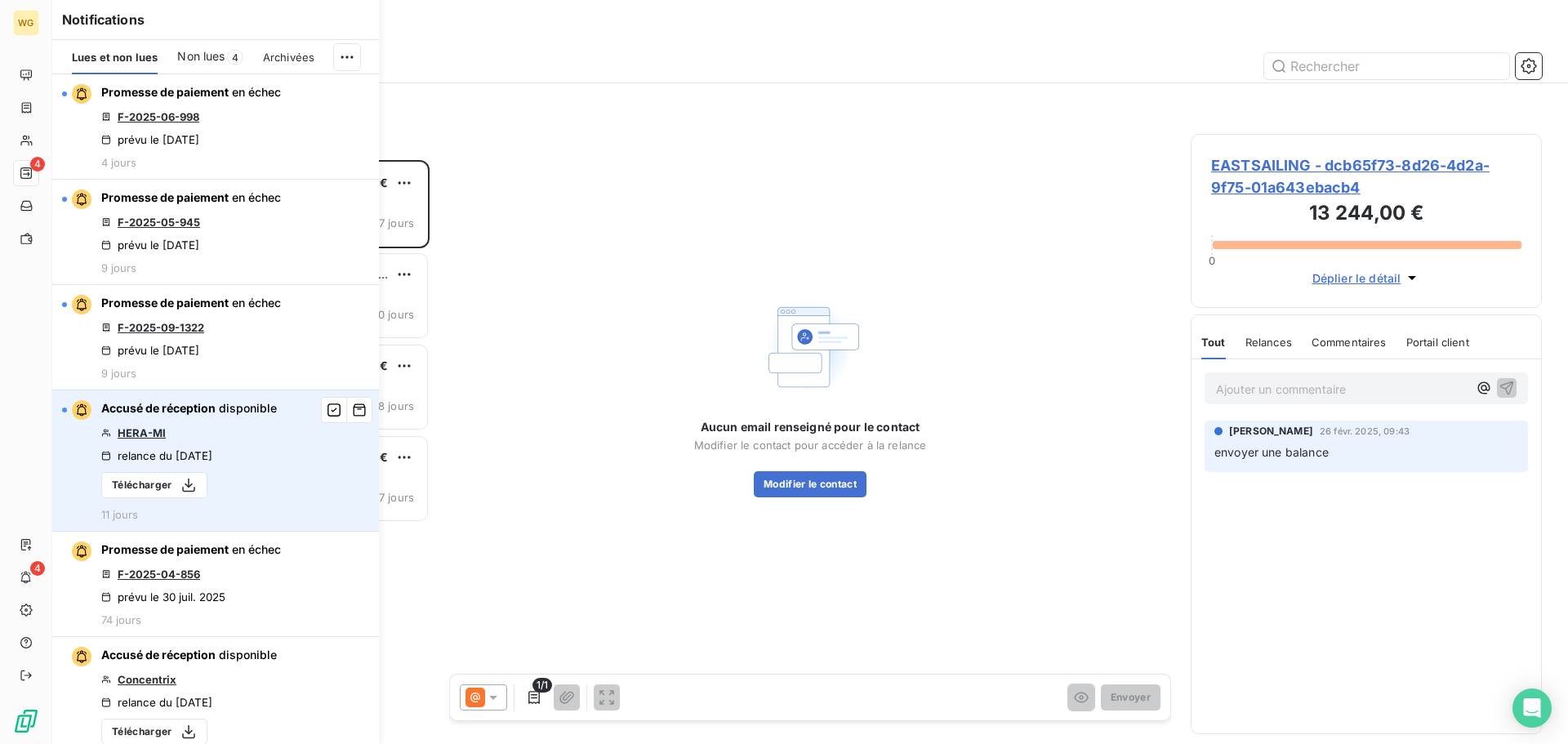
click at [155, 428] on link "HERA-MI" at bounding box center [142, 432] width 48 height 13
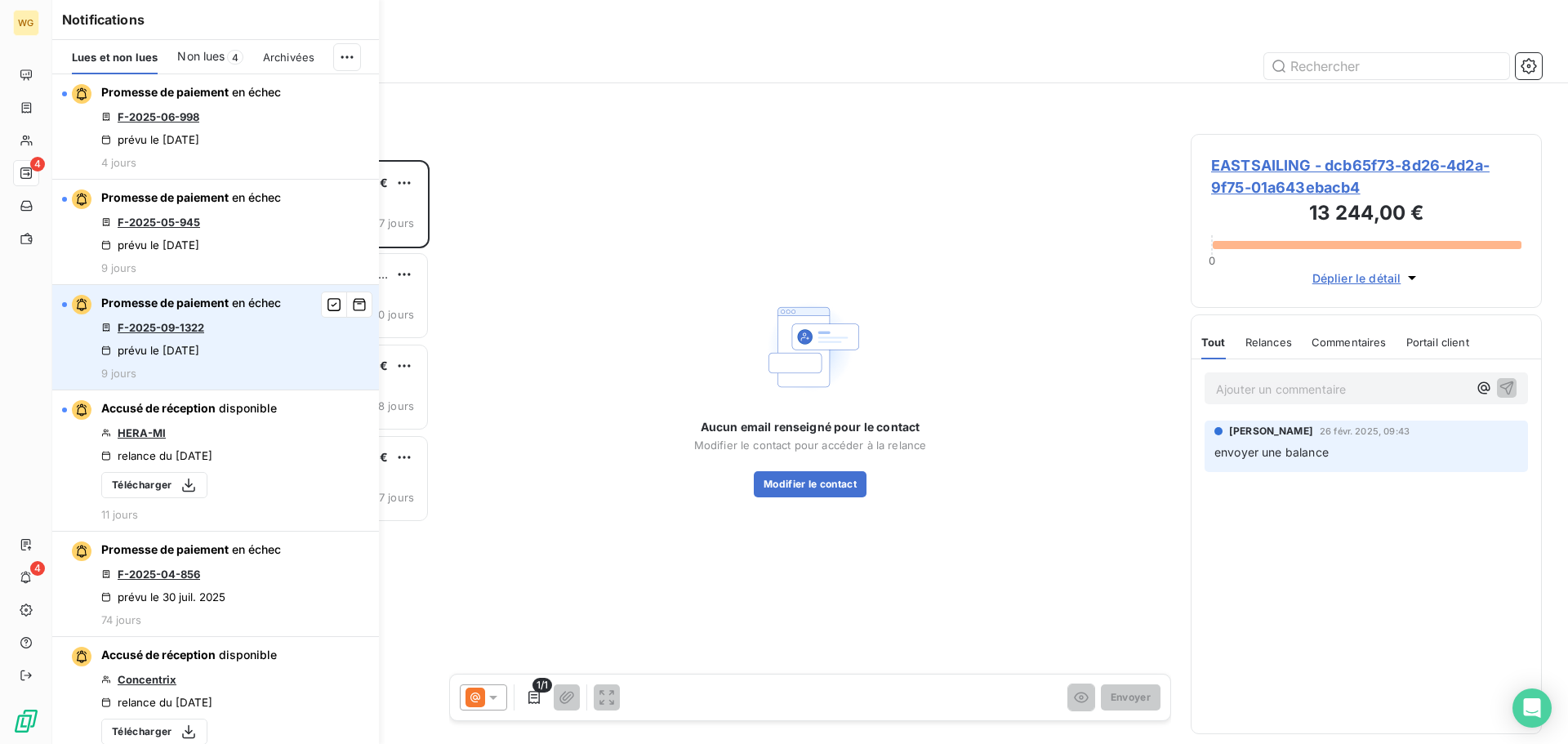
click at [178, 325] on link "F-2025-09-1322" at bounding box center [161, 327] width 87 height 13
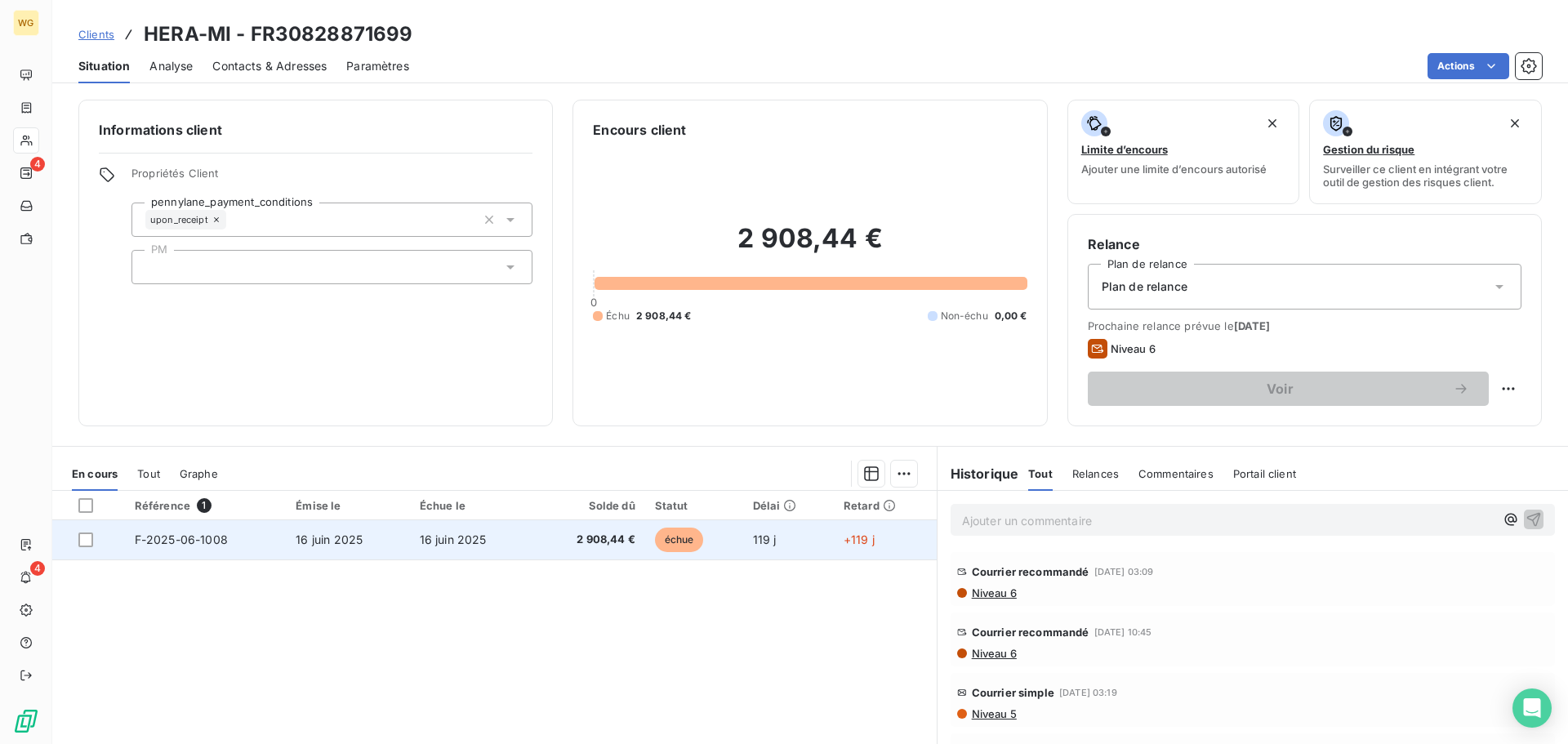
click at [651, 532] on td "échue" at bounding box center [694, 540] width 98 height 40
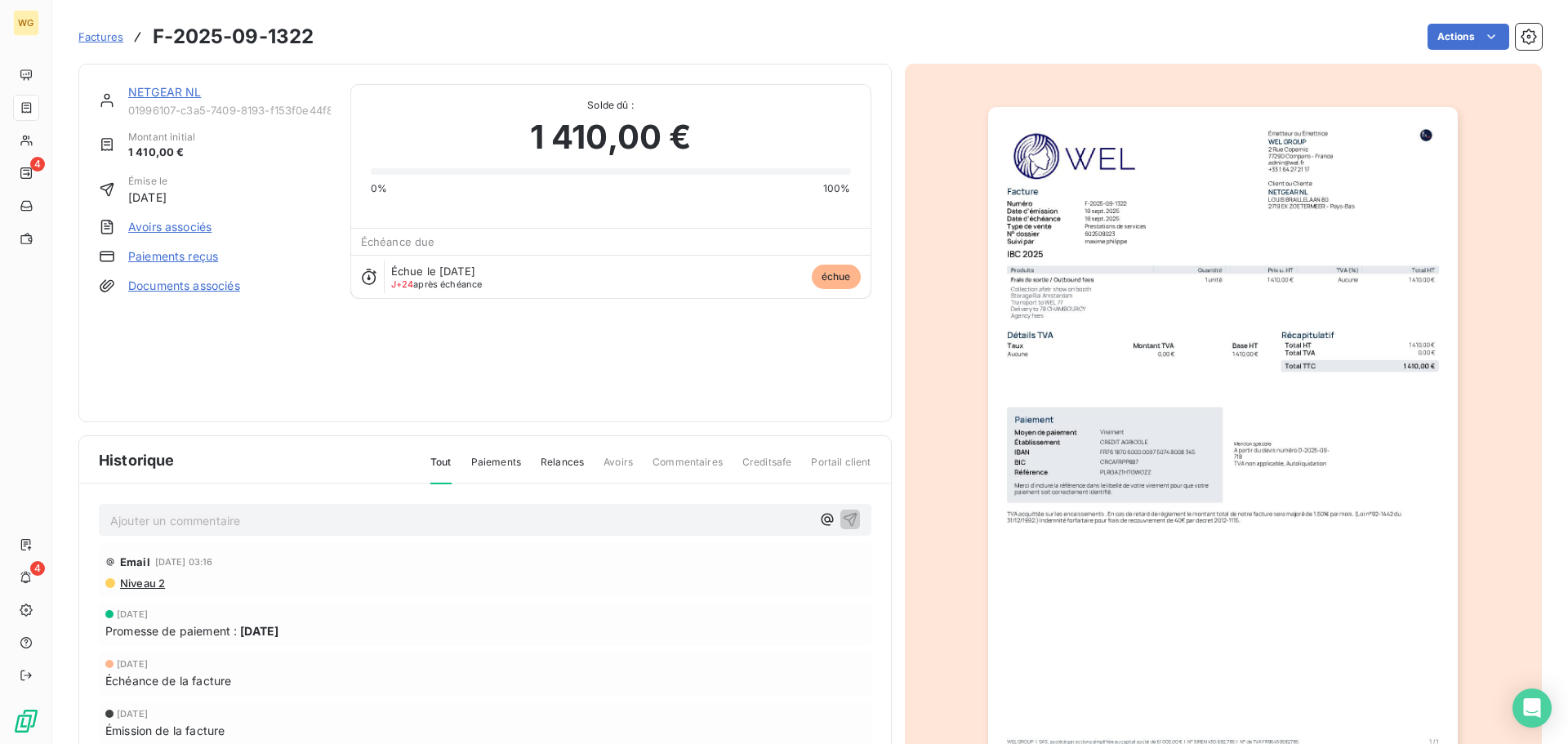
click at [356, 573] on div "Email 8 oct. 2025, 03:16" at bounding box center [485, 561] width 759 height 26
click at [147, 580] on span "Niveau 2" at bounding box center [142, 583] width 46 height 13
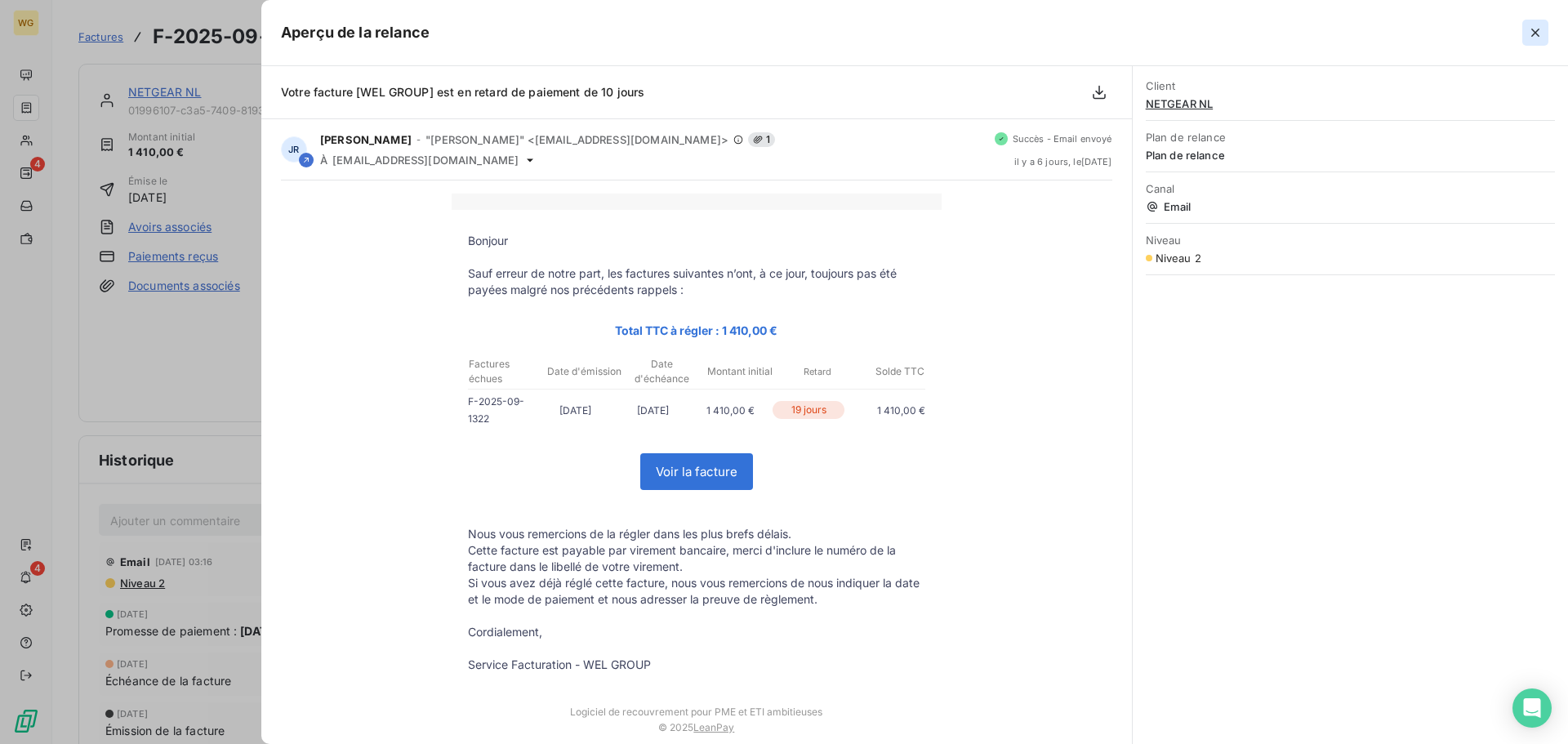
click at [1529, 36] on icon "button" at bounding box center [1535, 32] width 16 height 16
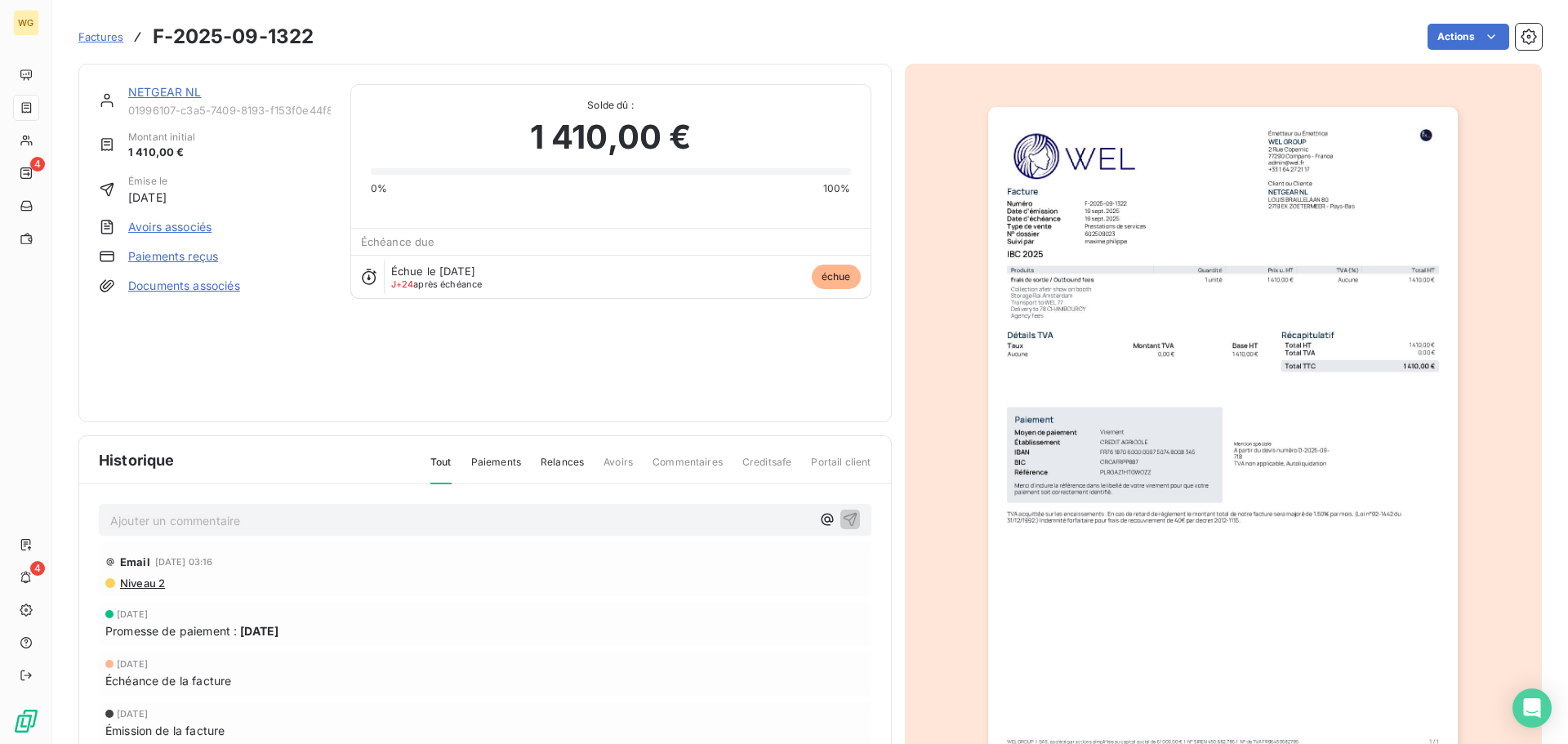
click at [102, 40] on span "Factures" at bounding box center [101, 36] width 45 height 13
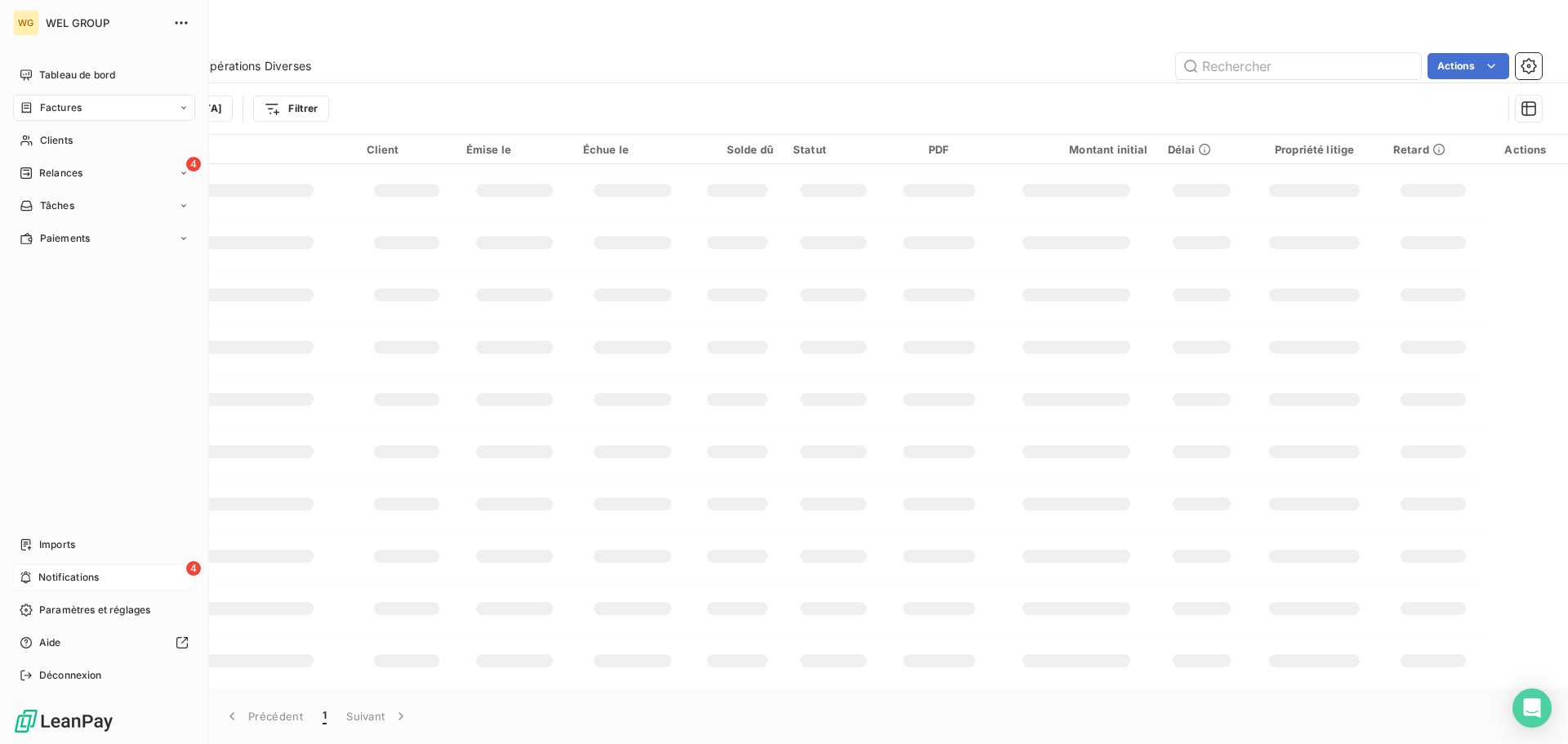
click at [59, 573] on span "Notifications" at bounding box center [69, 577] width 60 height 15
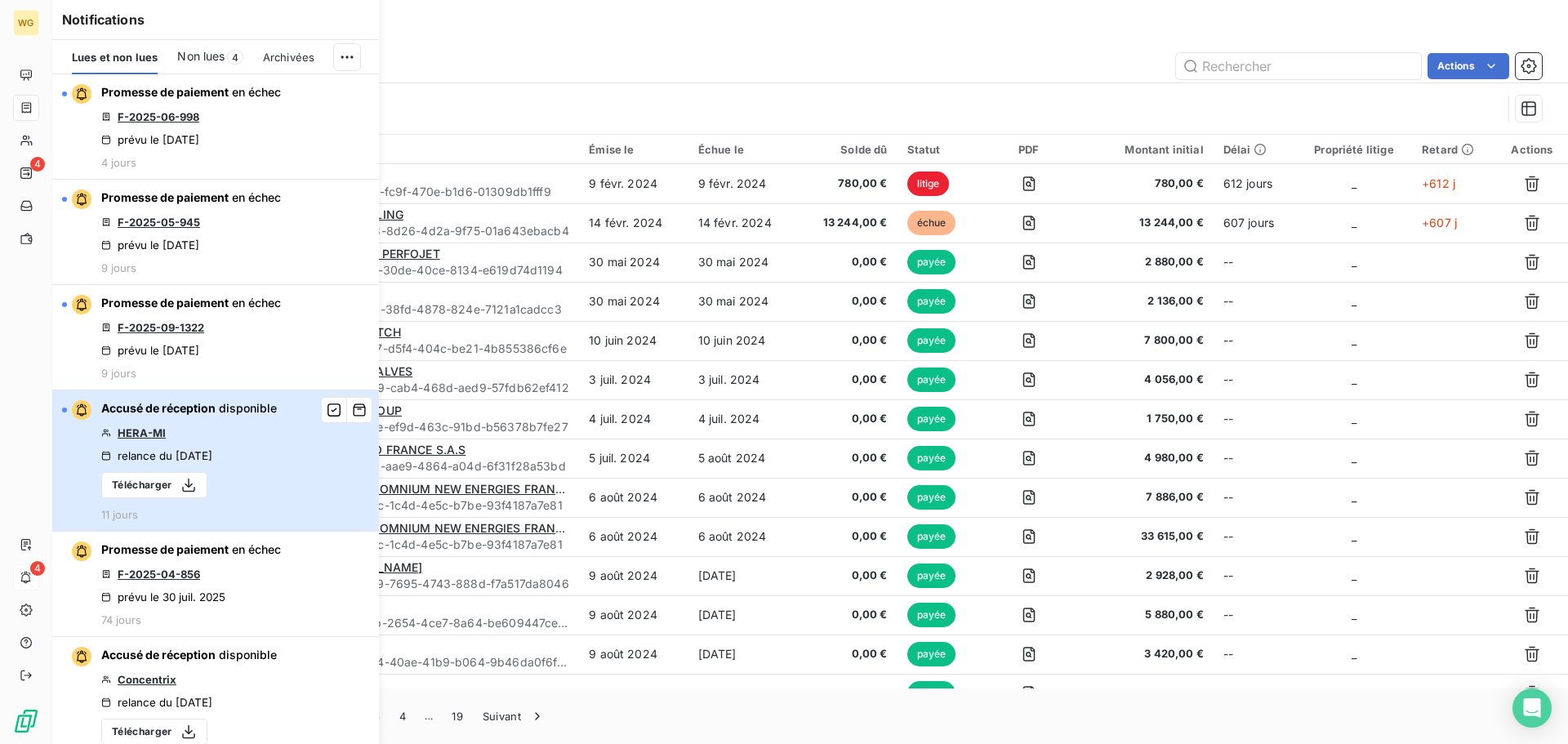
click at [287, 487] on button "Accusé de réception disponible HERA-MI relance du 29 sept. 2025 Télécharger 11 …" at bounding box center [215, 461] width 326 height 141
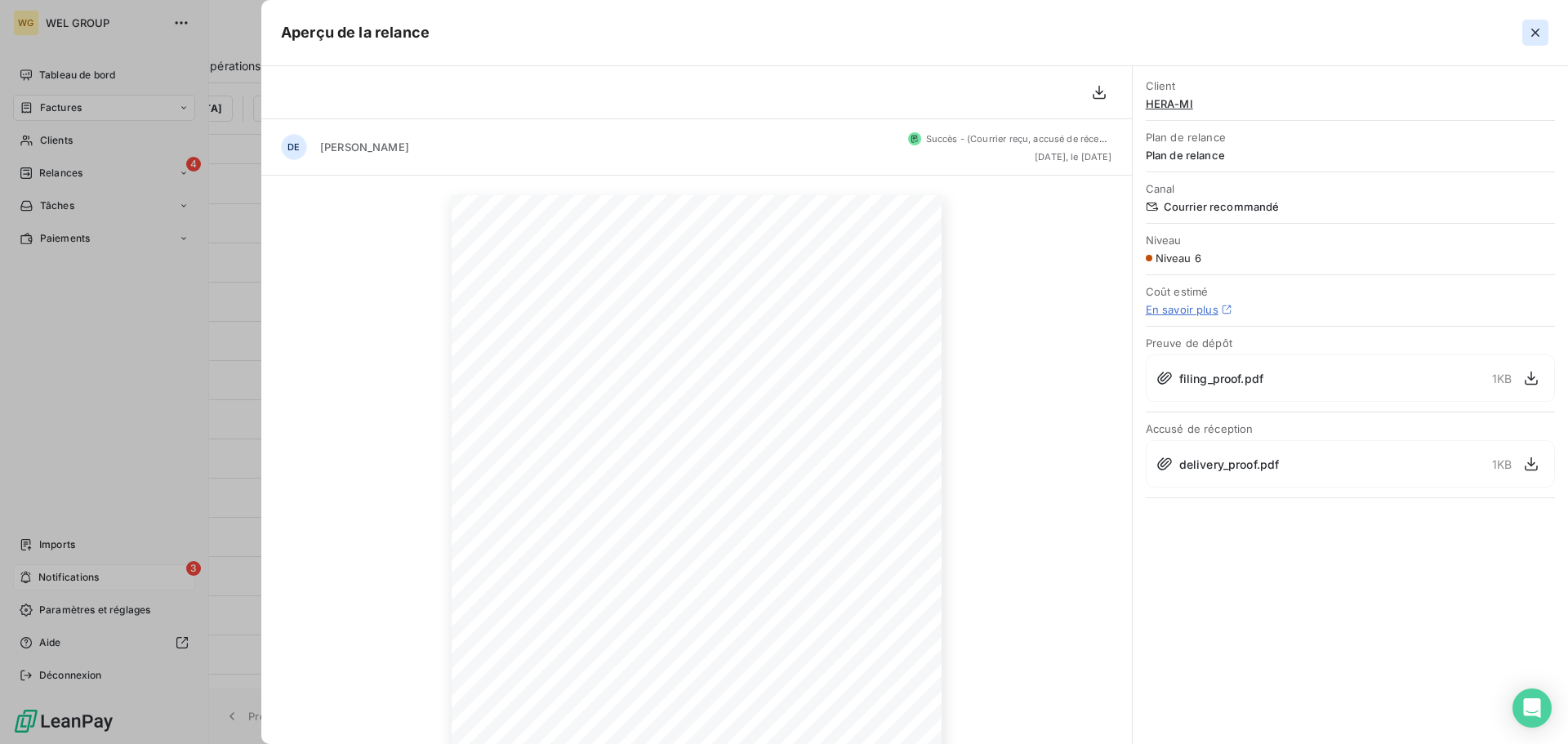
click at [1538, 34] on icon "button" at bounding box center [1535, 32] width 16 height 16
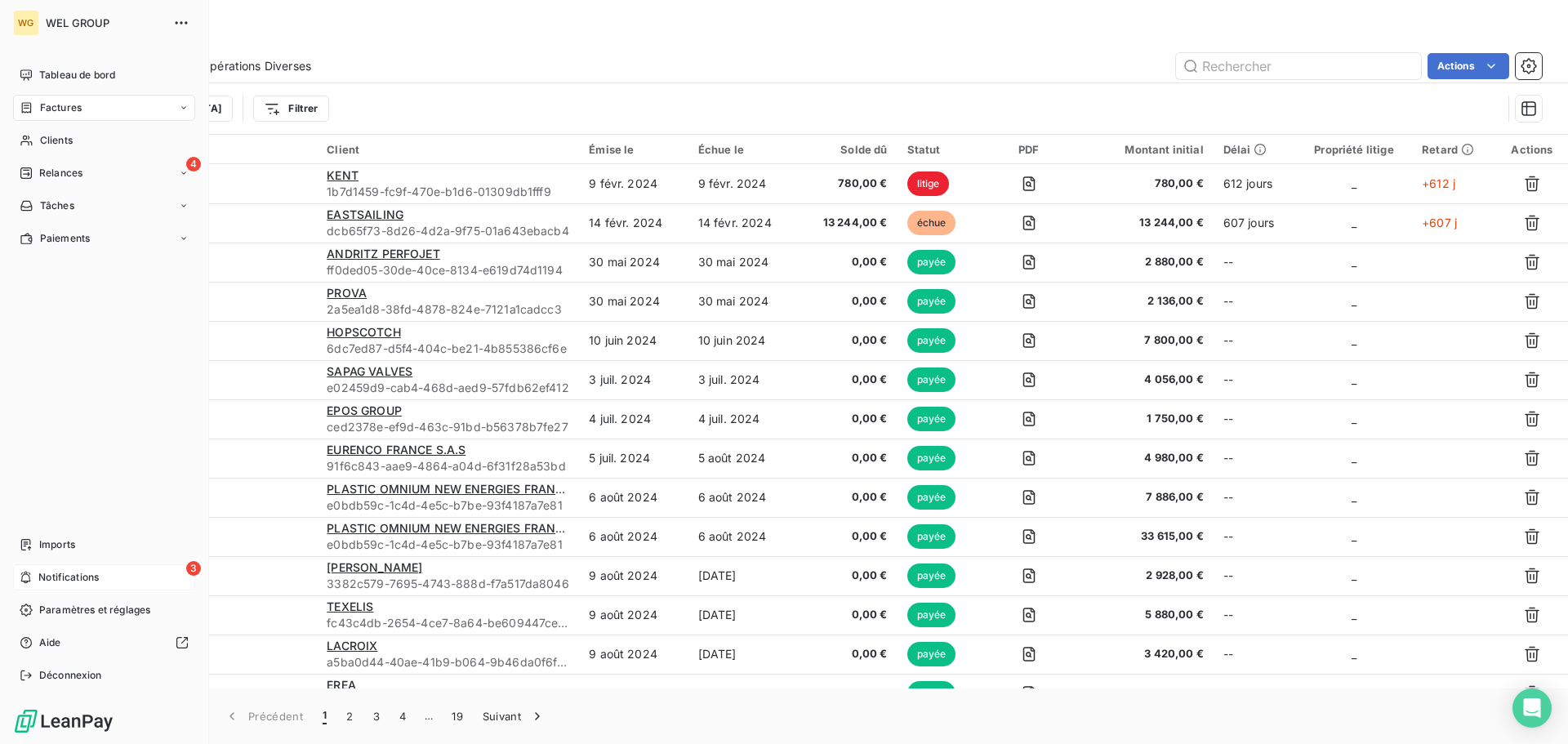
click at [77, 584] on div "3 Notifications" at bounding box center [104, 577] width 183 height 26
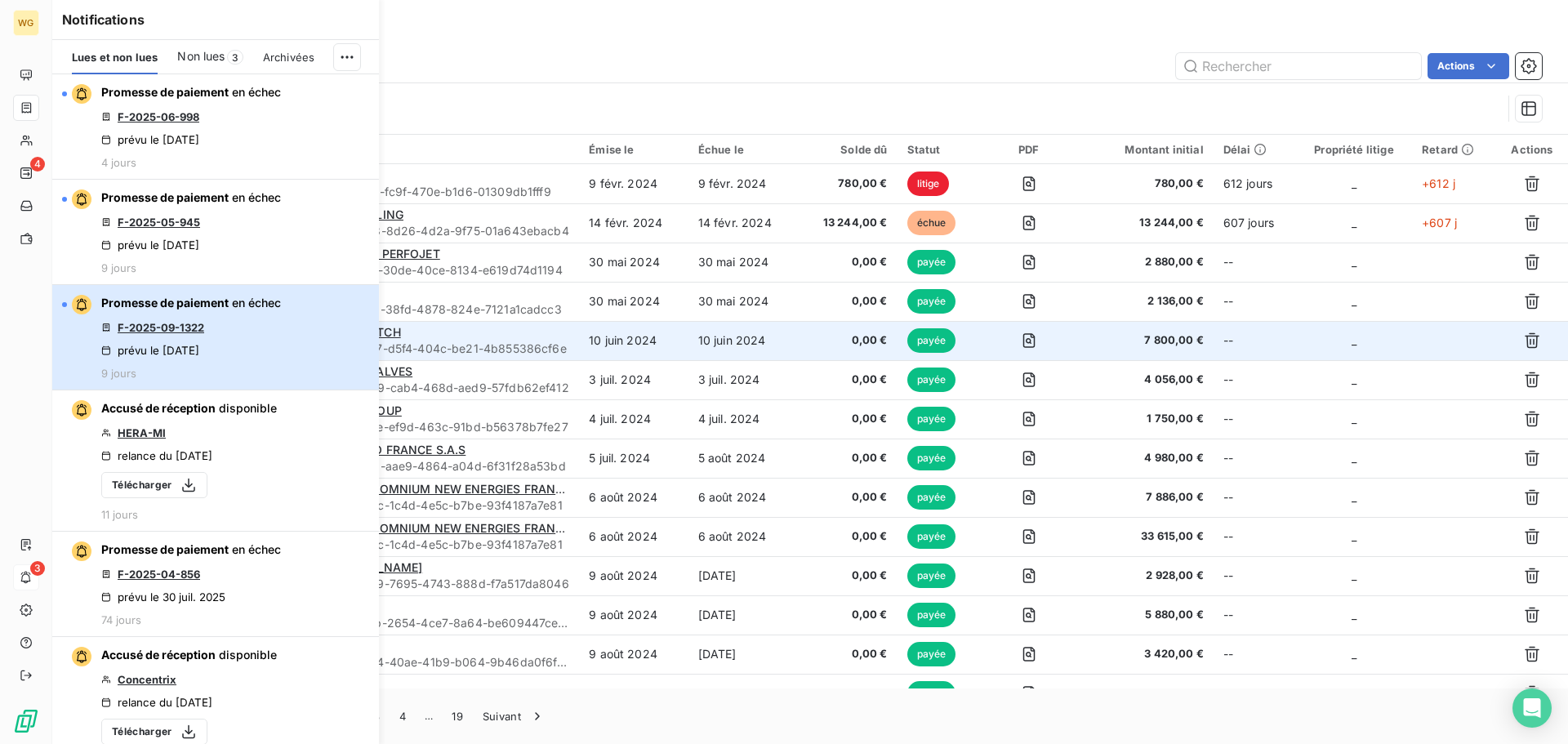
click at [245, 334] on div "Promesse de paiement en échec F-2025-09-1322 prévu le 3 oct. 2025 9 jours" at bounding box center [191, 337] width 180 height 85
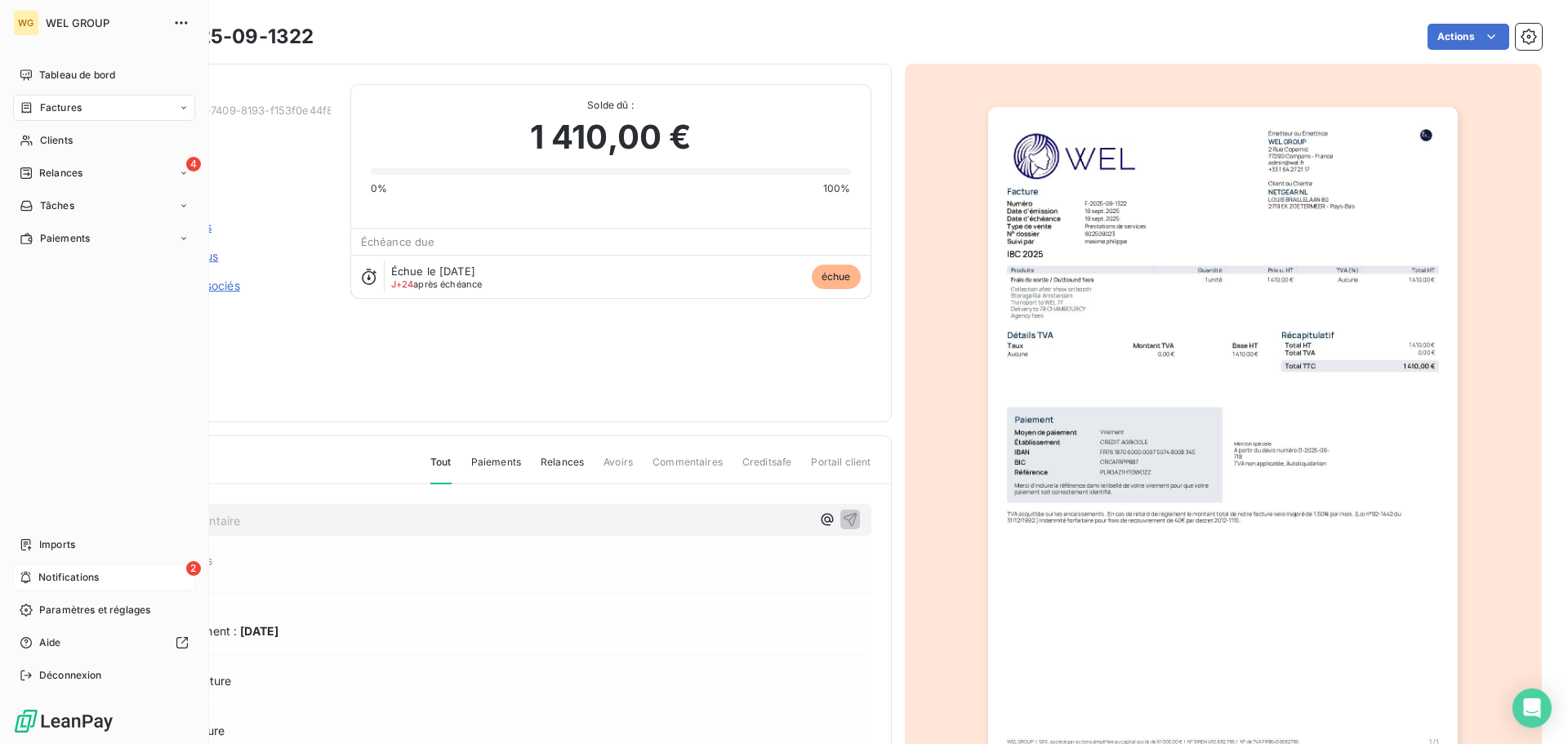
click at [53, 579] on span "Notifications" at bounding box center [69, 577] width 60 height 15
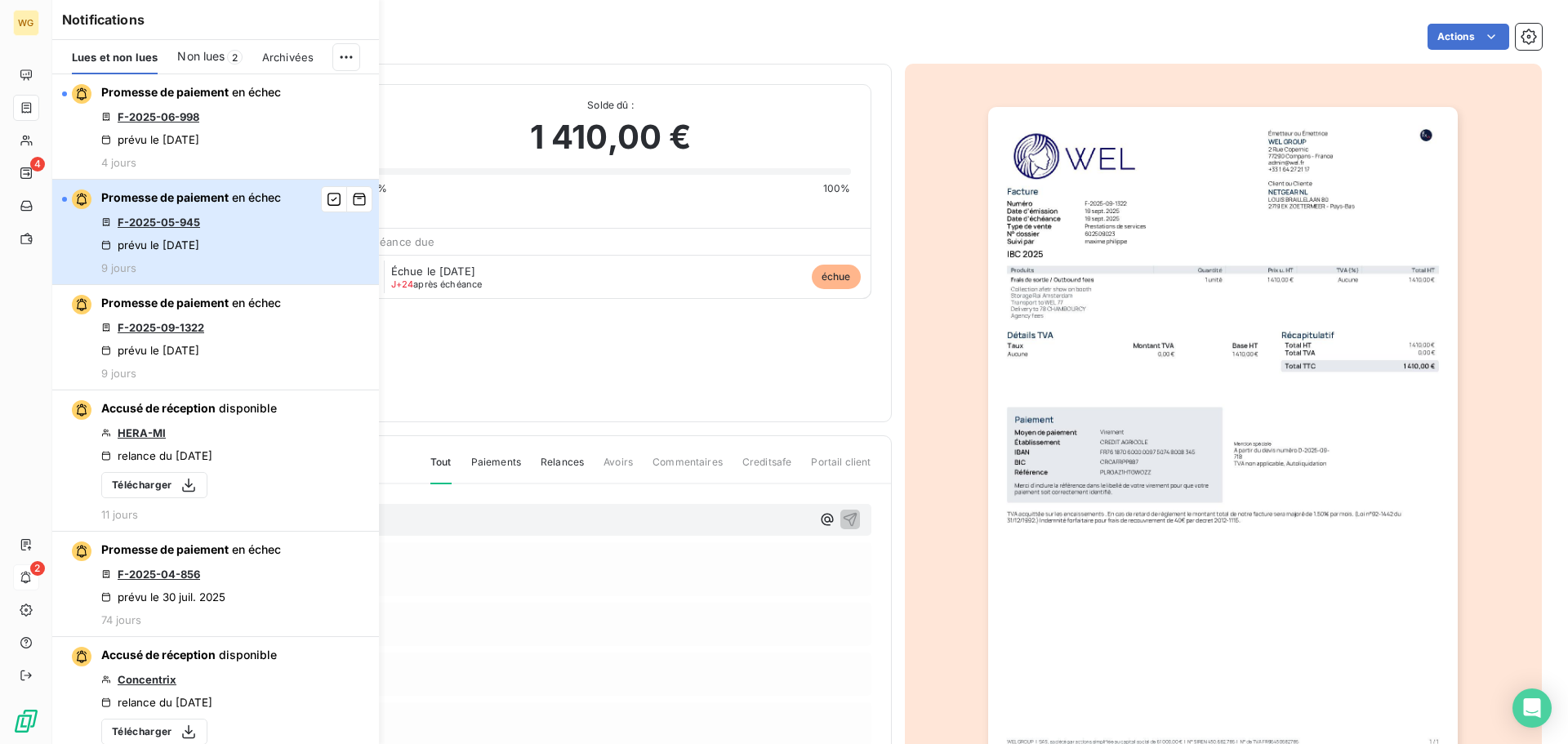
click at [230, 249] on div "Promesse de paiement en échec F-2025-05-945 prévu le 3 oct. 2025 9 jours" at bounding box center [191, 232] width 180 height 85
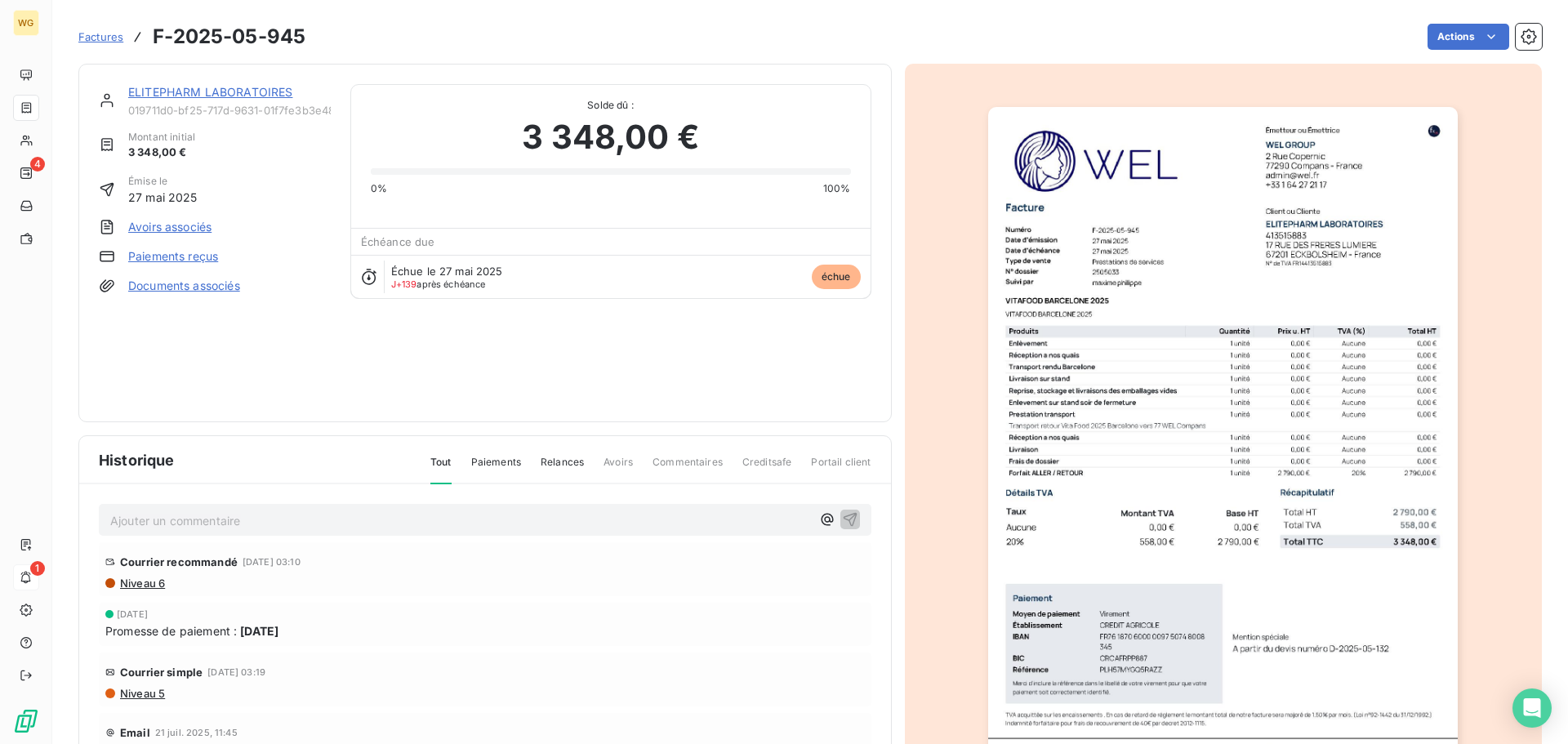
click at [145, 581] on span "Niveau 6" at bounding box center [142, 583] width 46 height 13
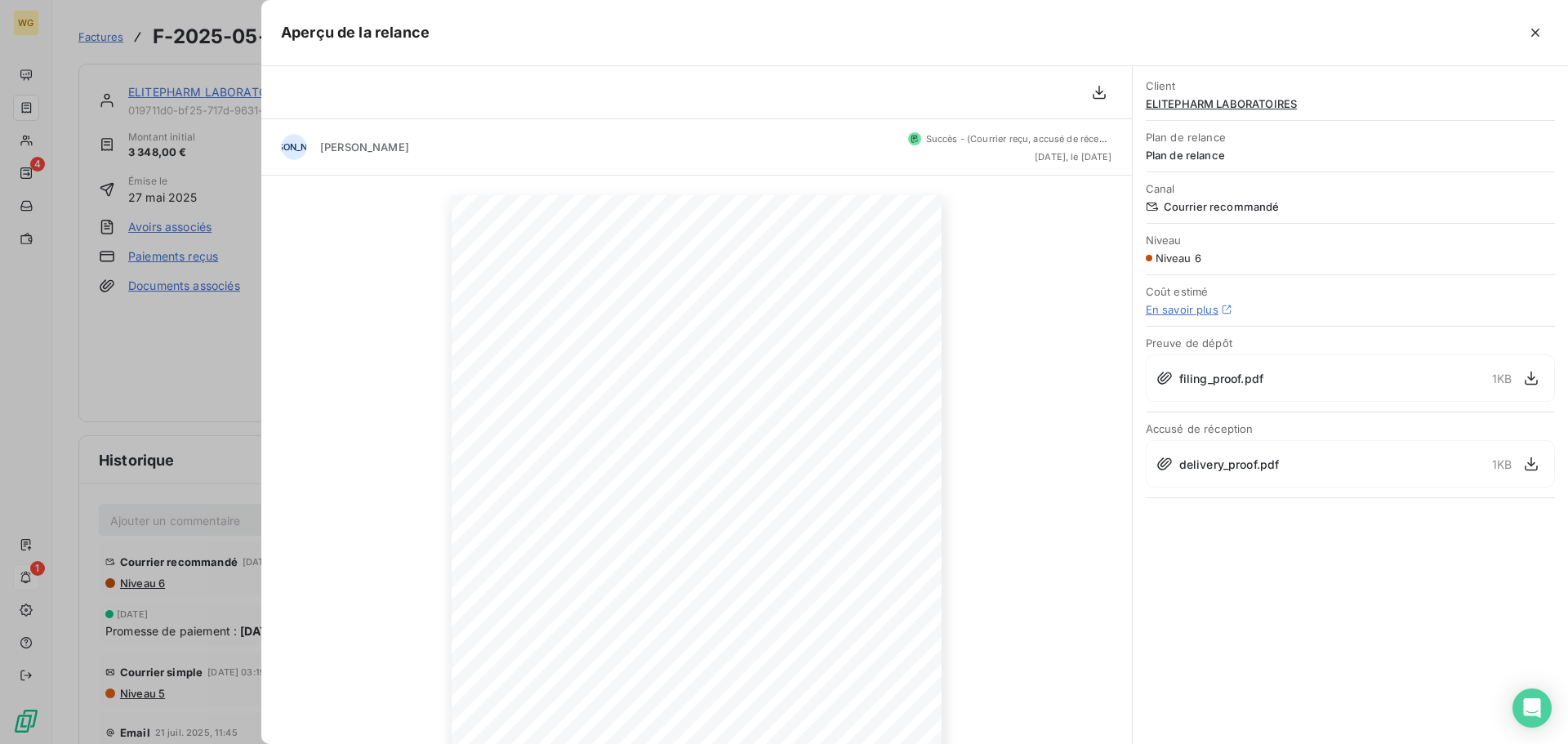
click at [1246, 381] on span "filing_proof.pdf" at bounding box center [1222, 379] width 84 height 17
click at [1229, 467] on span "delivery_proof.pdf" at bounding box center [1230, 464] width 101 height 17
click at [819, 690] on icon "button" at bounding box center [818, 691] width 4 height 8
click at [819, 690] on icon "button" at bounding box center [820, 690] width 16 height 16
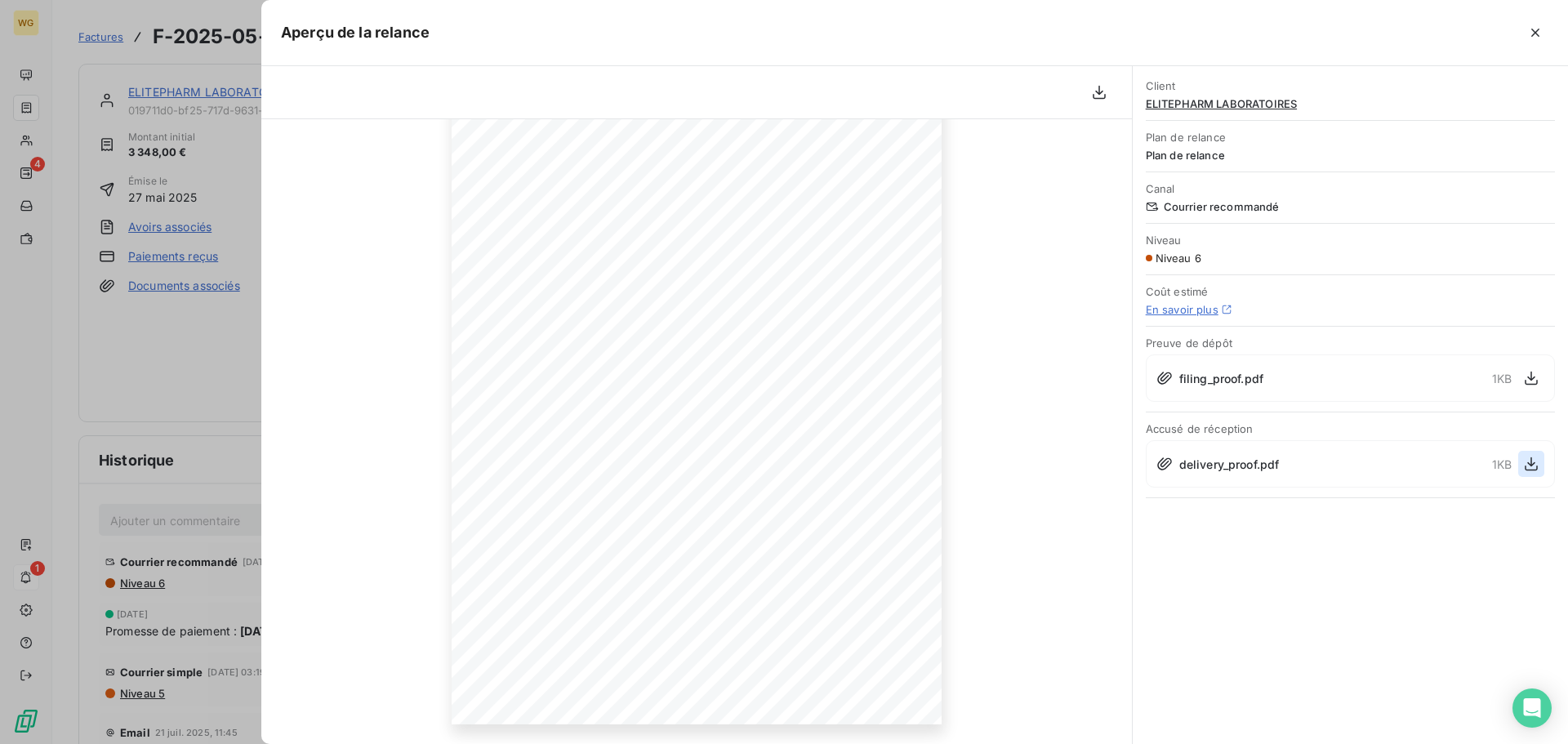
click at [1529, 462] on icon "button" at bounding box center [1531, 463] width 16 height 16
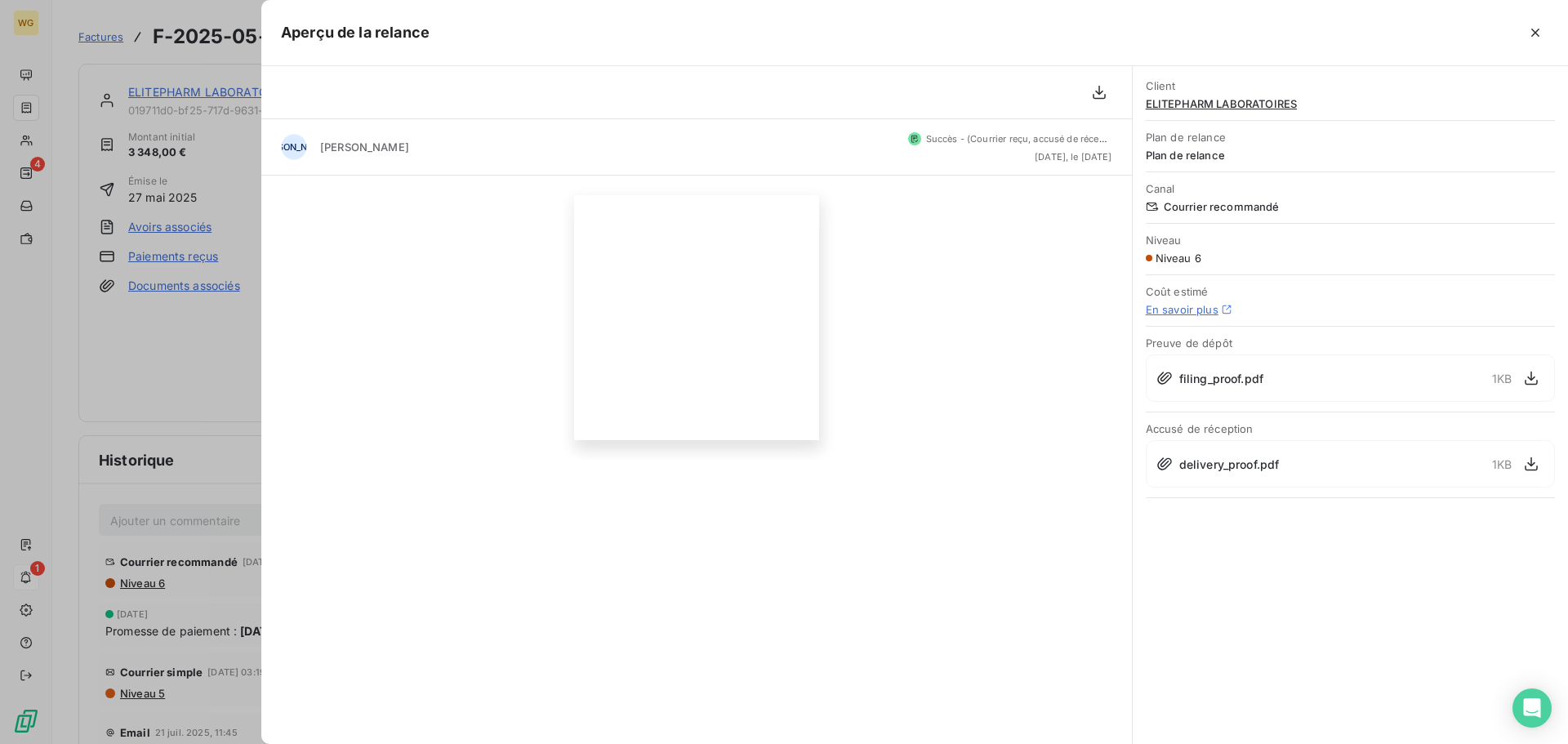
scroll to position [0, 0]
click at [1531, 32] on icon "button" at bounding box center [1535, 32] width 16 height 16
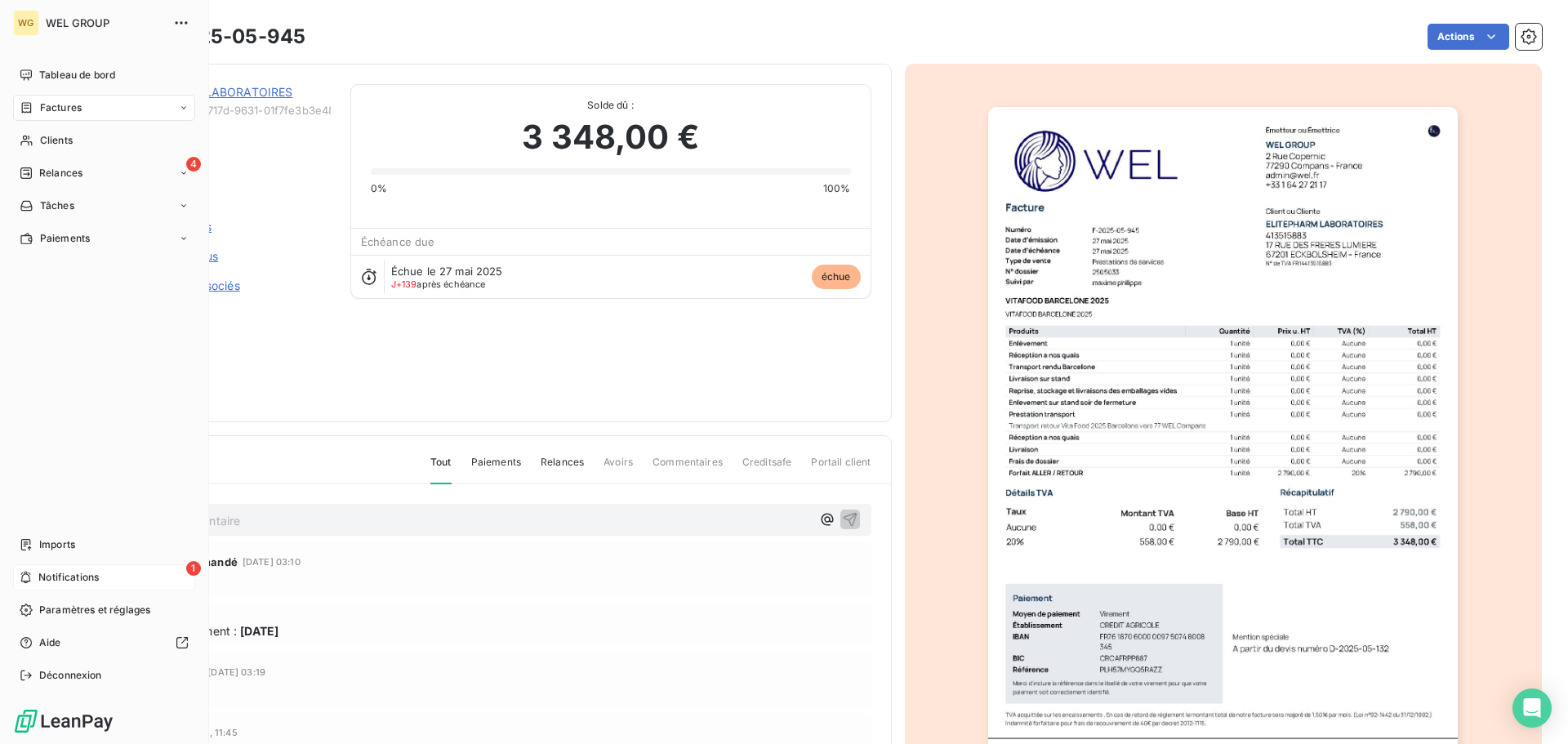
click at [61, 575] on span "Notifications" at bounding box center [69, 577] width 60 height 15
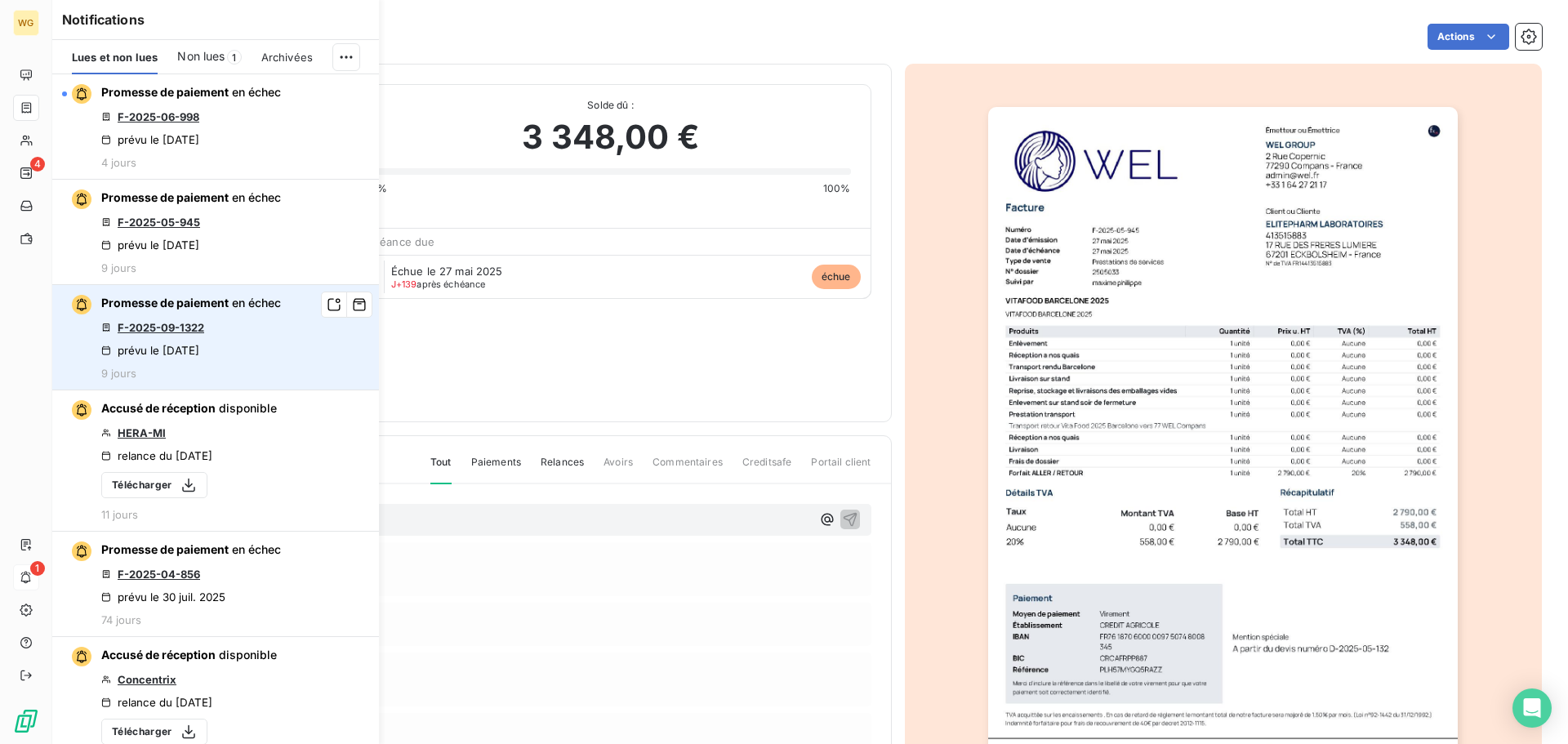
click at [173, 329] on link "F-2025-09-1322" at bounding box center [161, 327] width 87 height 13
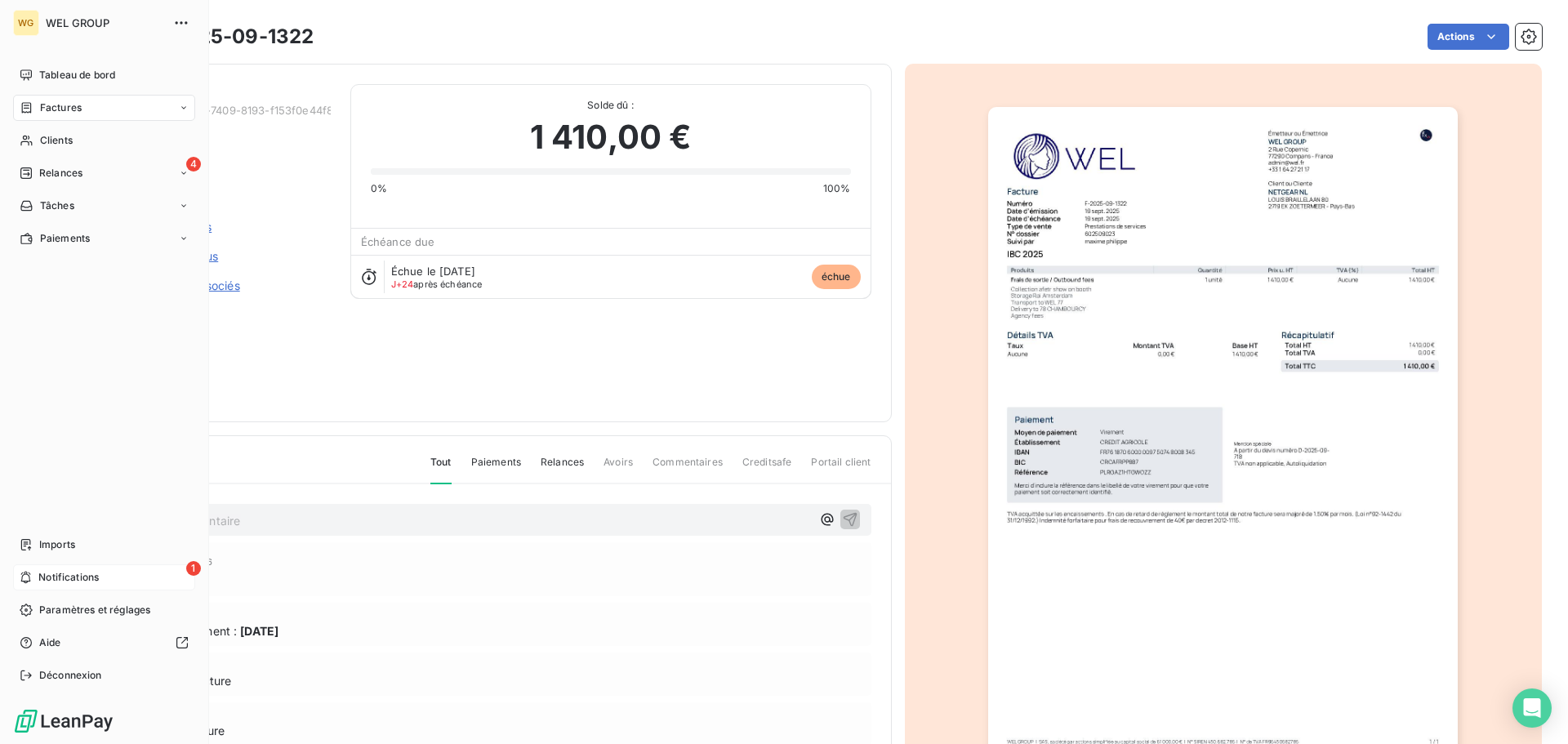
click at [65, 576] on span "Notifications" at bounding box center [69, 577] width 60 height 15
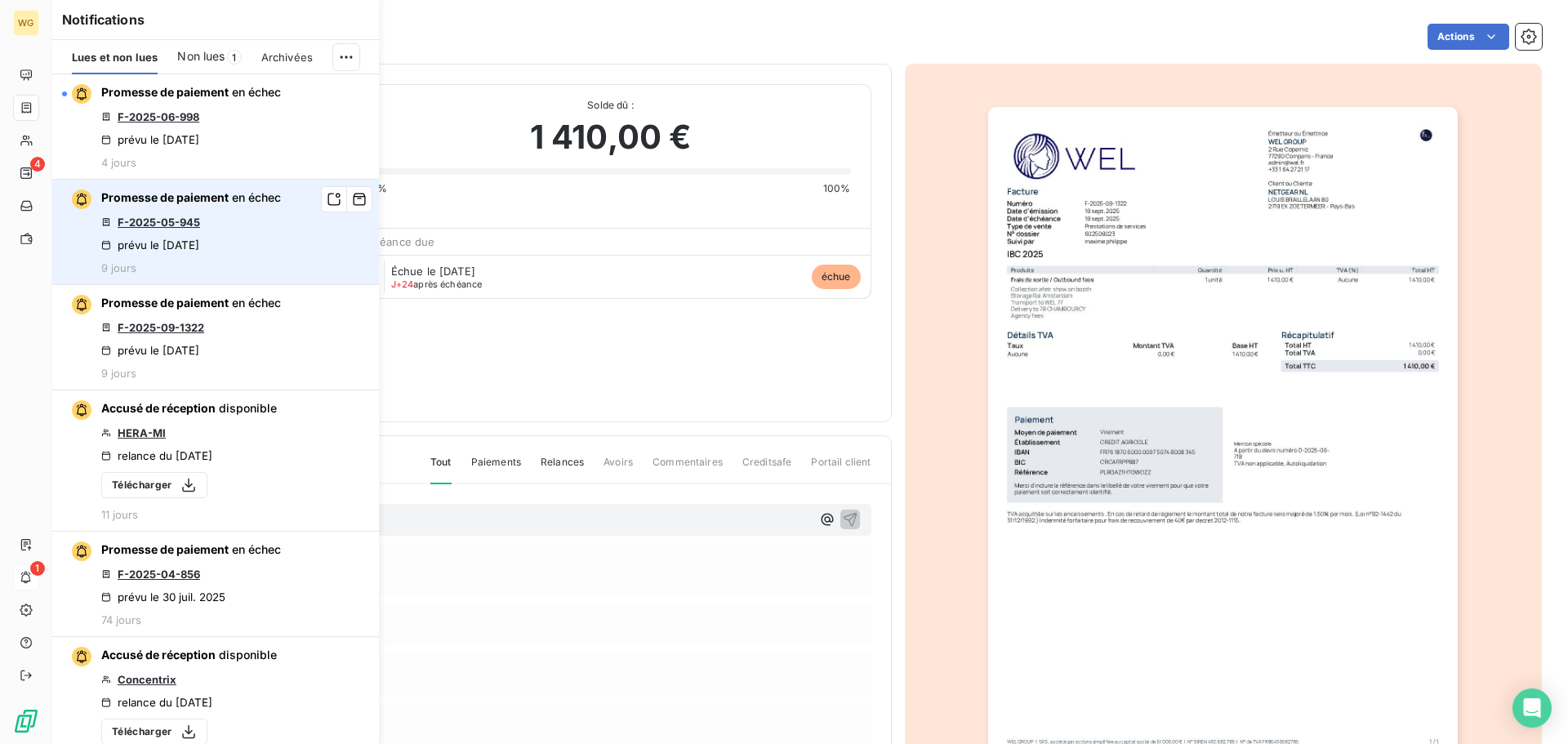
click at [162, 220] on link "F-2025-05-945" at bounding box center [159, 221] width 83 height 13
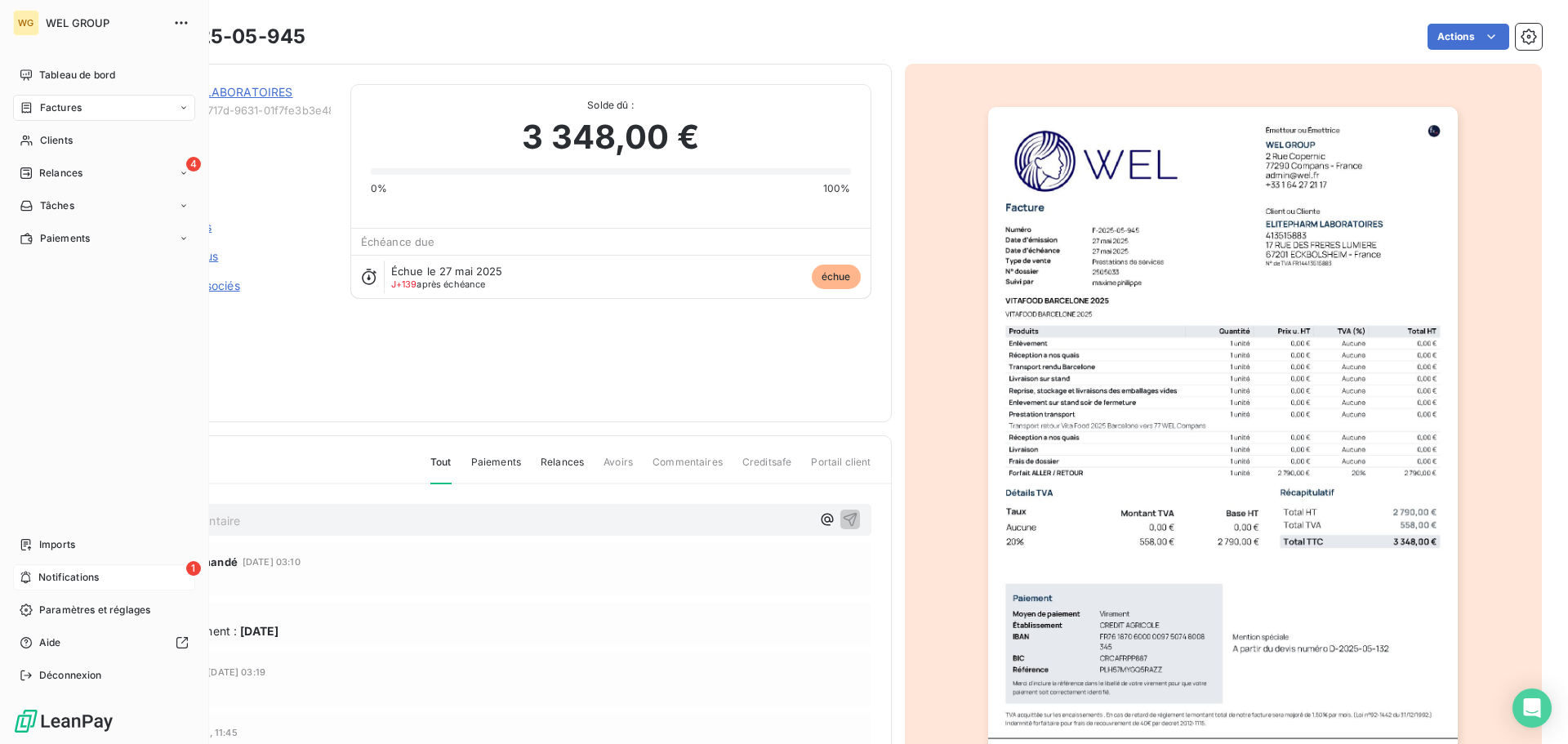
click at [71, 579] on span "Notifications" at bounding box center [69, 577] width 60 height 15
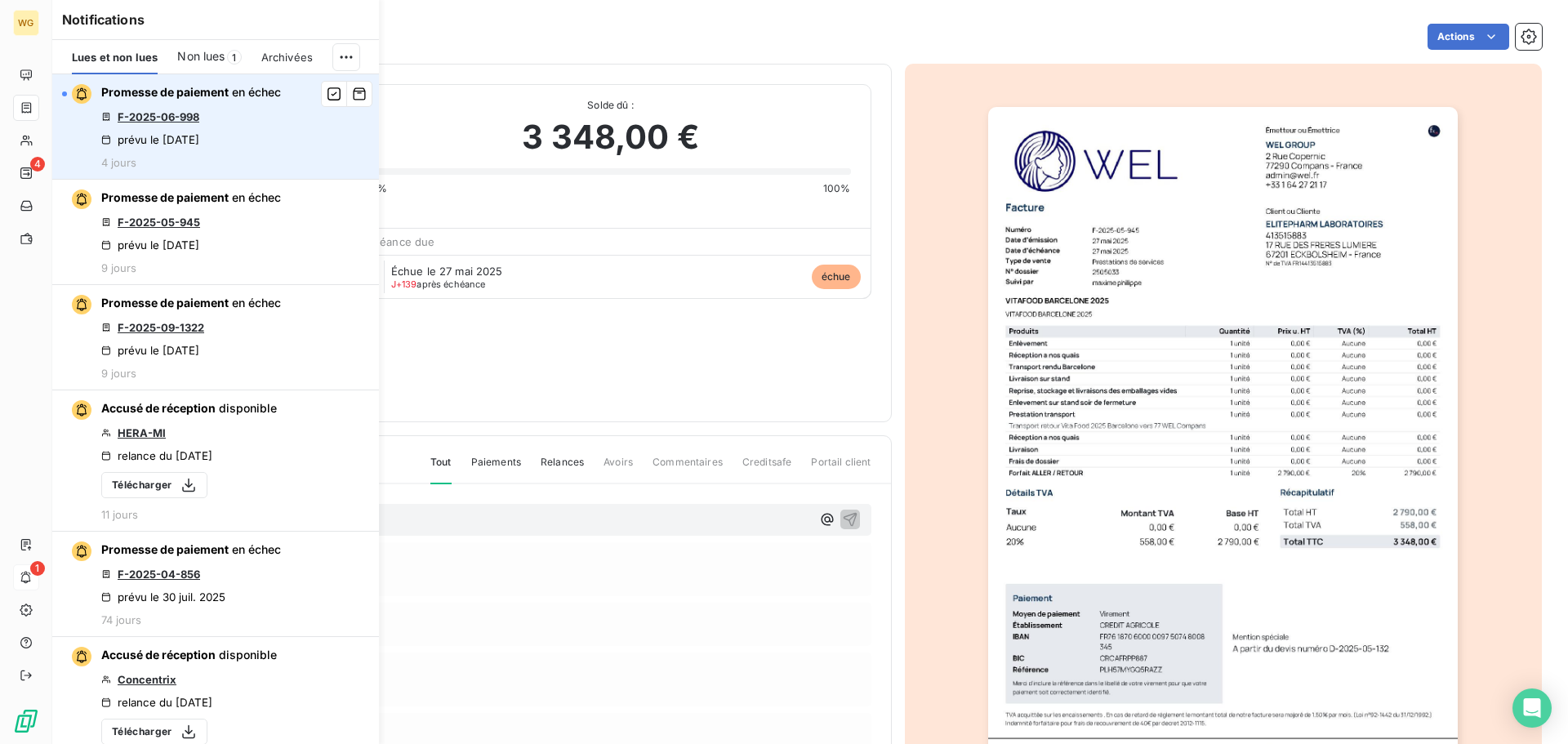
click at [172, 120] on link "F-2025-06-998" at bounding box center [158, 116] width 82 height 13
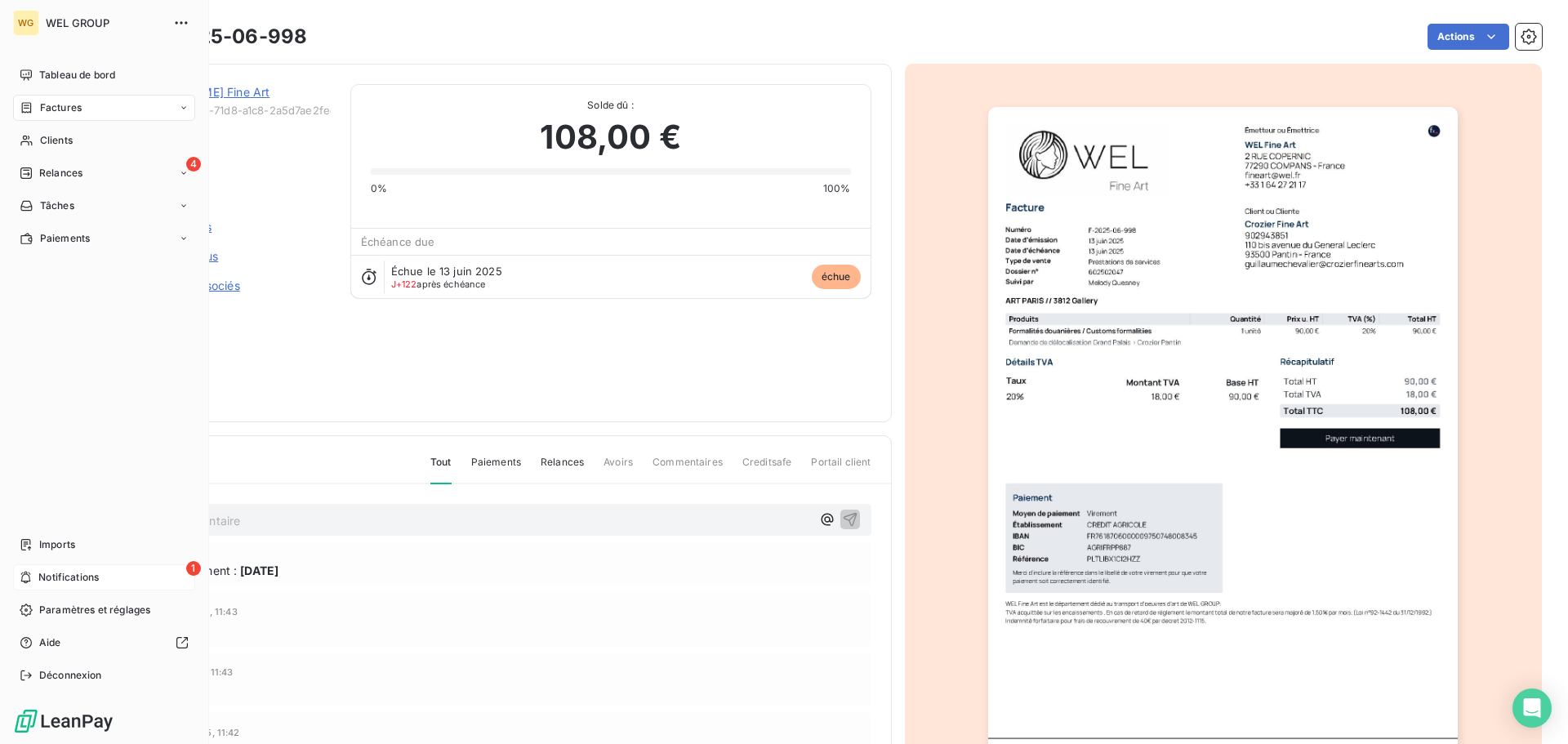
click at [43, 569] on div "1 Notifications" at bounding box center [104, 577] width 183 height 26
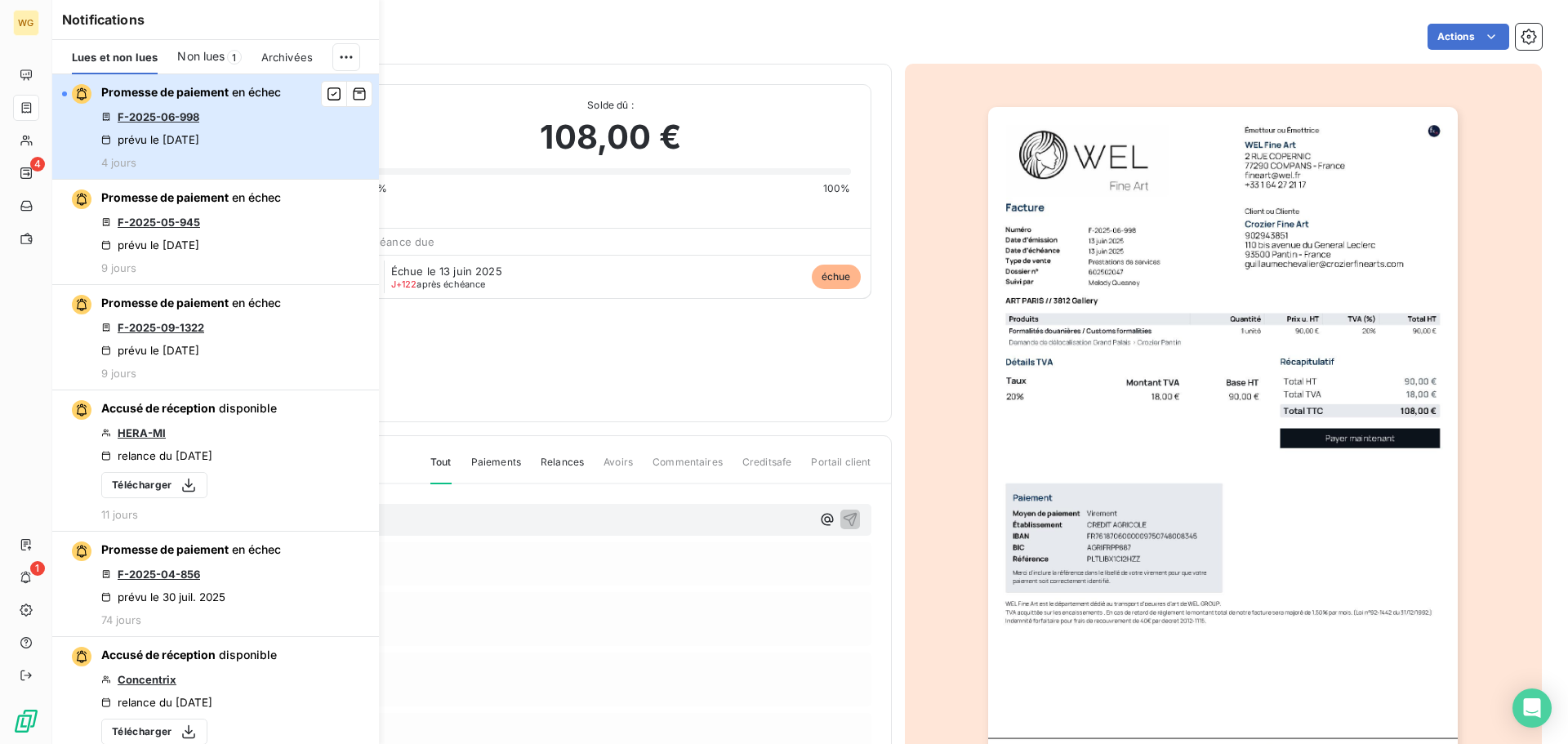
click at [245, 123] on div "Promesse de paiement en échec F-2025-06-998 prévu le [DATE] 4 jours" at bounding box center [191, 127] width 180 height 85
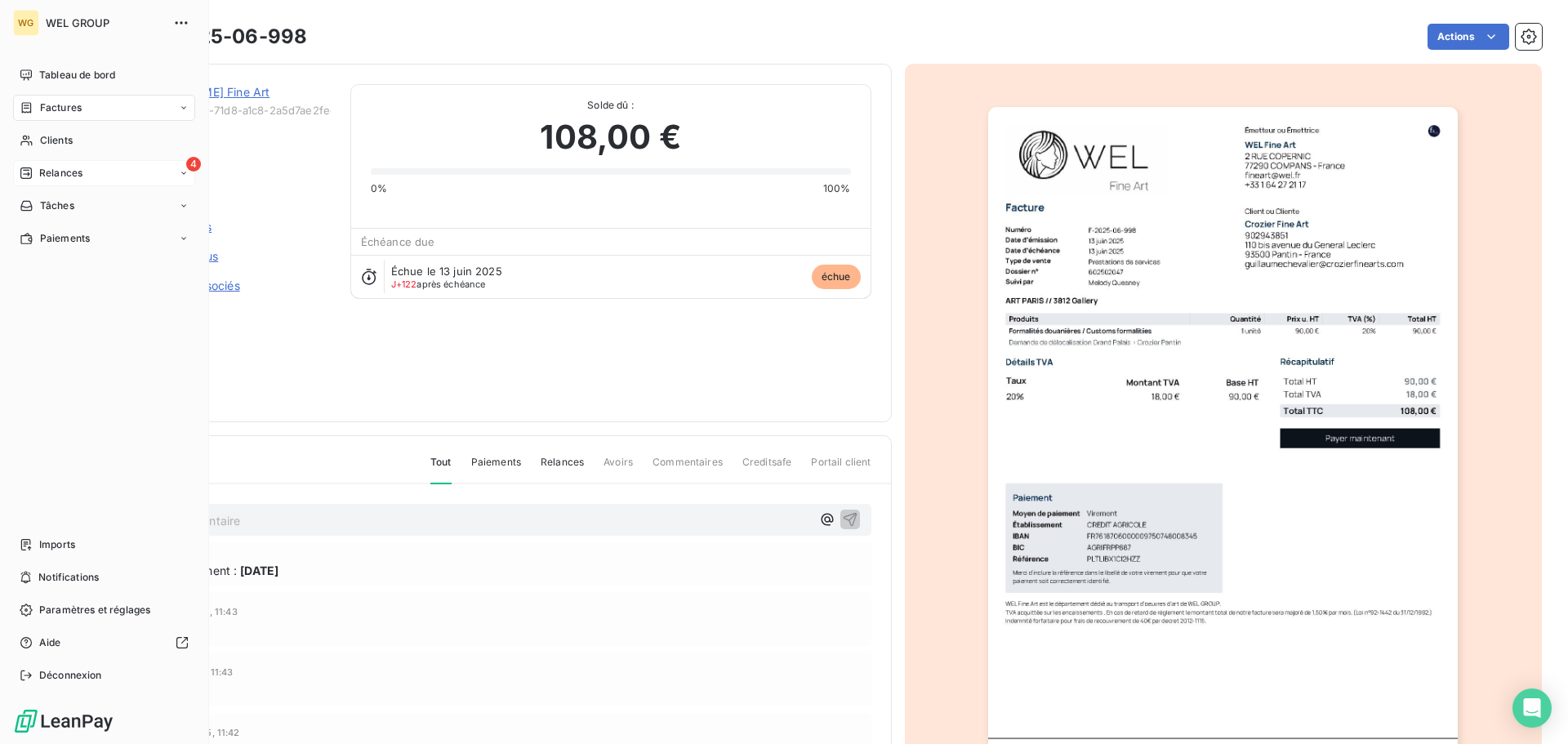
click at [76, 175] on span "Relances" at bounding box center [61, 173] width 43 height 15
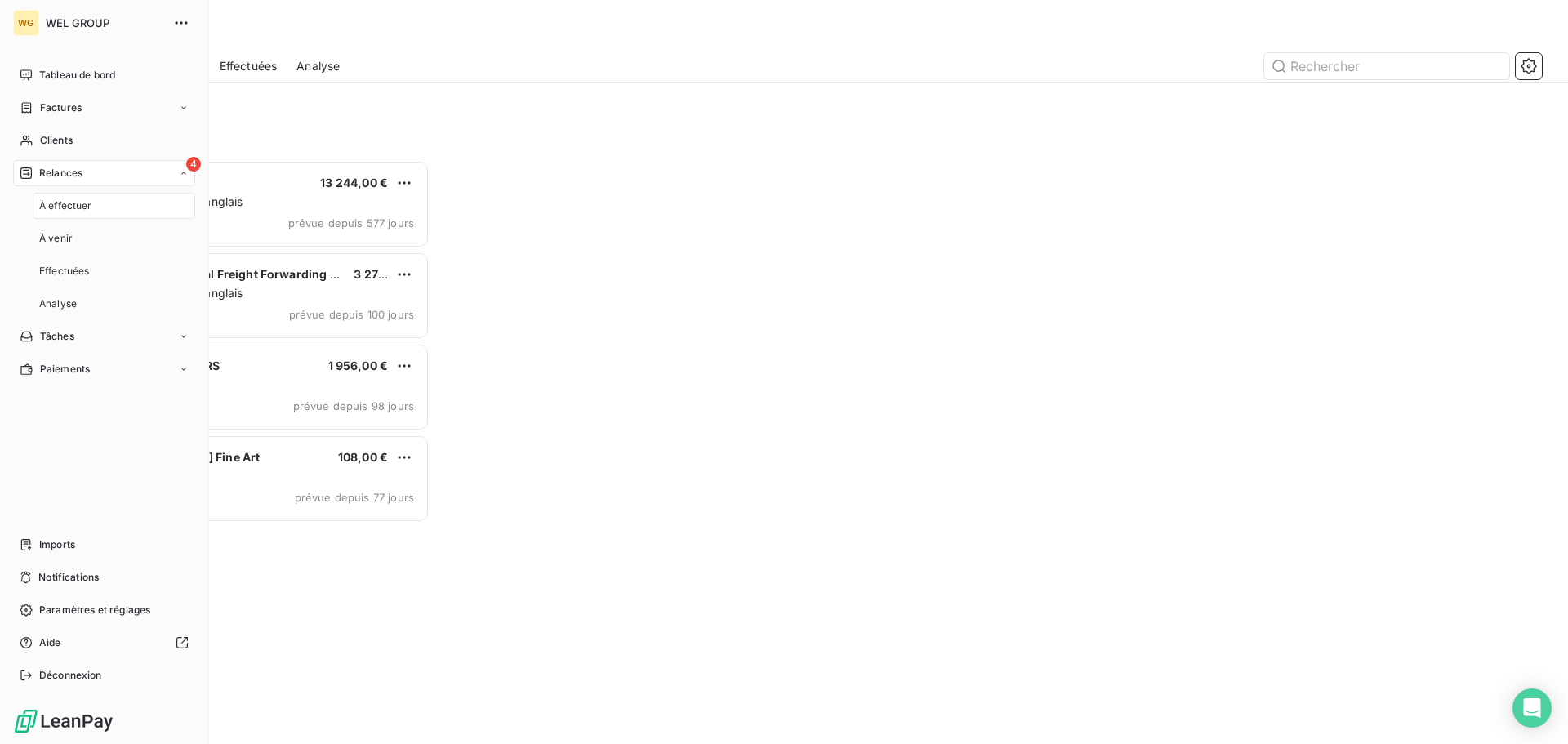
scroll to position [572, 339]
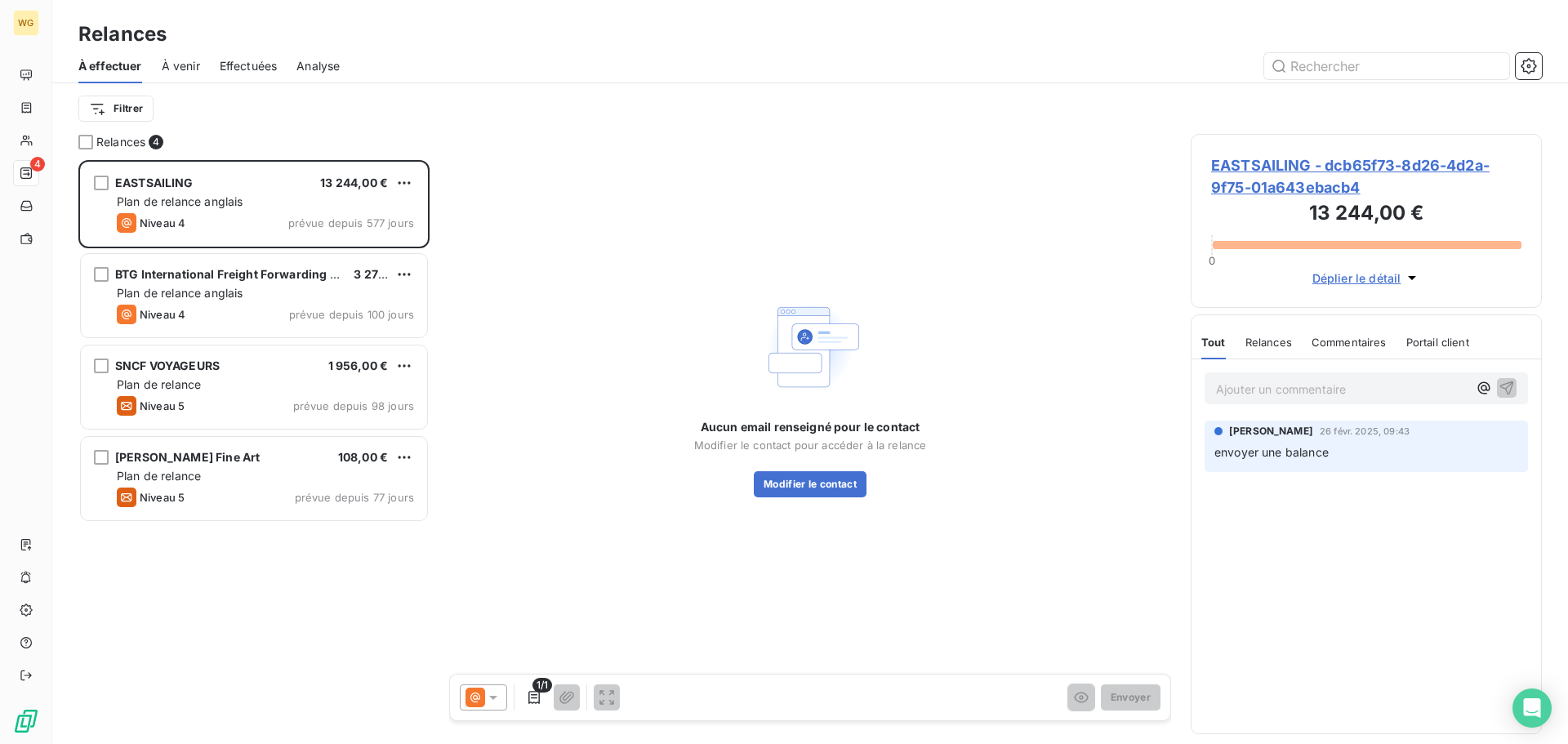
click at [291, 595] on div "EASTSAILING 13 244,00 € Plan de relance anglais Niveau 4 prévue depuis 577 jour…" at bounding box center [254, 452] width 351 height 584
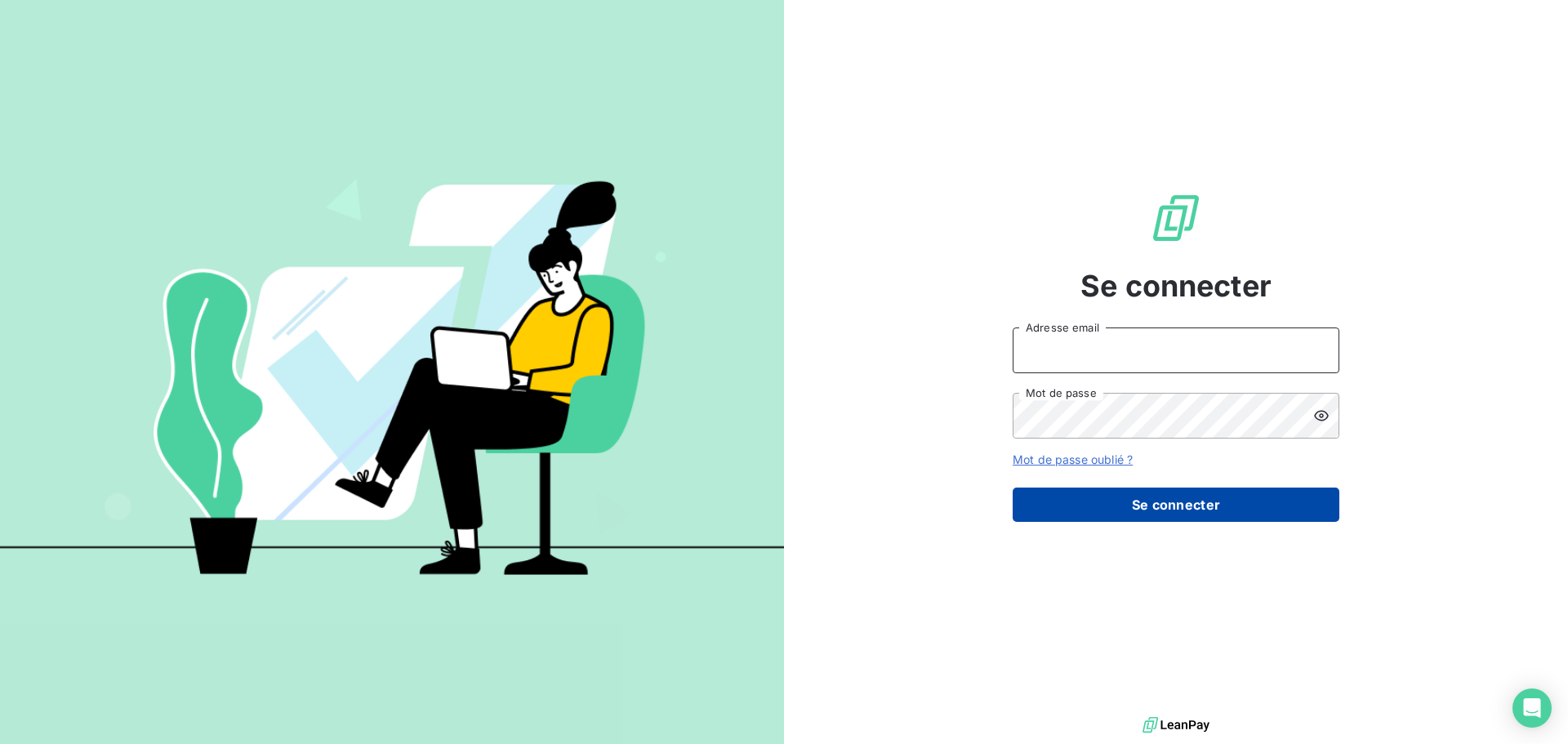
type input "[EMAIL_ADDRESS][DOMAIN_NAME]"
click at [1163, 502] on button "Se connecter" at bounding box center [1175, 505] width 326 height 34
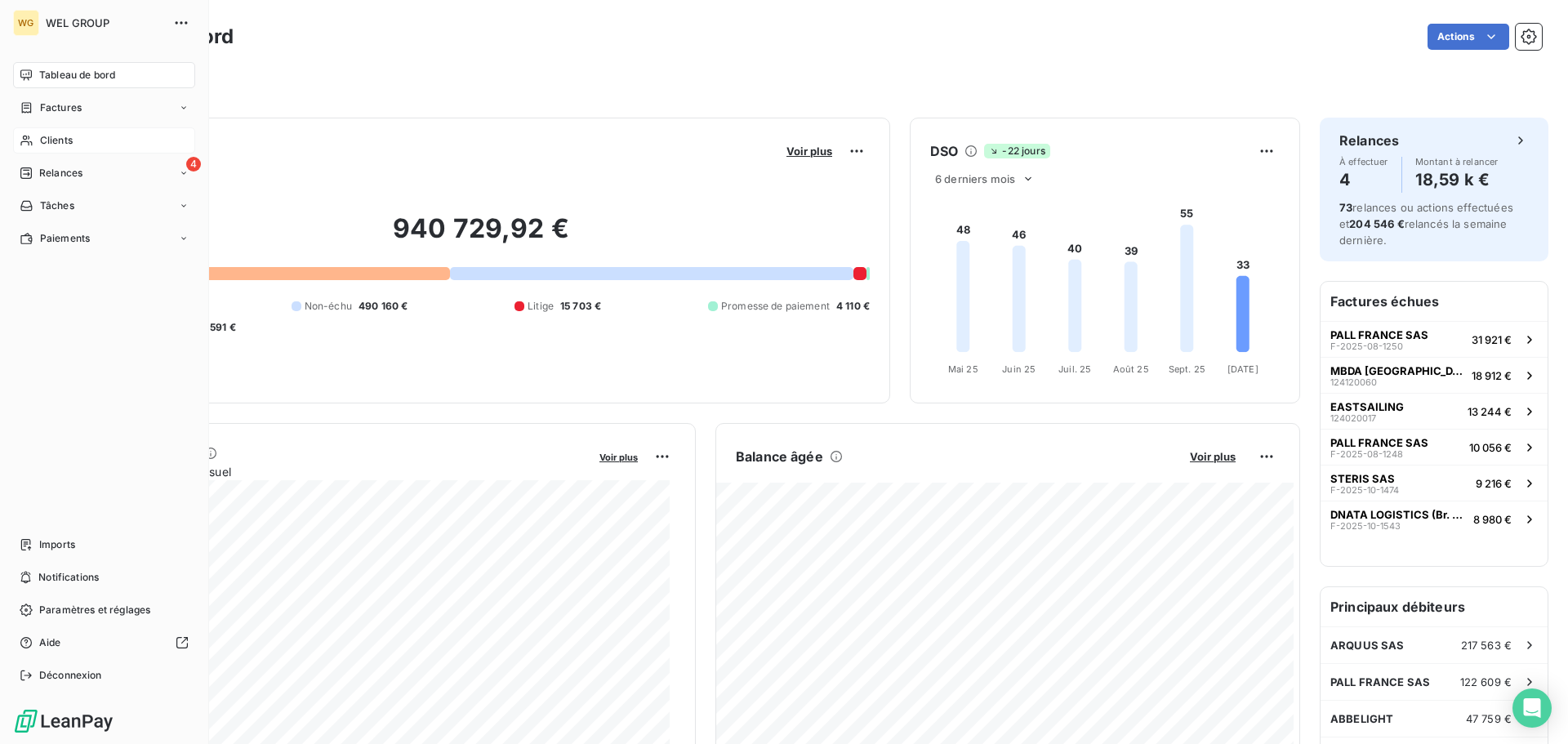
click at [77, 139] on div "Clients" at bounding box center [104, 140] width 183 height 26
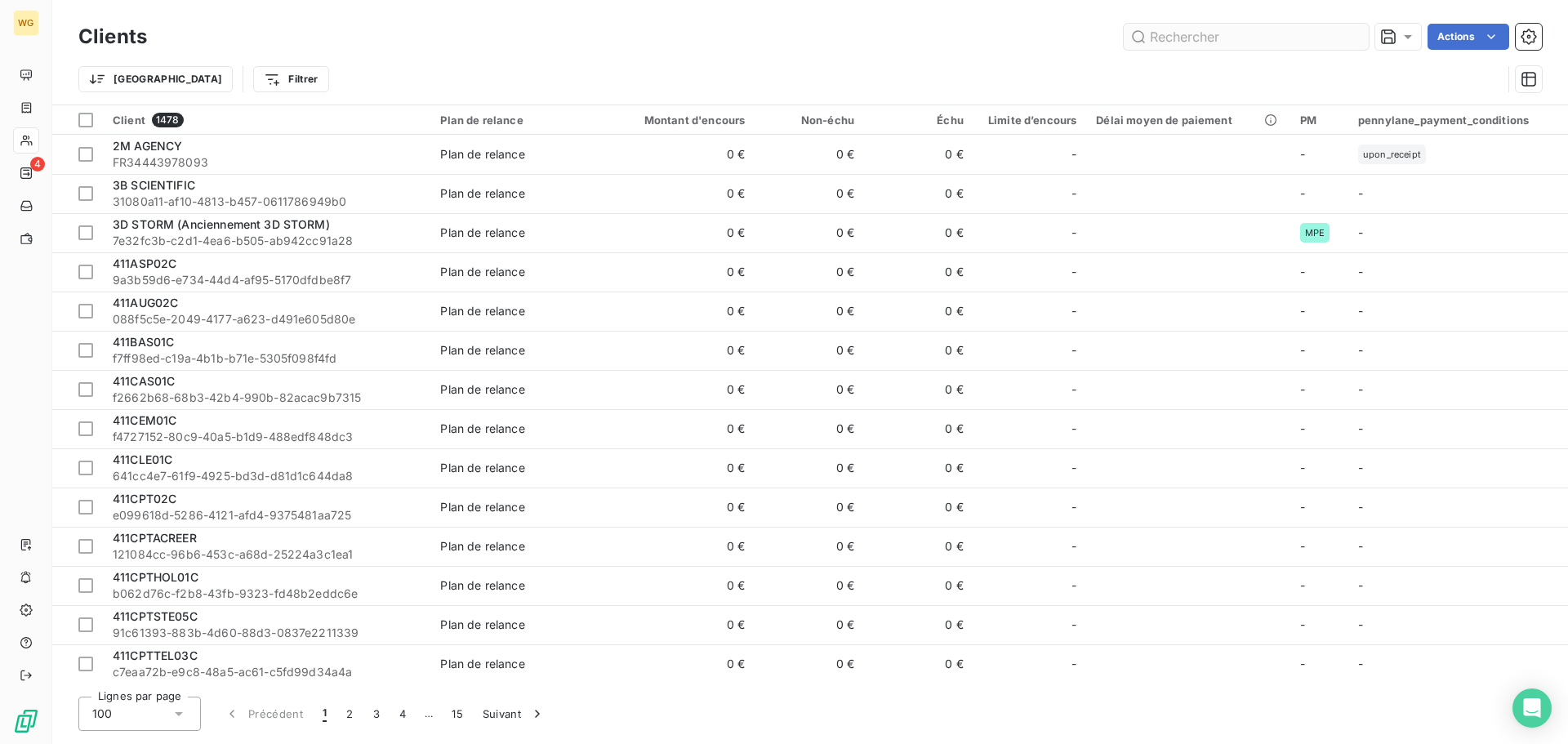
click at [1316, 40] on input "text" at bounding box center [1246, 37] width 245 height 26
click at [1245, 40] on input "text" at bounding box center [1246, 37] width 245 height 26
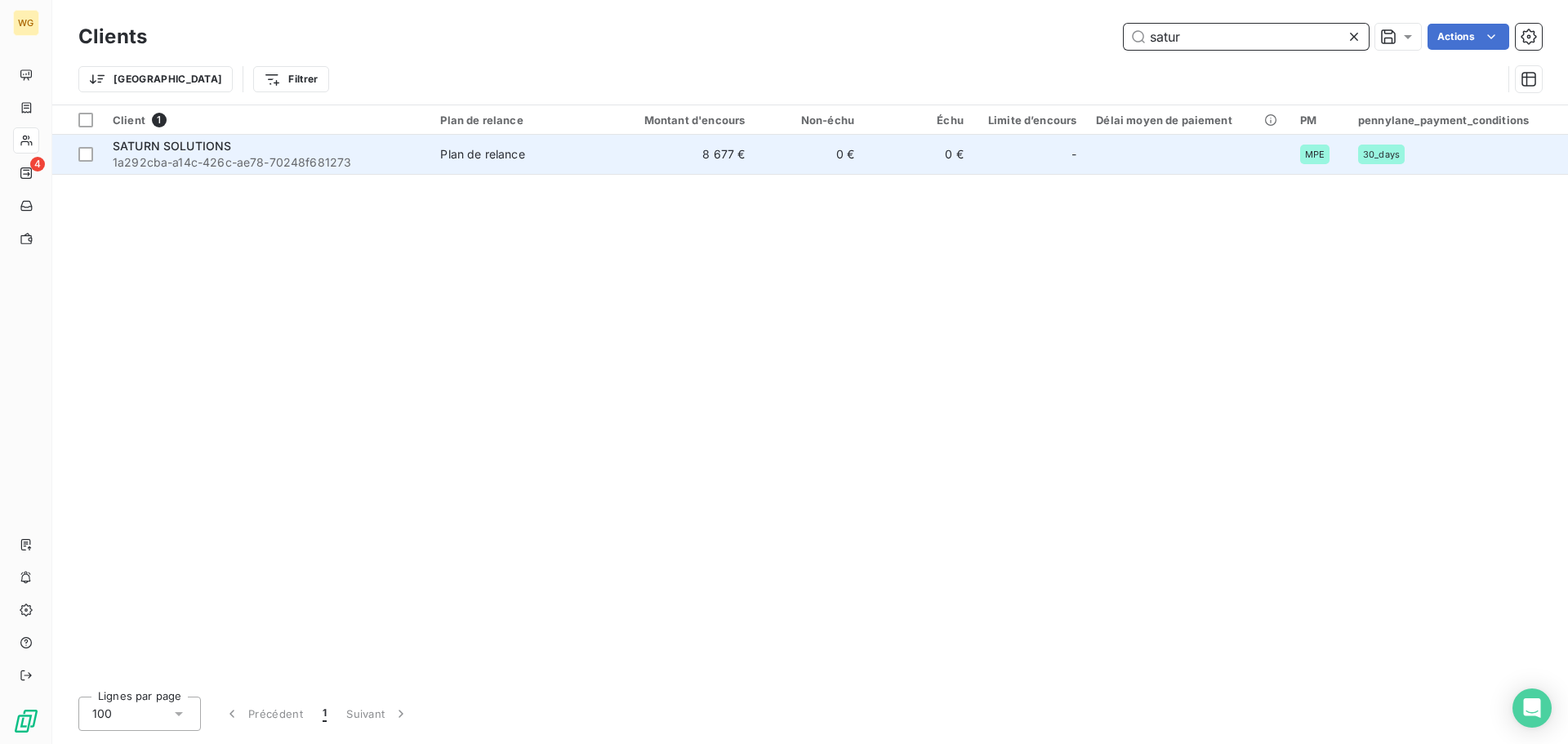
type input "satur"
click at [264, 158] on span "1a292cba-a14c-426c-ae78-70248f681273" at bounding box center [267, 162] width 308 height 16
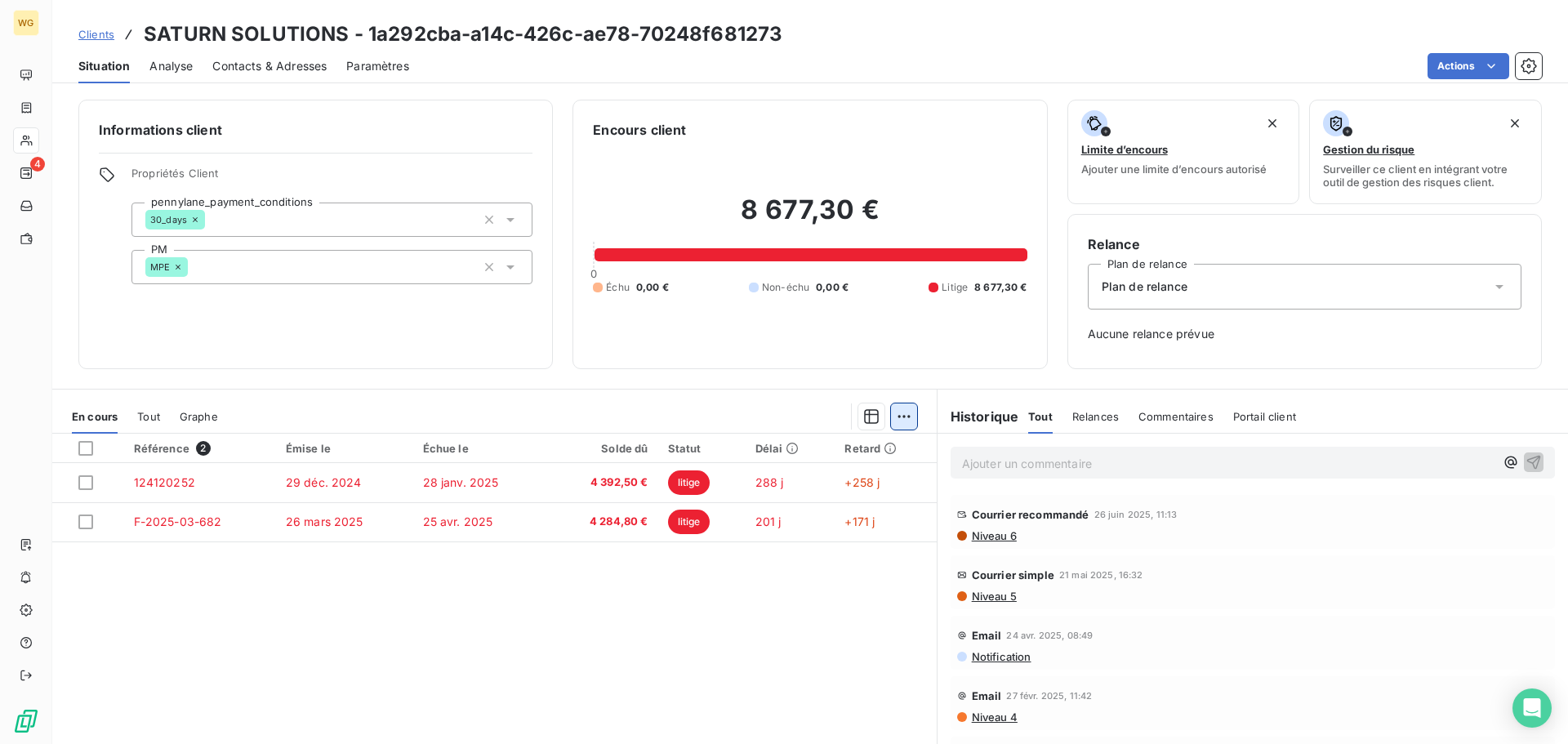
click at [902, 423] on html "WG 4 Clients SATURN SOLUTIONS - 1a292cba-a14c-426c-ae78-70248f681273 Situation …" at bounding box center [784, 372] width 1568 height 744
click at [901, 412] on html "WG 4 Clients SATURN SOLUTIONS - 1a292cba-a14c-426c-ae78-70248f681273 Situation …" at bounding box center [784, 372] width 1568 height 744
drag, startPoint x: 764, startPoint y: 595, endPoint x: 375, endPoint y: 510, distance: 398.2
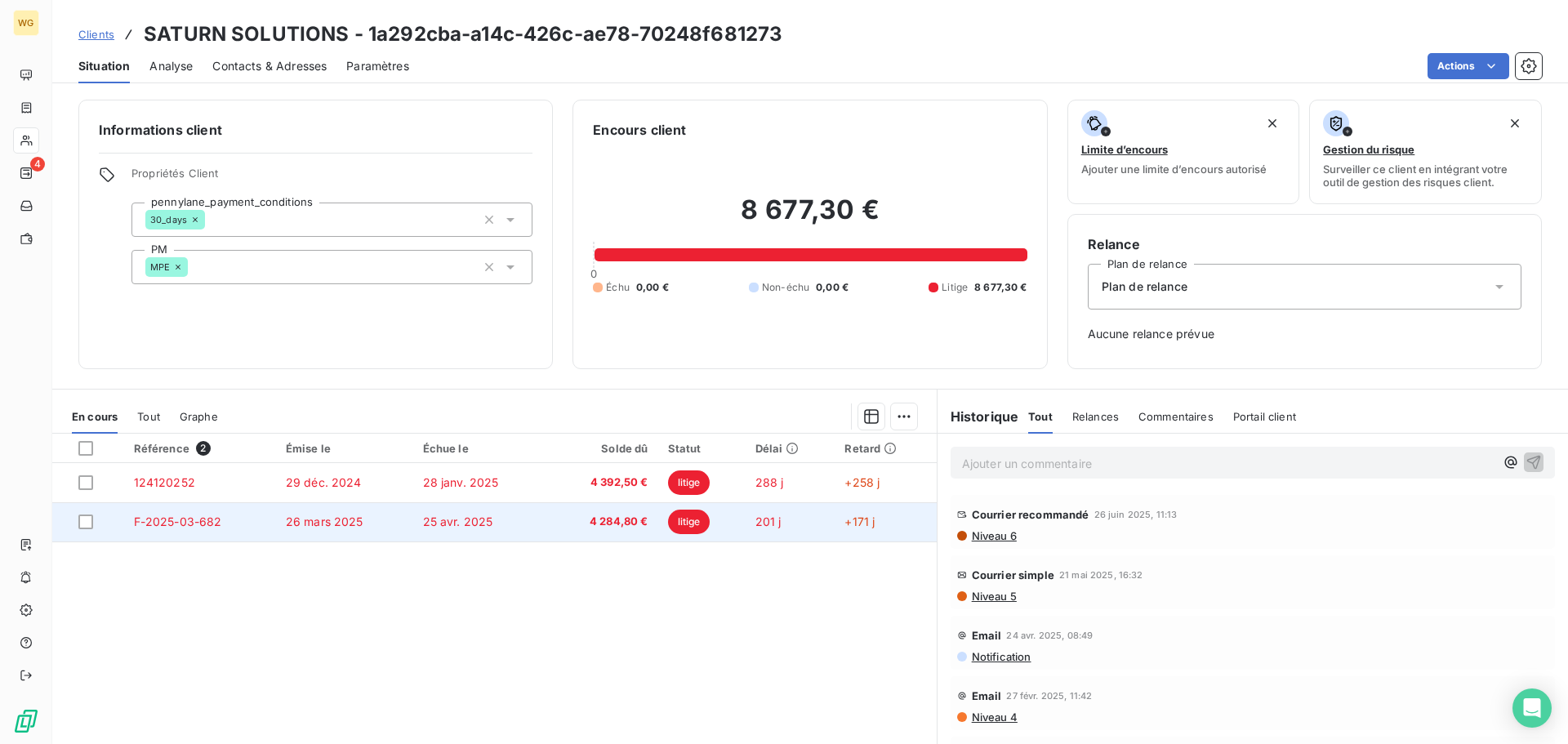
click at [763, 595] on html "WG 4 Clients SATURN SOLUTIONS - 1a292cba-a14c-426c-ae78-70248f681273 Situation …" at bounding box center [784, 372] width 1568 height 744
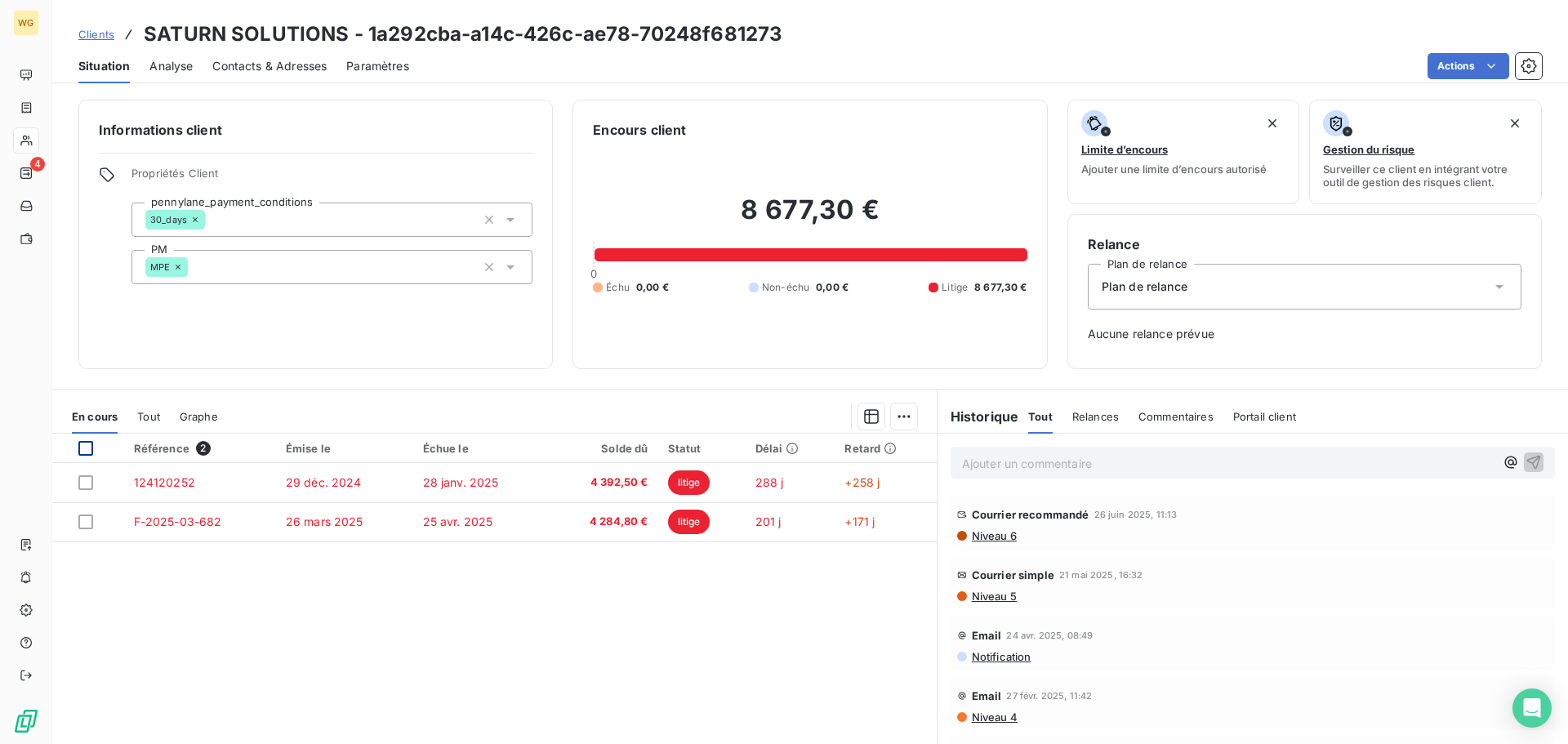
click at [84, 450] on div at bounding box center [85, 448] width 15 height 15
click at [896, 413] on html "WG 4 Clients SATURN SOLUTIONS - 1a292cba-a14c-426c-ae78-70248f681273 Situation …" at bounding box center [784, 372] width 1568 height 744
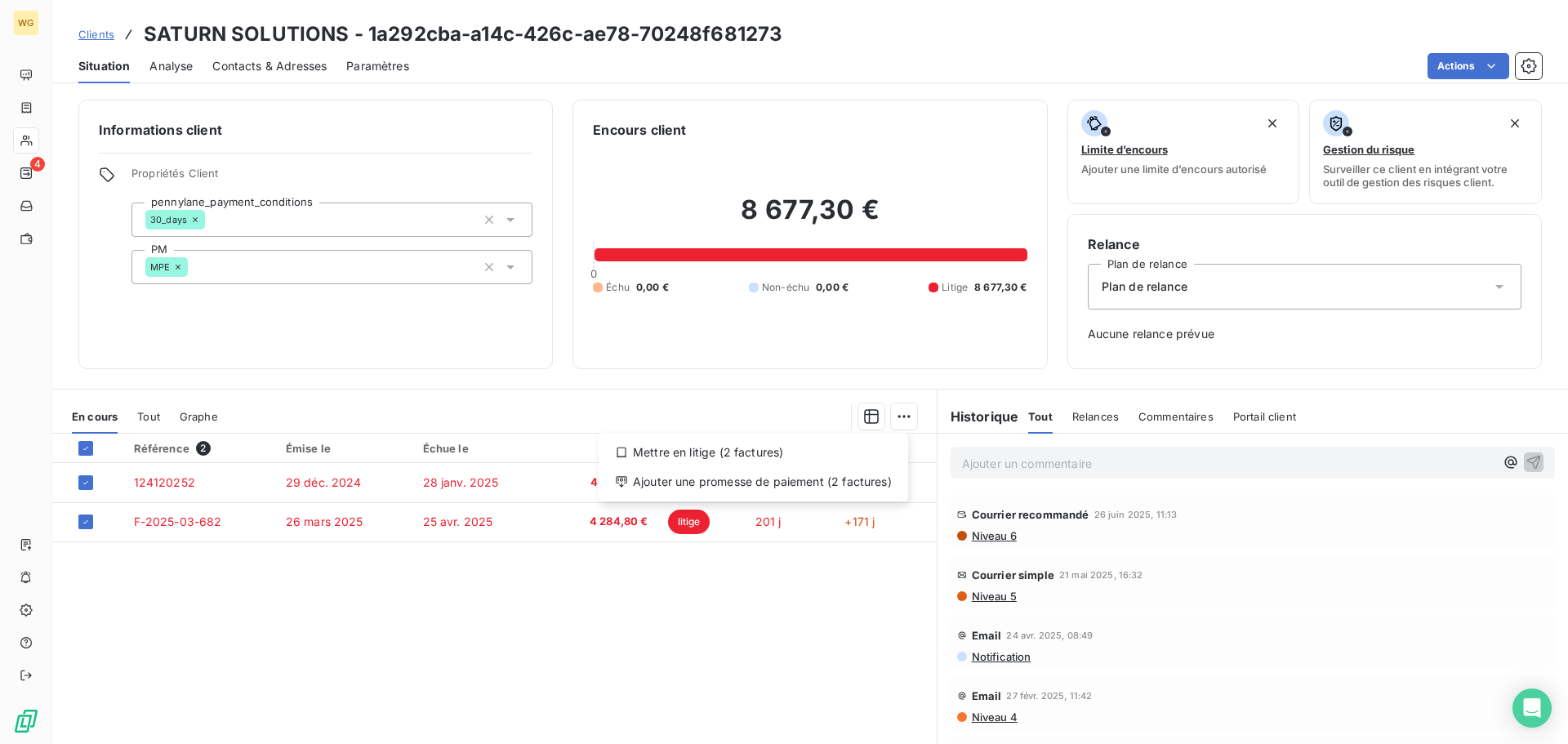
click at [818, 654] on html "WG 4 Clients SATURN SOLUTIONS - 1a292cba-a14c-426c-ae78-70248f681273 Situation …" at bounding box center [784, 372] width 1568 height 744
click at [898, 411] on html "WG 4 Clients SATURN SOLUTIONS - 1a292cba-a14c-426c-ae78-70248f681273 Situation …" at bounding box center [784, 372] width 1568 height 744
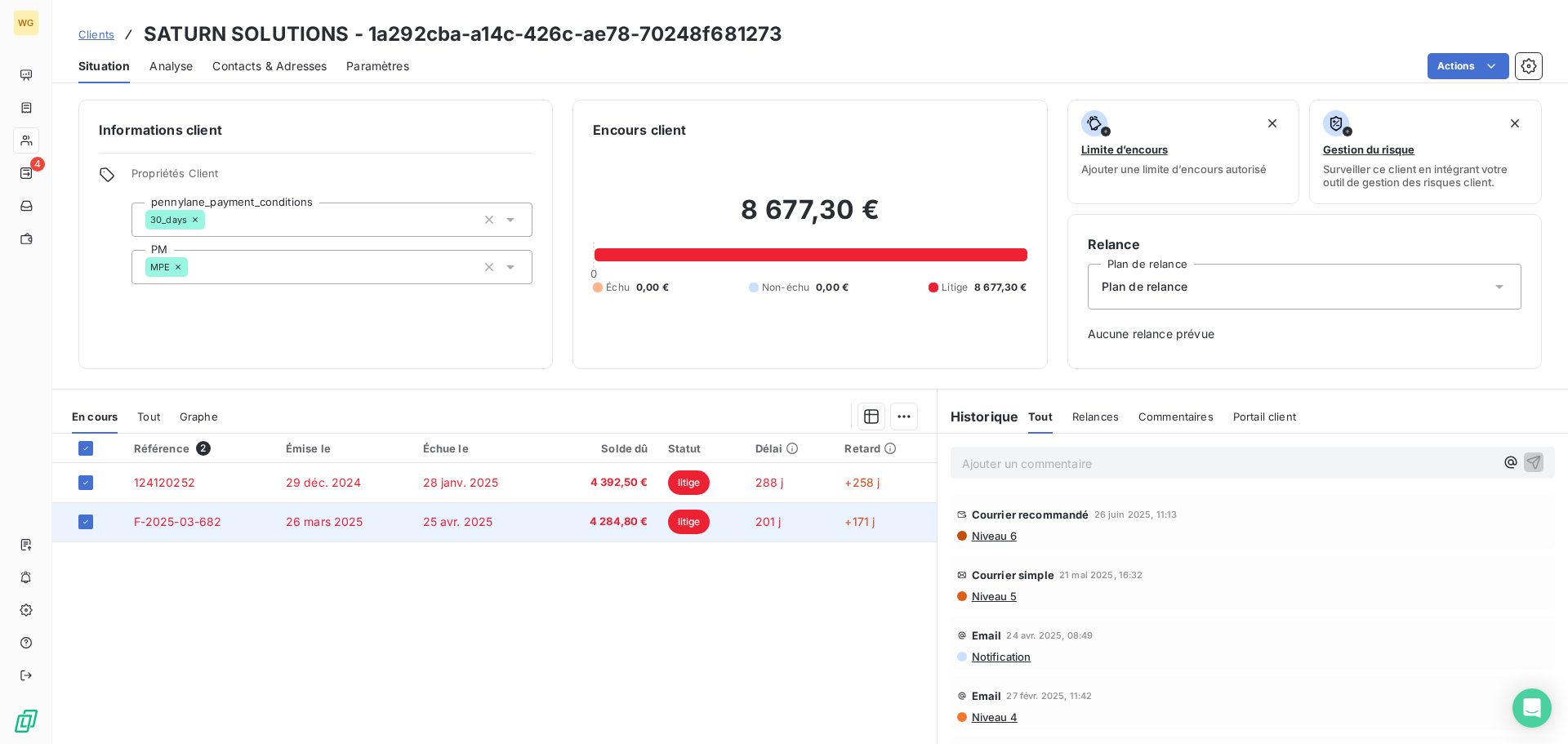
click at [180, 512] on td "F-2025-03-682" at bounding box center [200, 522] width 152 height 40
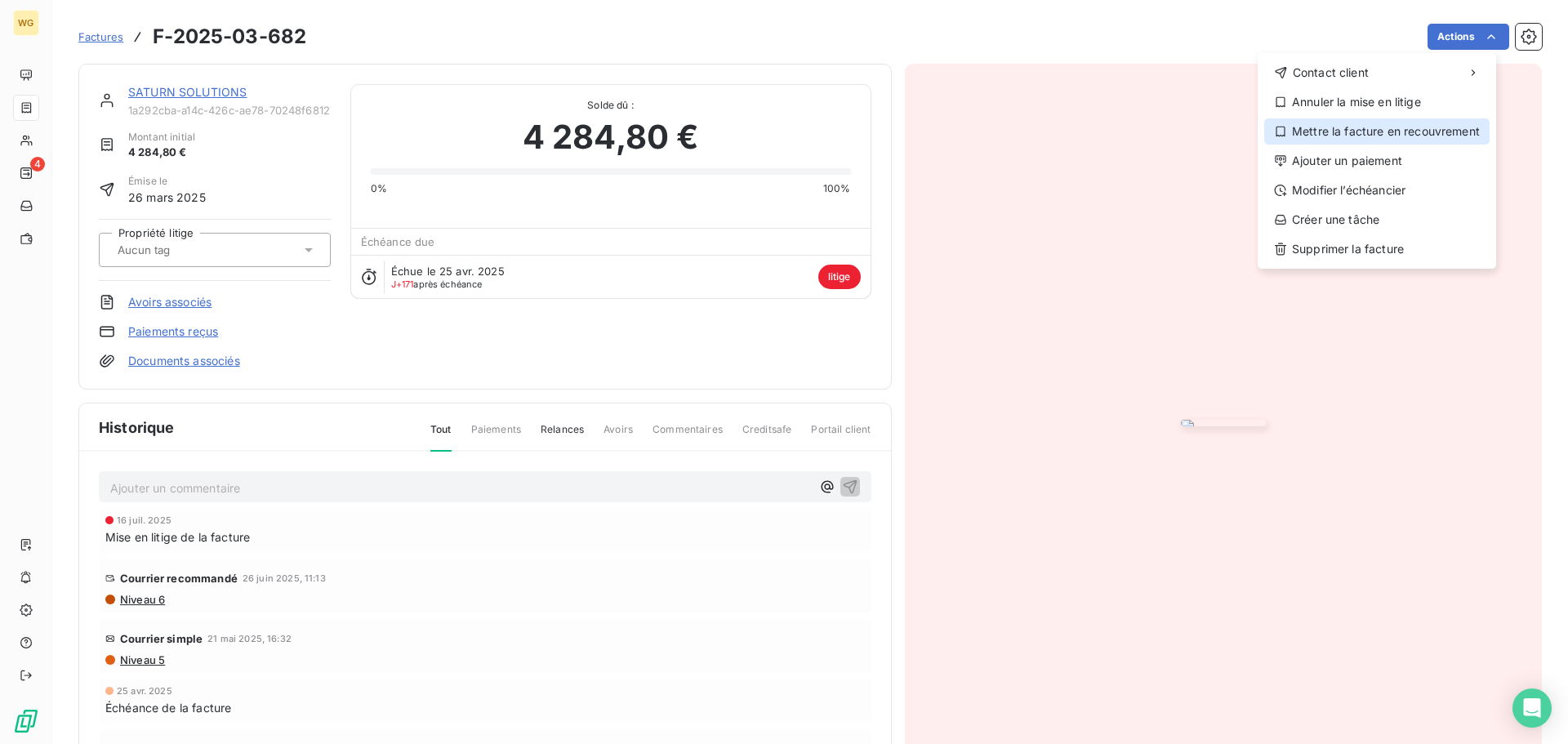
click at [1467, 140] on div "Mettre la facture en recouvrement" at bounding box center [1377, 132] width 226 height 26
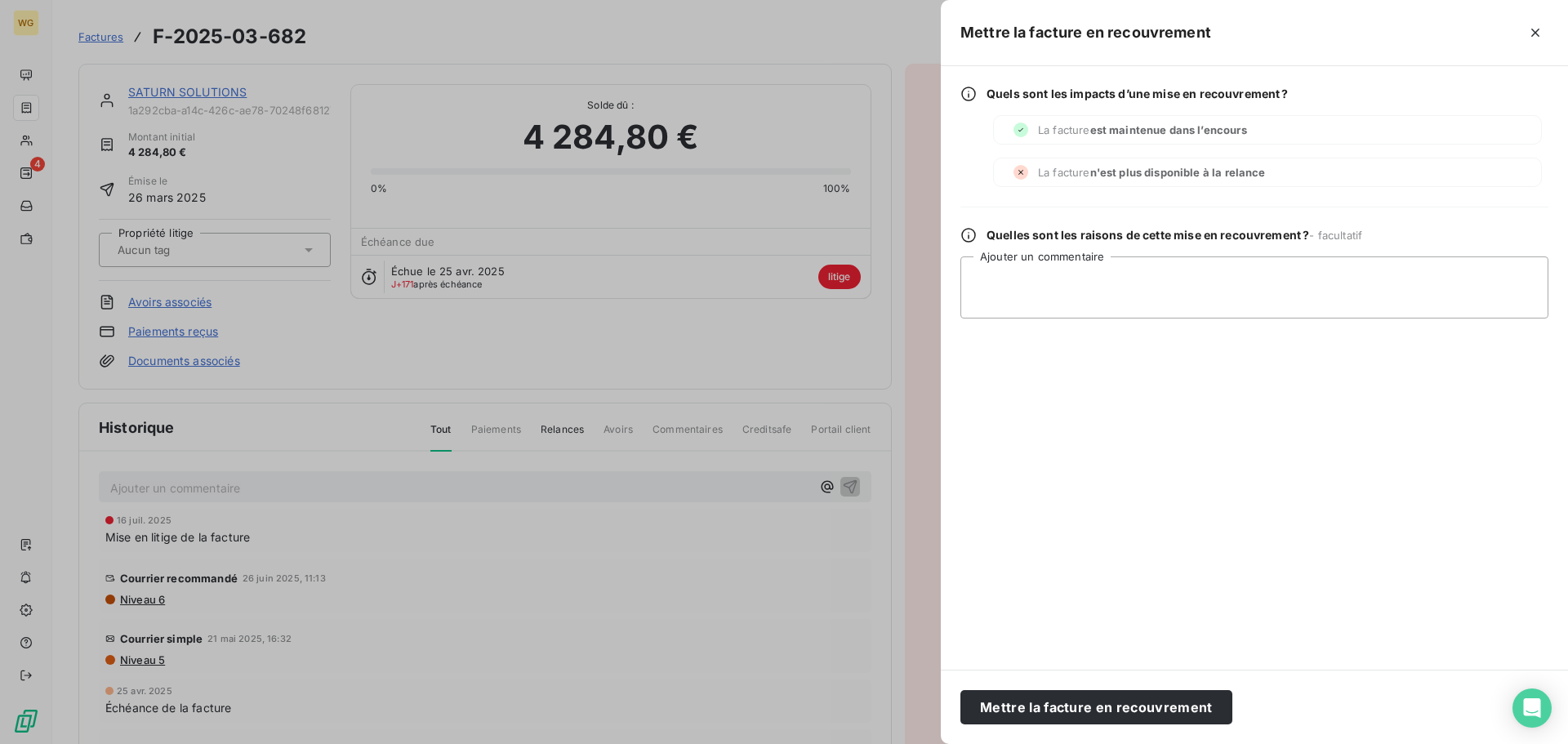
click at [96, 41] on div at bounding box center [784, 372] width 1568 height 744
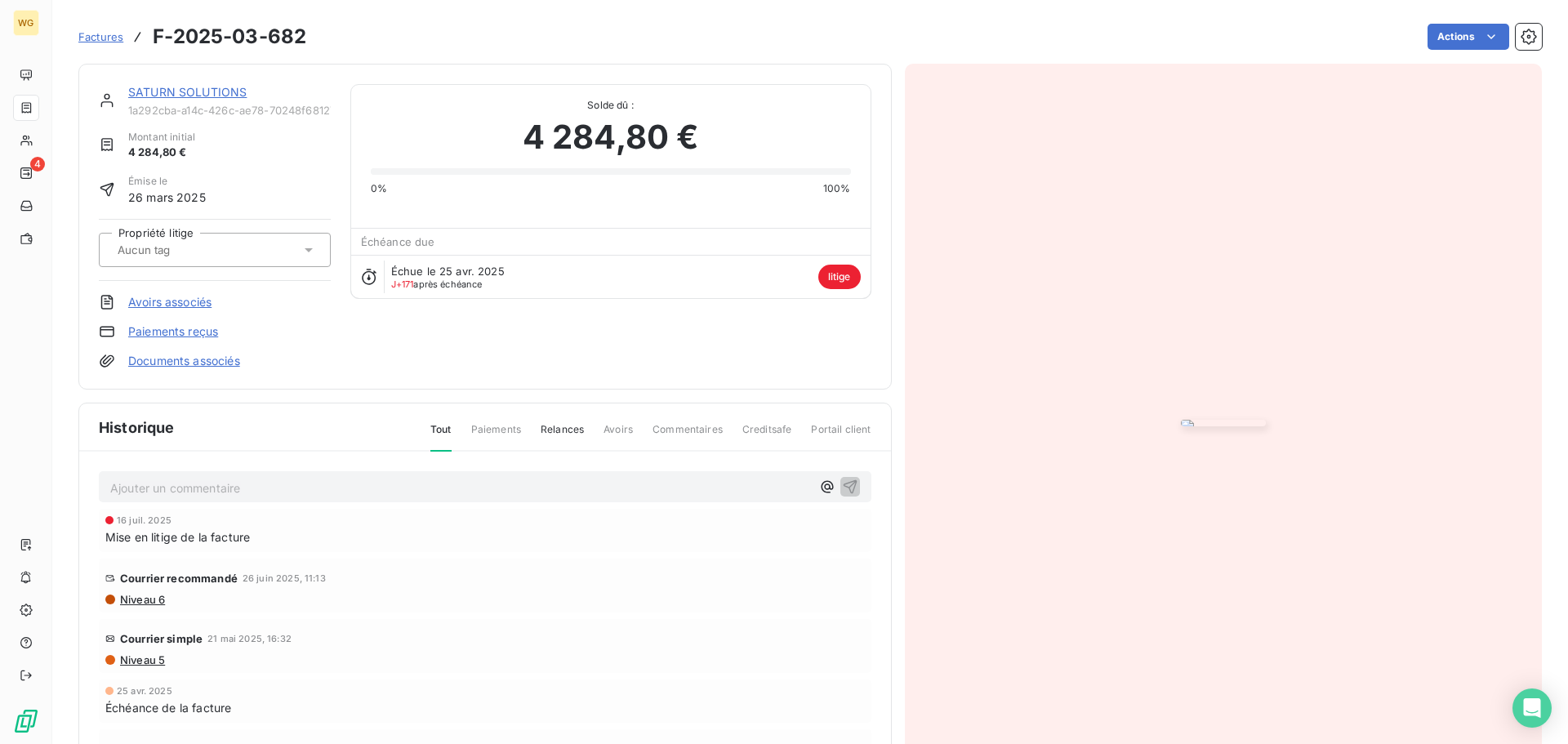
click at [103, 38] on span "Factures" at bounding box center [101, 36] width 45 height 13
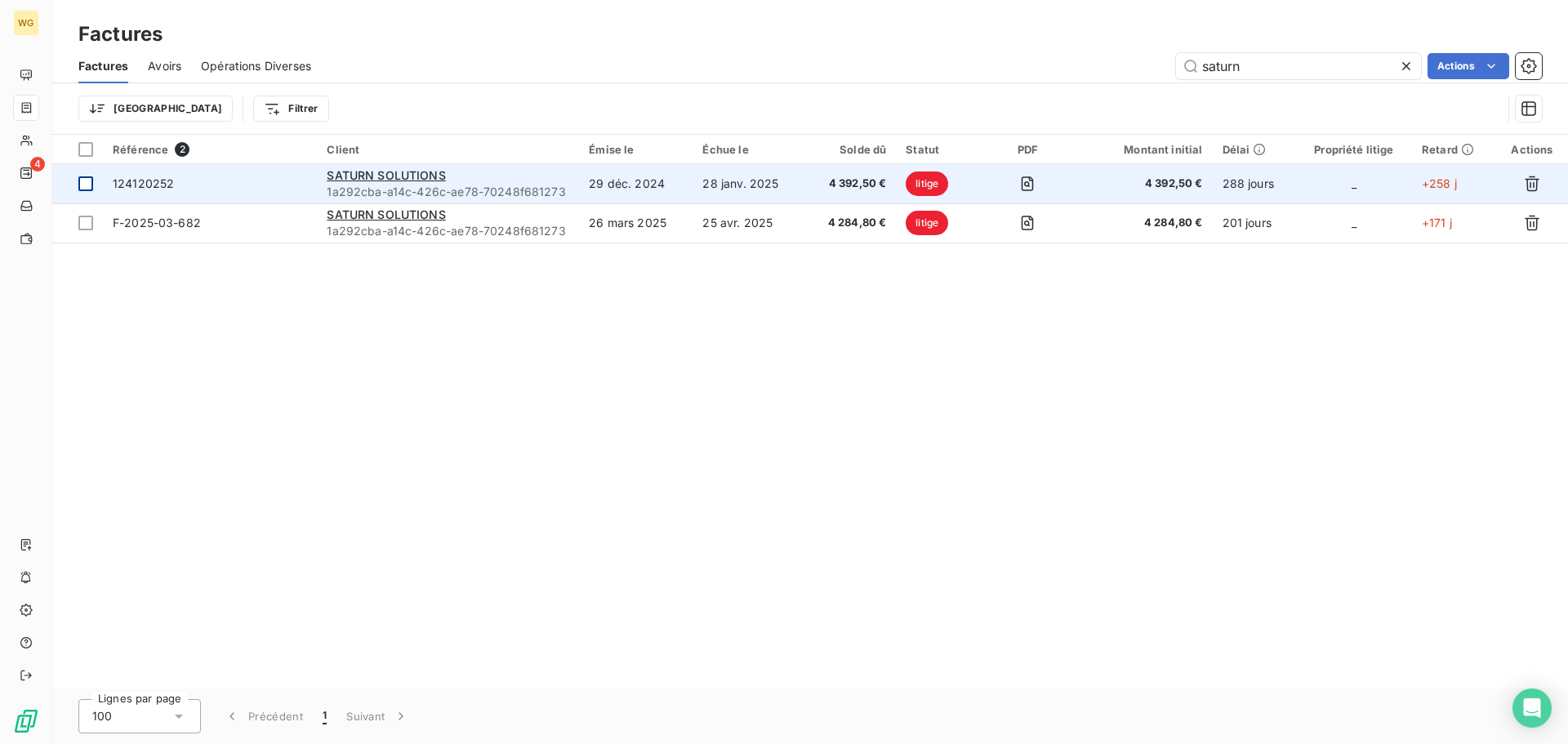
type input "saturn"
click at [87, 187] on div at bounding box center [85, 183] width 15 height 15
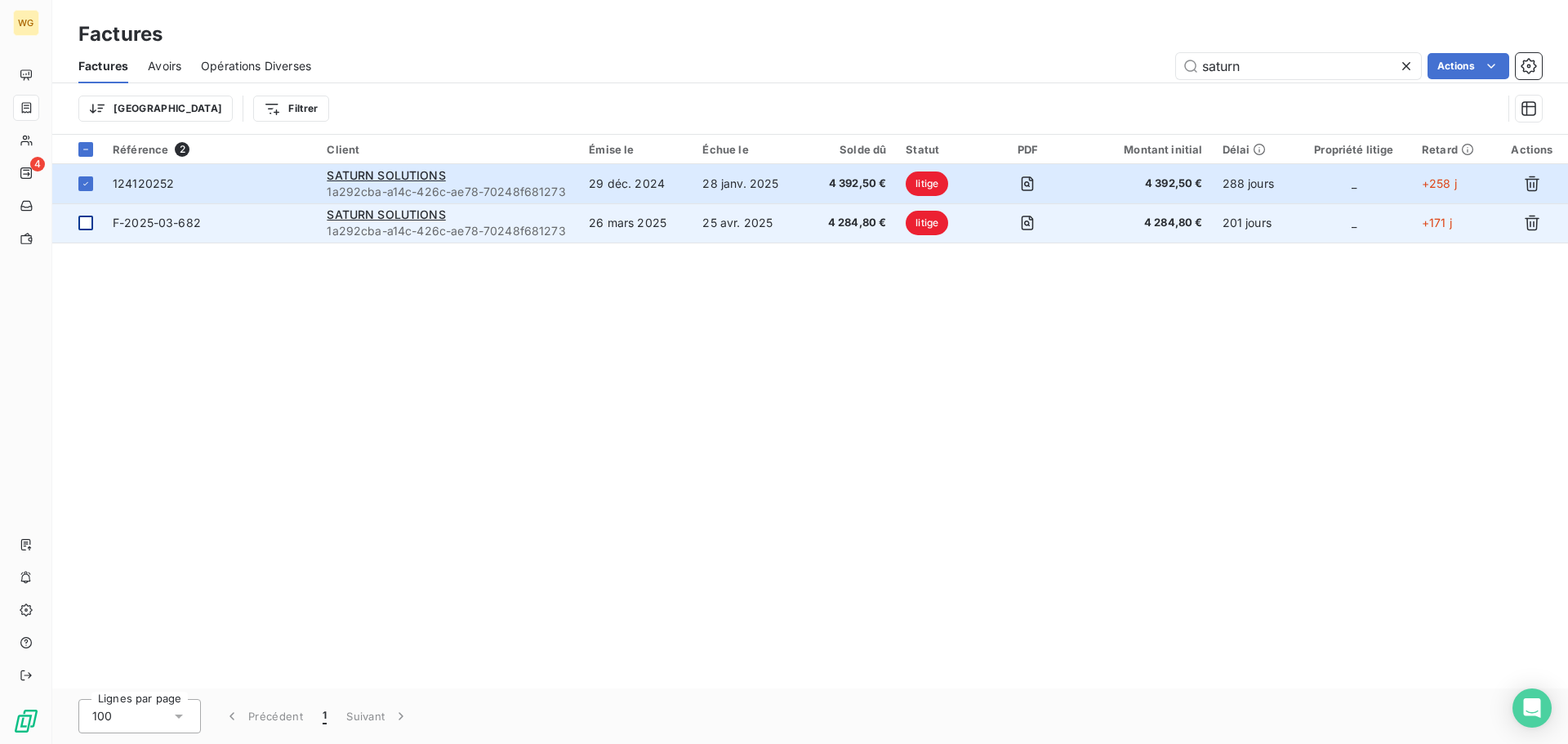
click at [84, 223] on div at bounding box center [85, 222] width 15 height 15
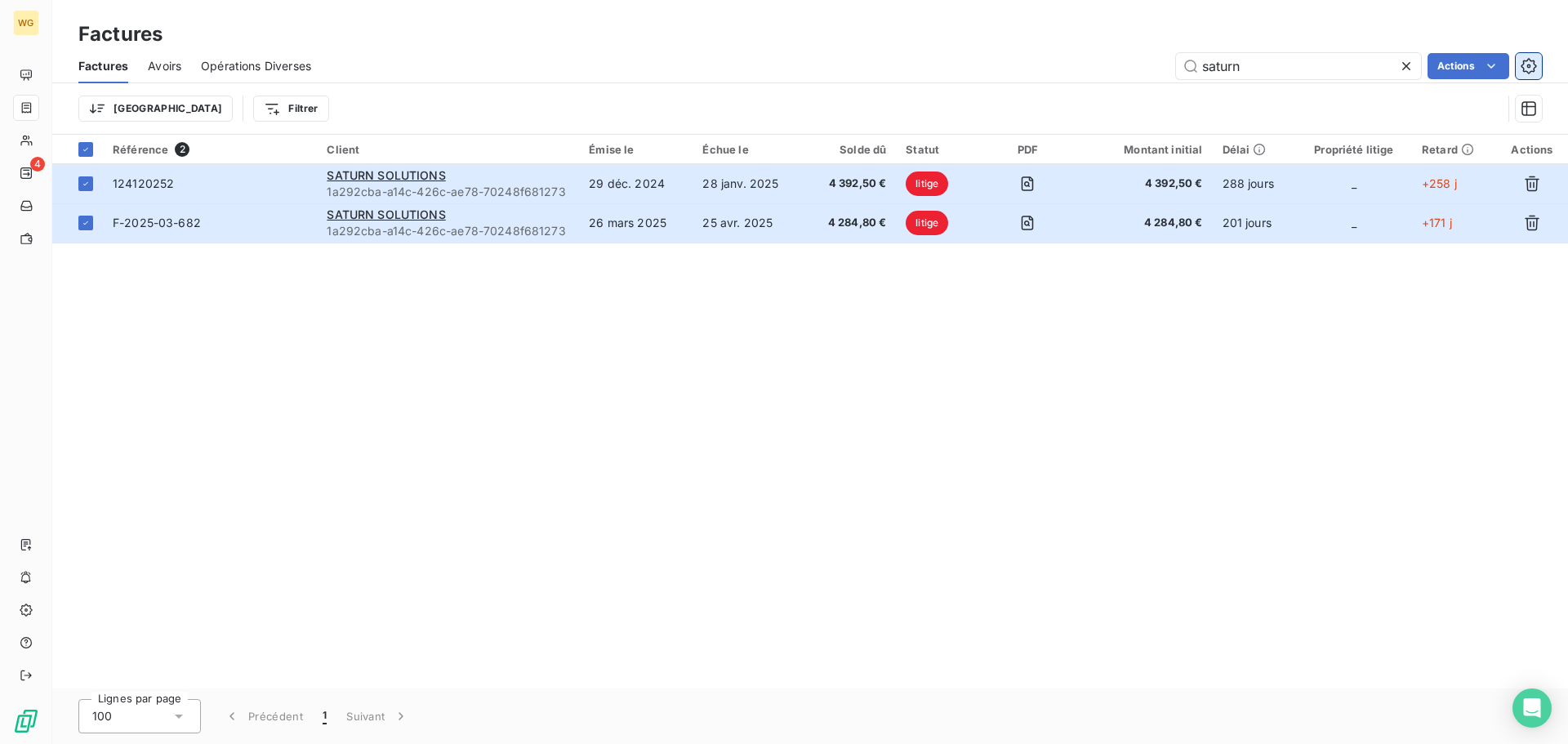
click at [1529, 55] on html "WG 4 Factures Factures Avoirs Opérations Diverses saturn Actions Trier Filtrer …" at bounding box center [784, 372] width 1568 height 744
click at [1530, 56] on button "button" at bounding box center [1528, 66] width 26 height 26
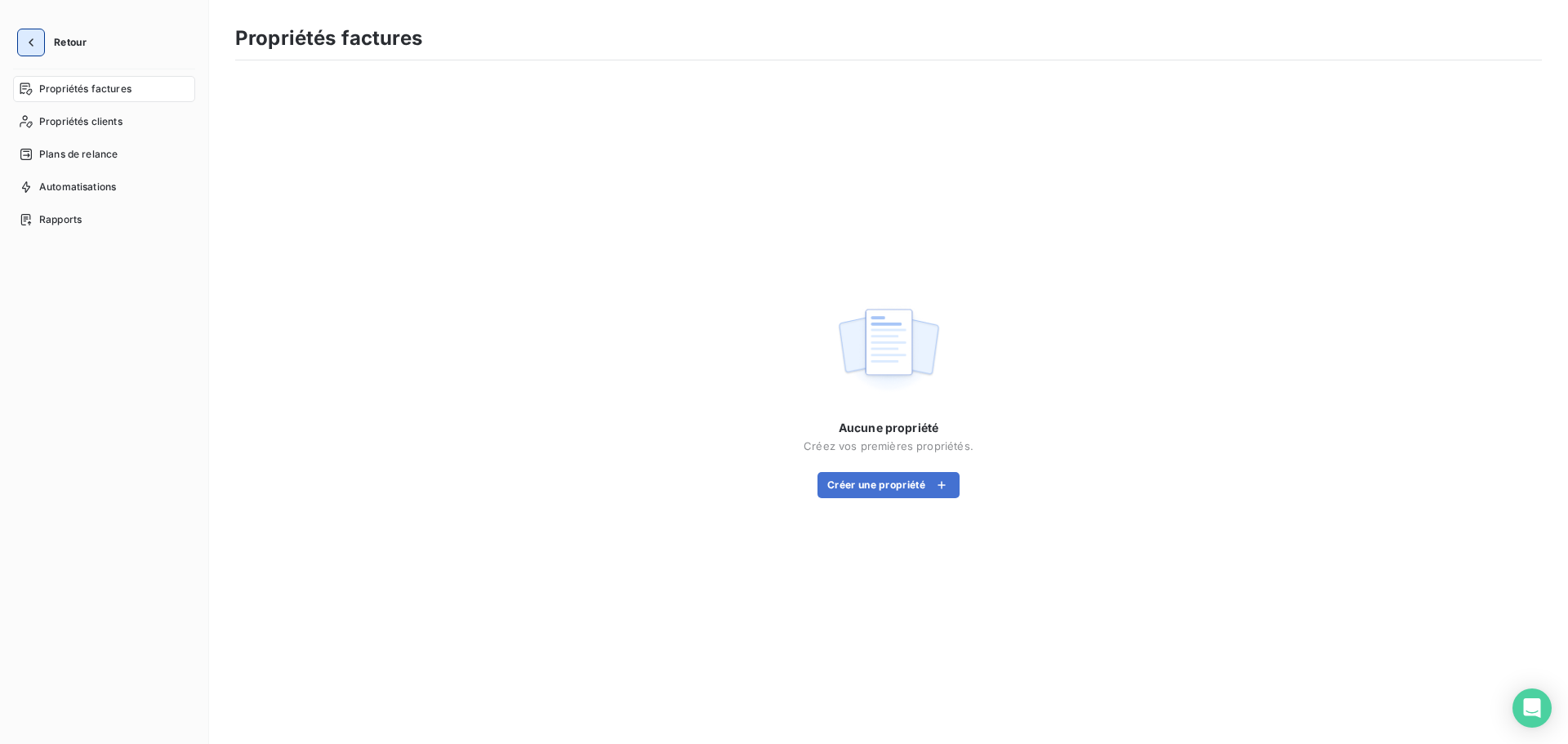
click at [40, 45] on button "button" at bounding box center [31, 42] width 26 height 26
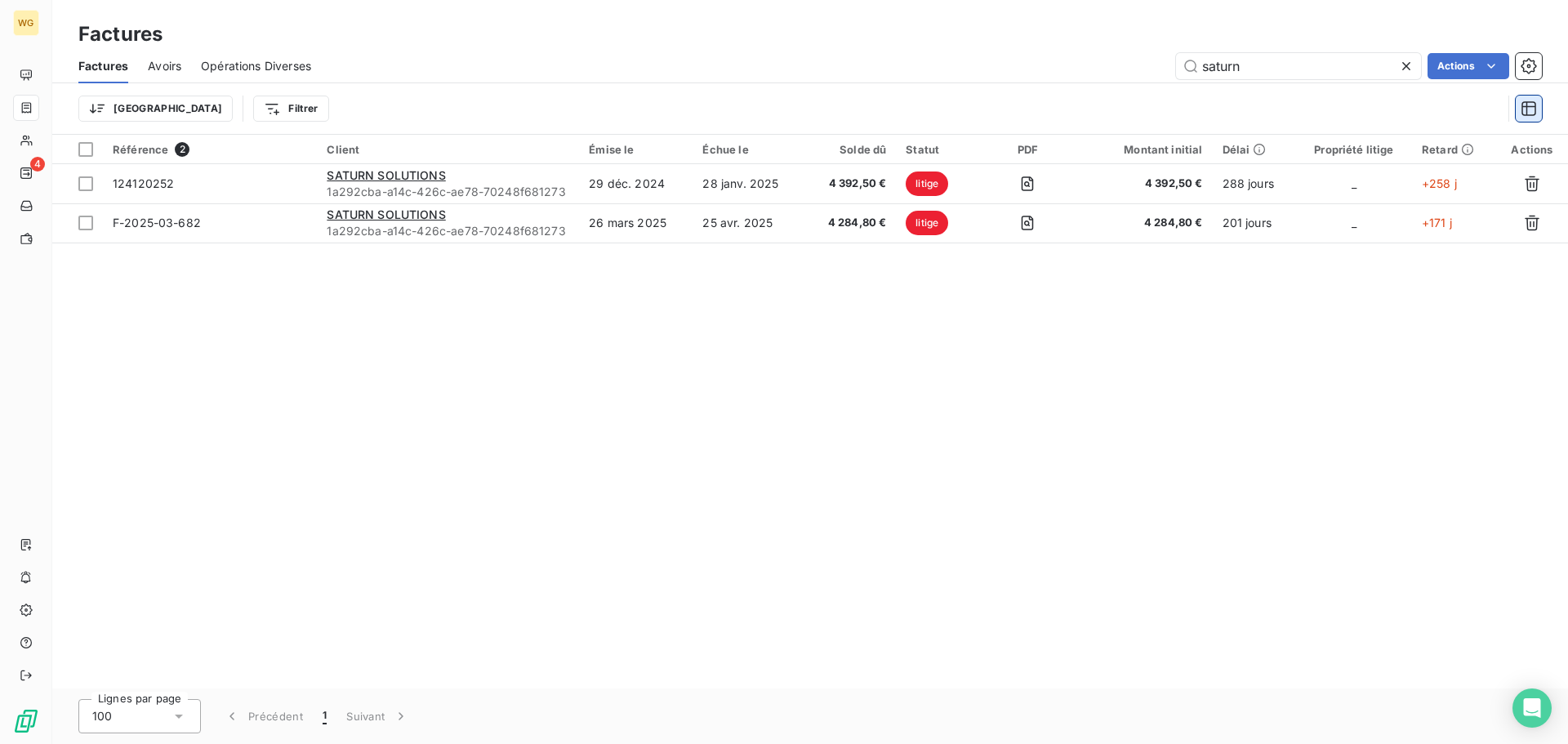
click at [1530, 109] on icon "button" at bounding box center [1528, 108] width 16 height 16
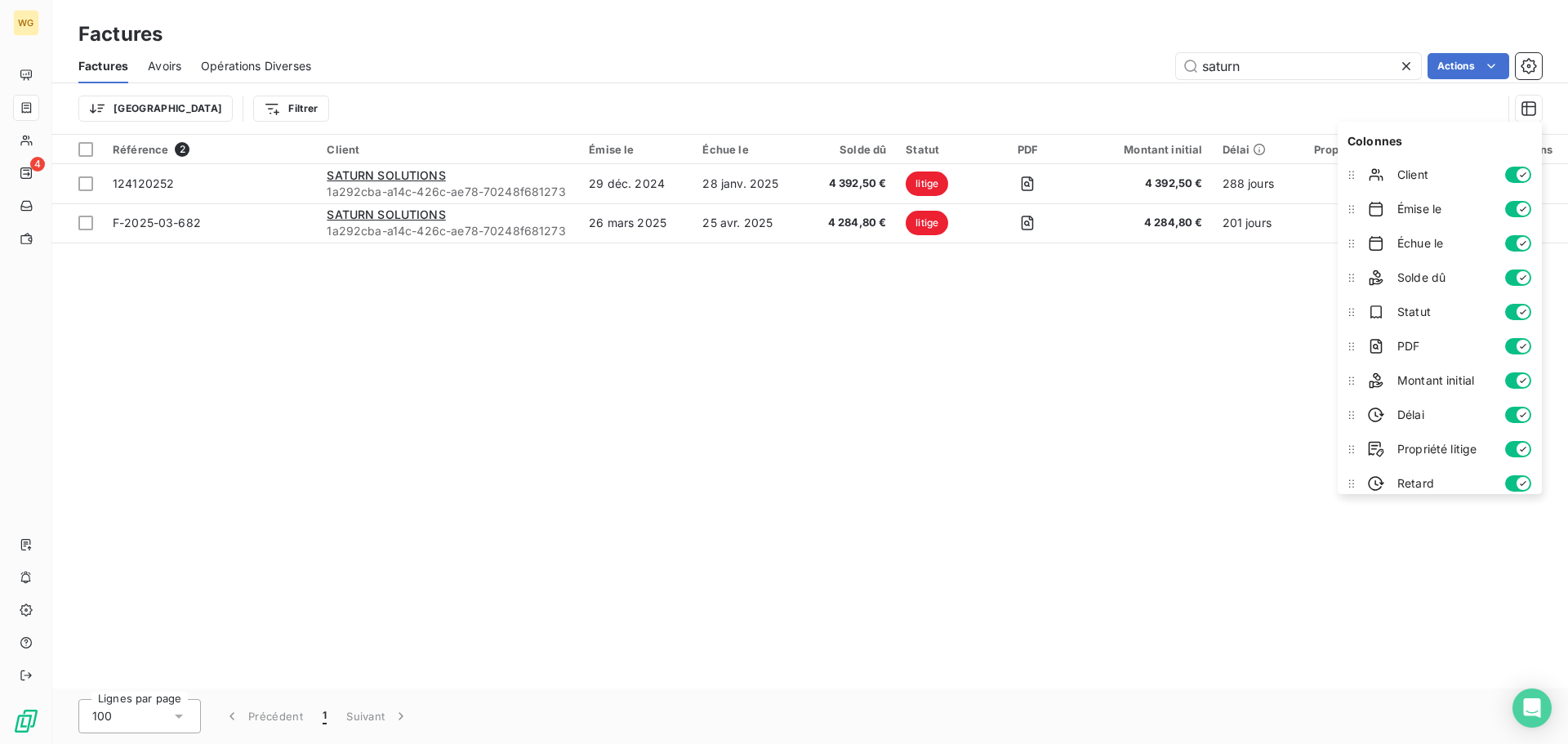
click at [1040, 468] on div "Référence 2 Client Émise le Échue le Solde dû Statut PDF Montant initial Délai …" at bounding box center [810, 411] width 1515 height 554
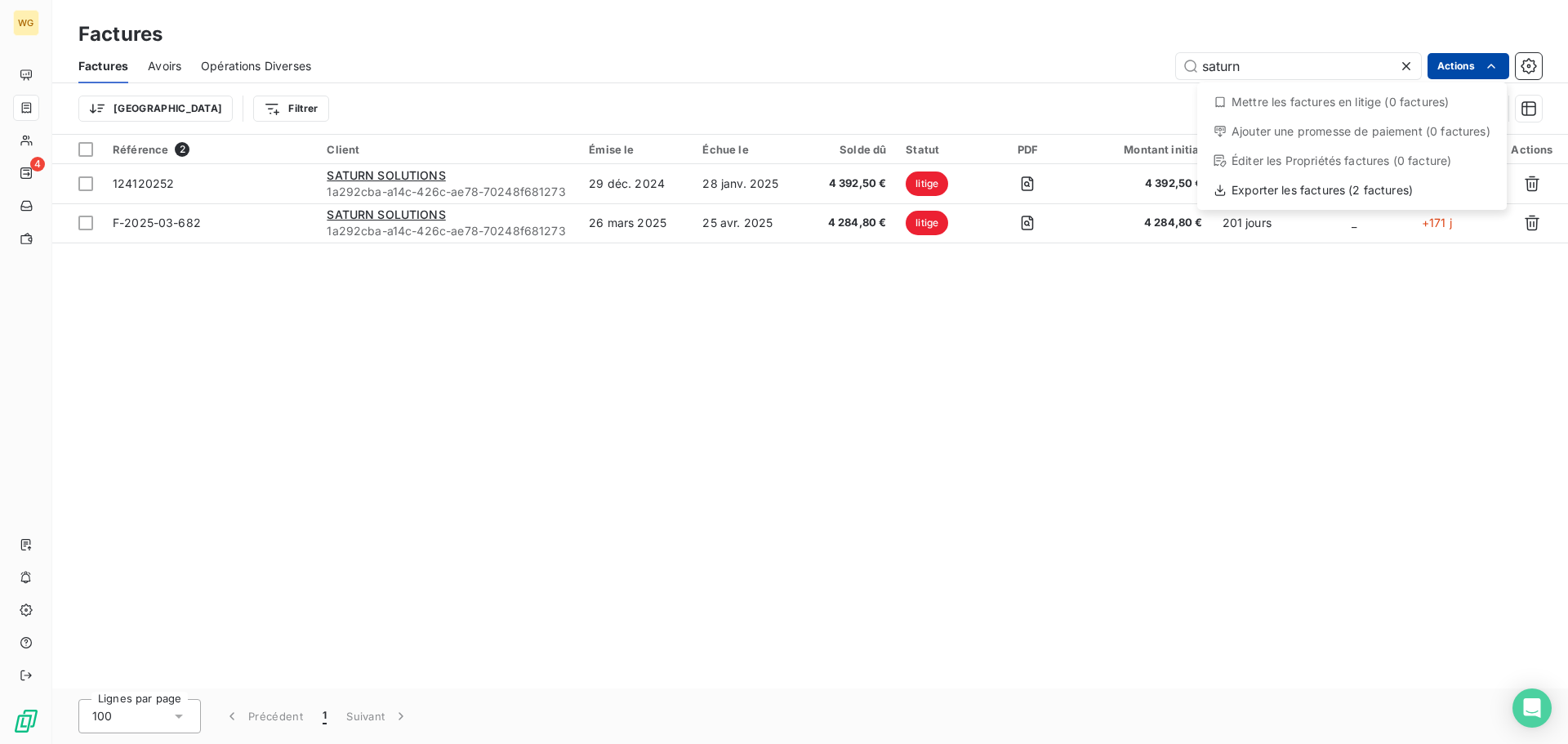
click at [1466, 67] on html "WG 4 Factures Factures Avoirs Opérations Diverses saturn Actions Mettre les fac…" at bounding box center [784, 372] width 1568 height 744
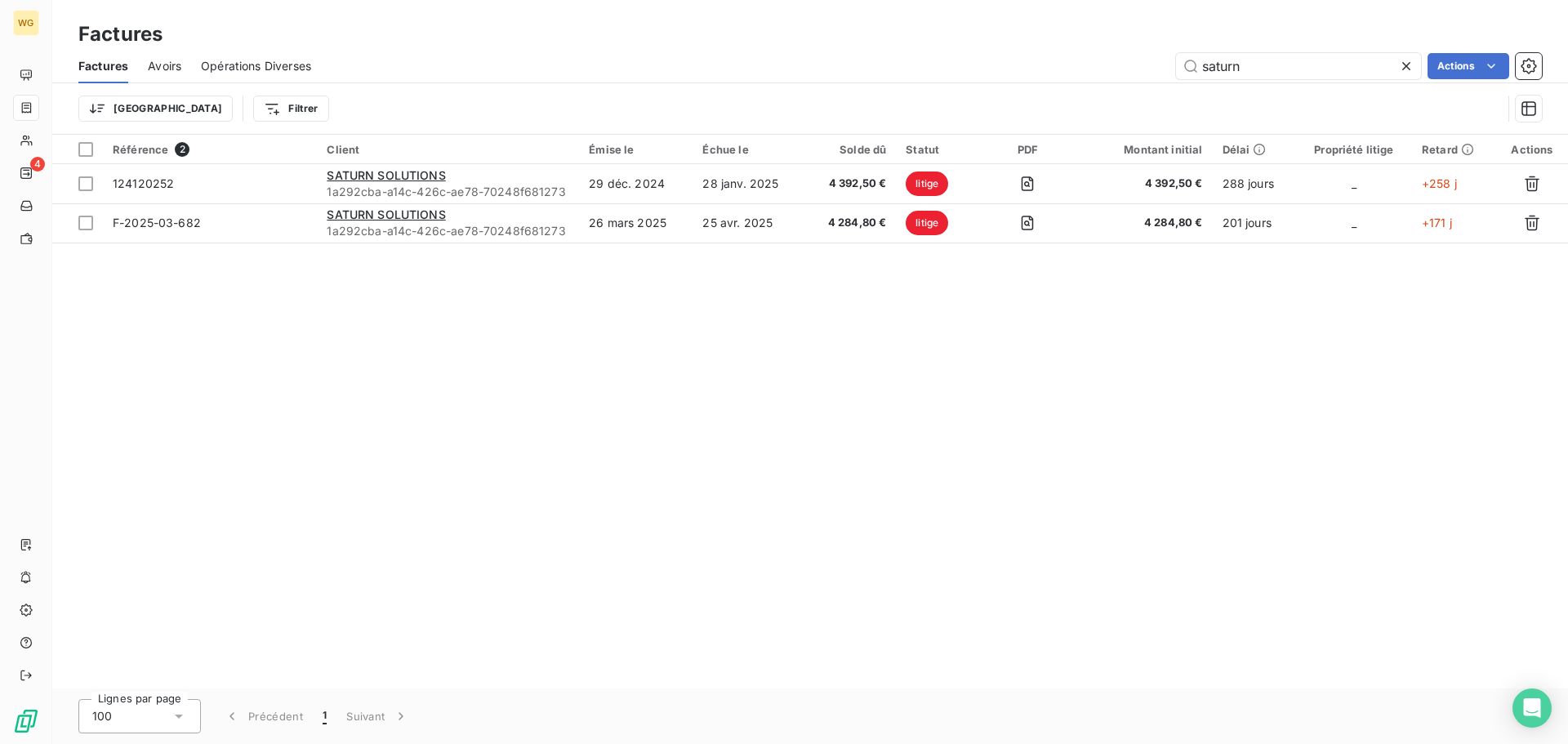
click at [913, 381] on html "WG 4 Factures Factures Avoirs Opérations Diverses saturn Actions Trier Filtrer …" at bounding box center [784, 372] width 1568 height 744
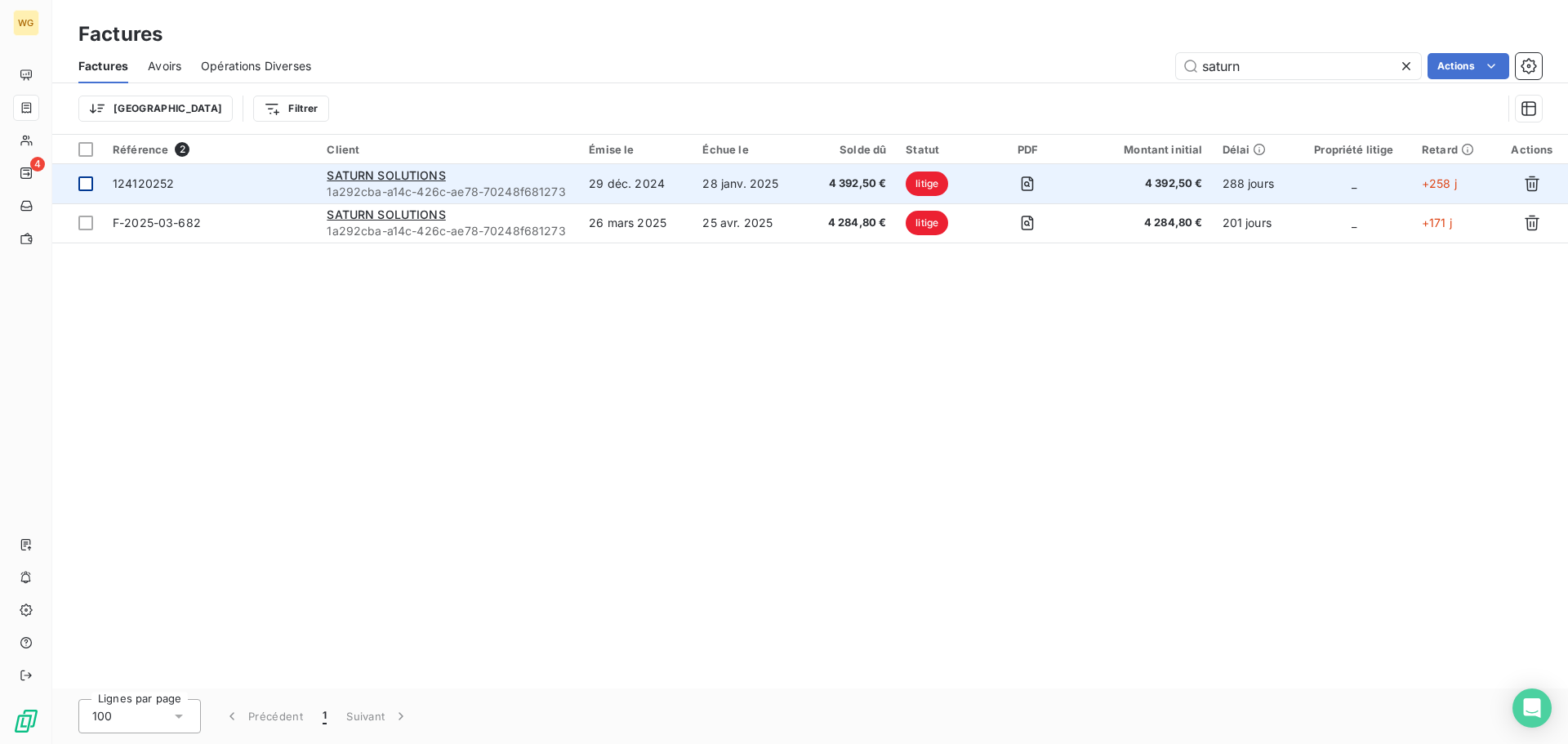
click at [90, 183] on div at bounding box center [85, 183] width 15 height 15
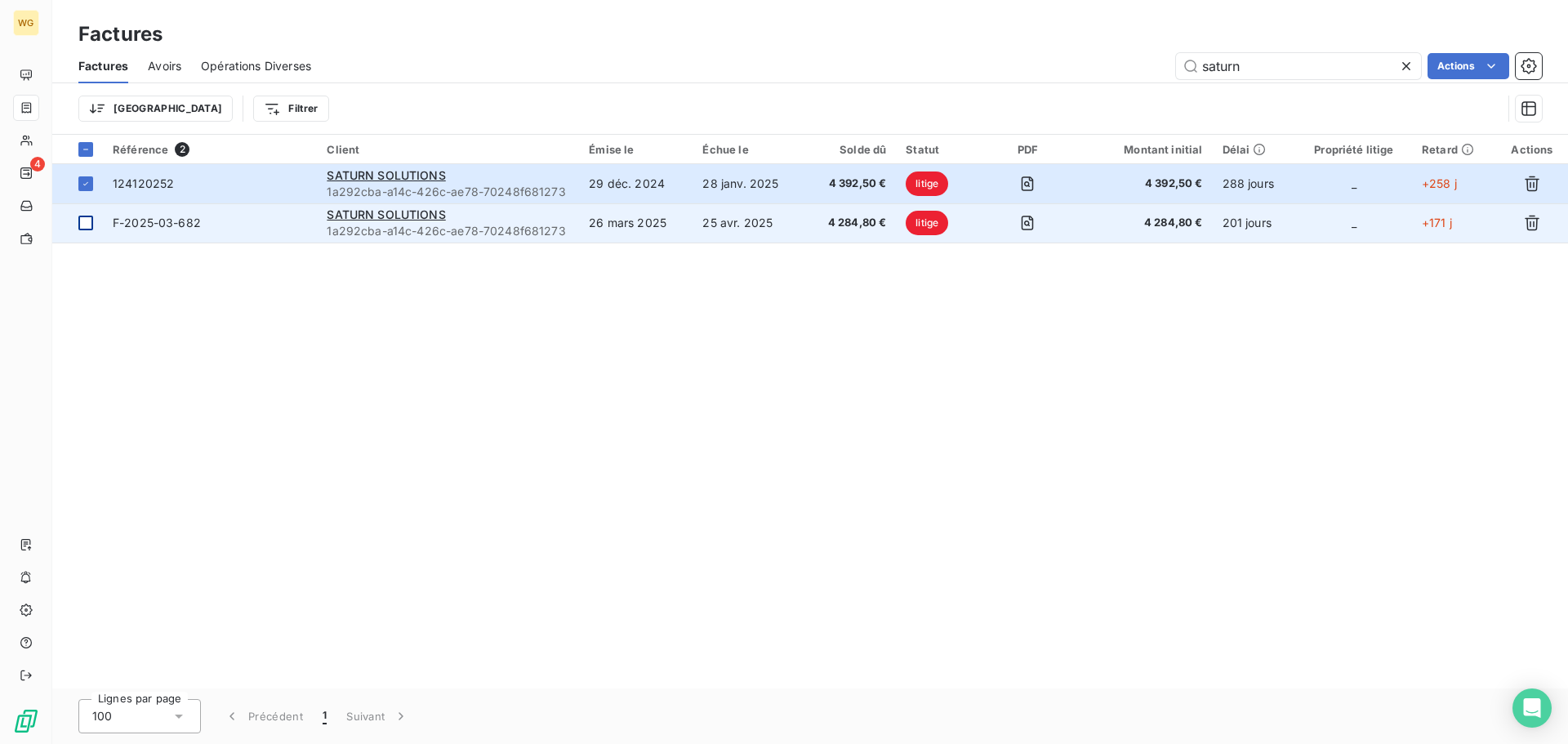
click at [84, 223] on div at bounding box center [85, 222] width 15 height 15
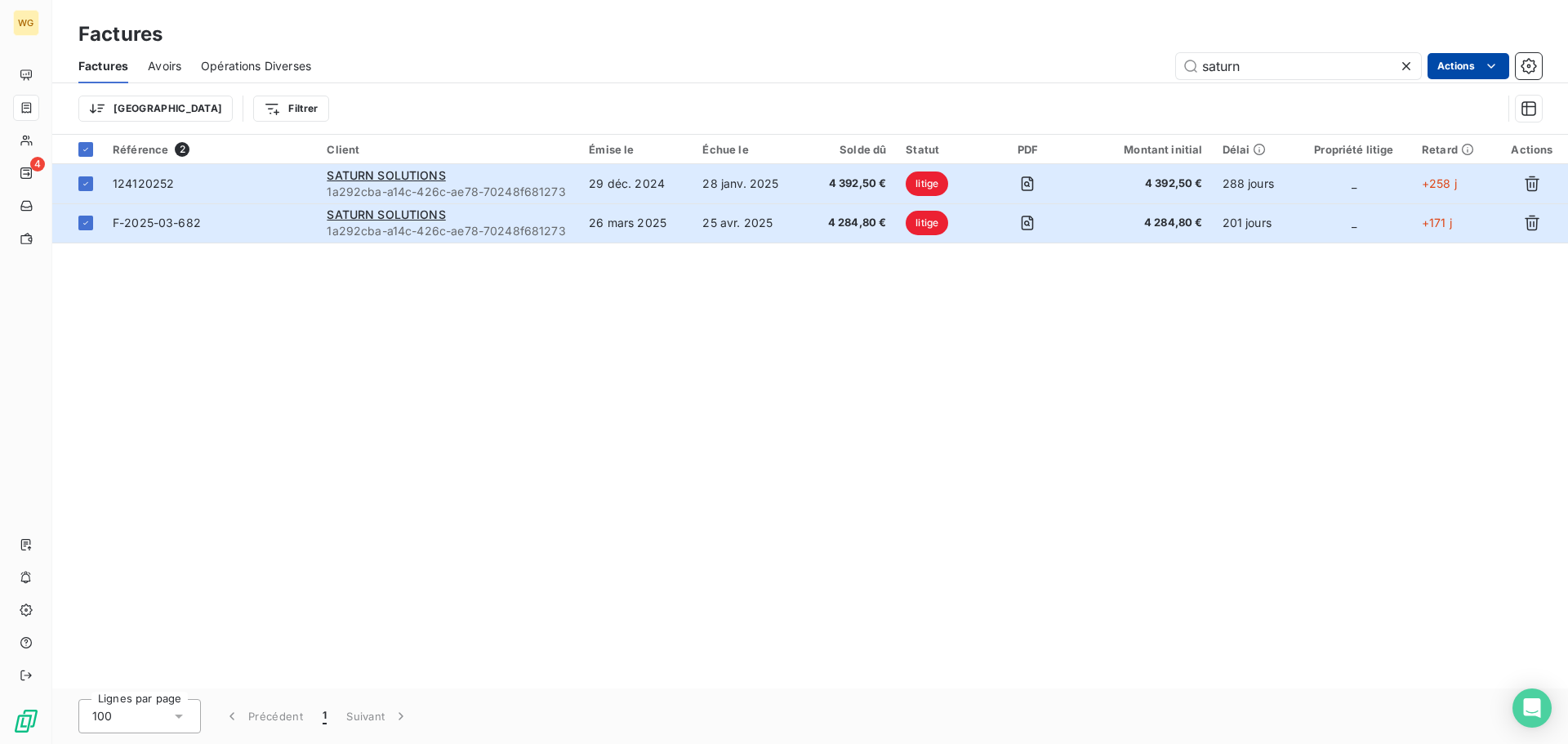
click at [1460, 68] on html "WG 4 Factures Factures Avoirs Opérations Diverses saturn Actions Trier Filtrer …" at bounding box center [784, 372] width 1568 height 744
click at [1528, 64] on html "WG 4 Factures Factures Avoirs Opérations Diverses saturn Actions Trier Filtrer …" at bounding box center [784, 372] width 1568 height 744
click at [1528, 64] on icon "button" at bounding box center [1528, 65] width 16 height 16
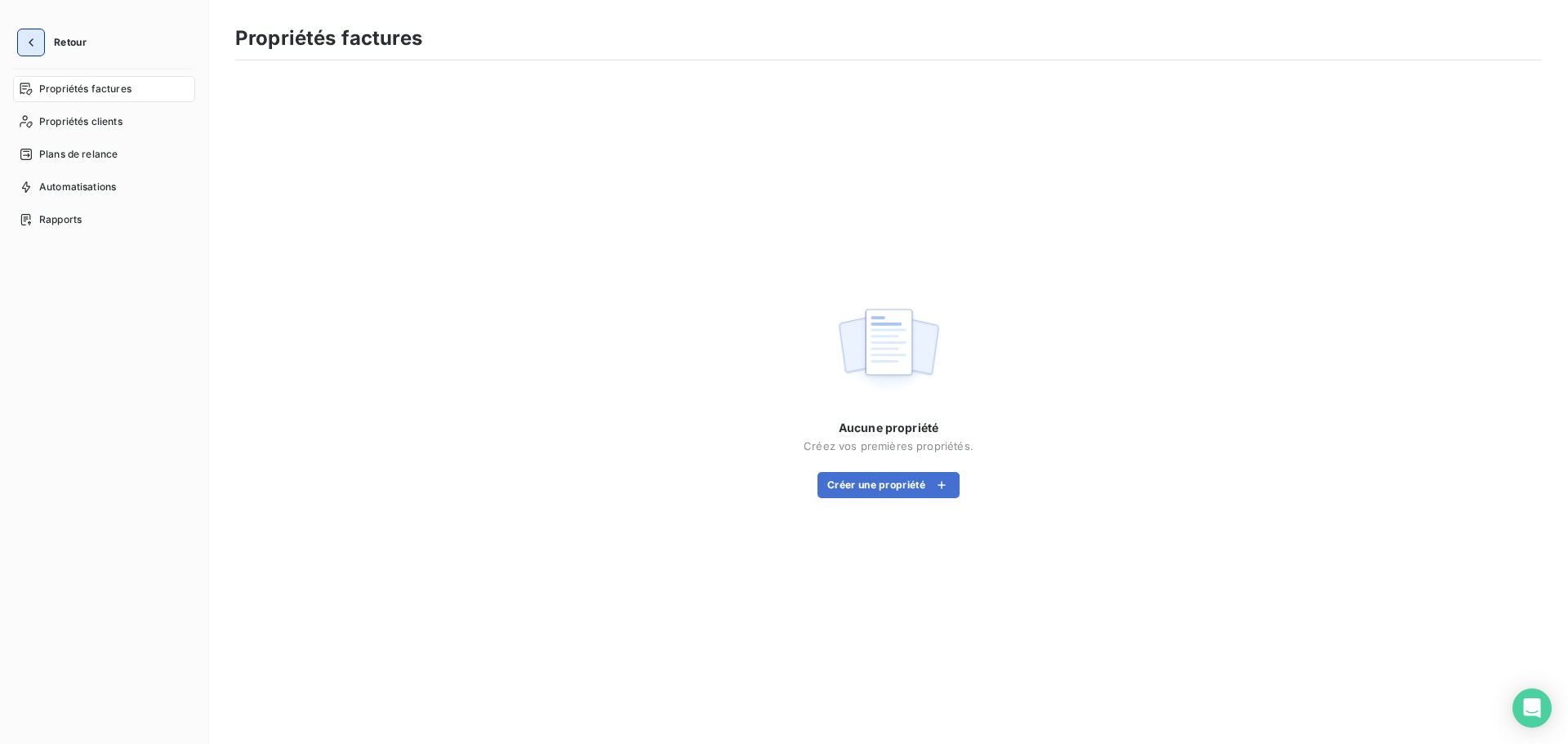
click at [29, 40] on icon "button" at bounding box center [31, 42] width 16 height 16
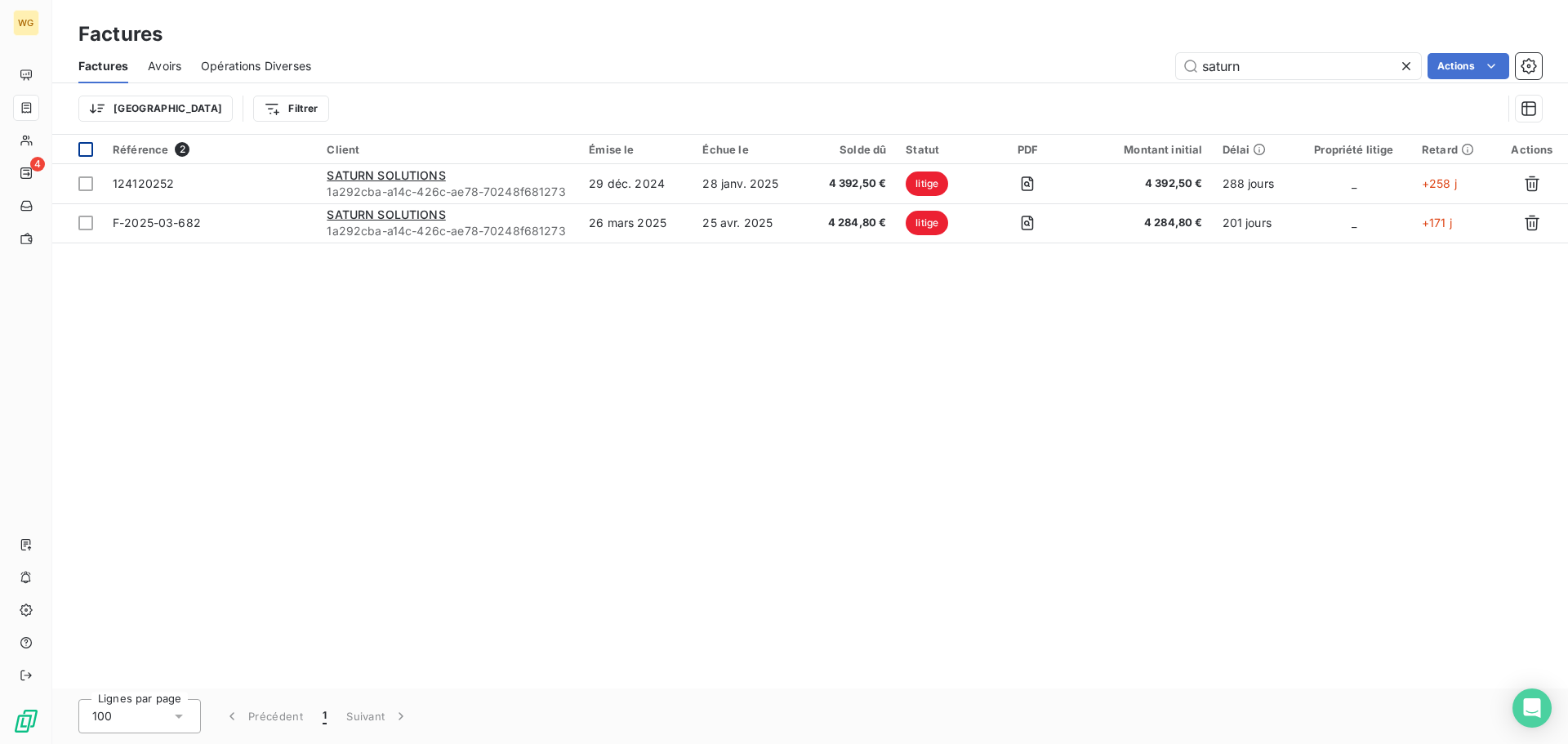
click at [85, 148] on div at bounding box center [85, 149] width 15 height 15
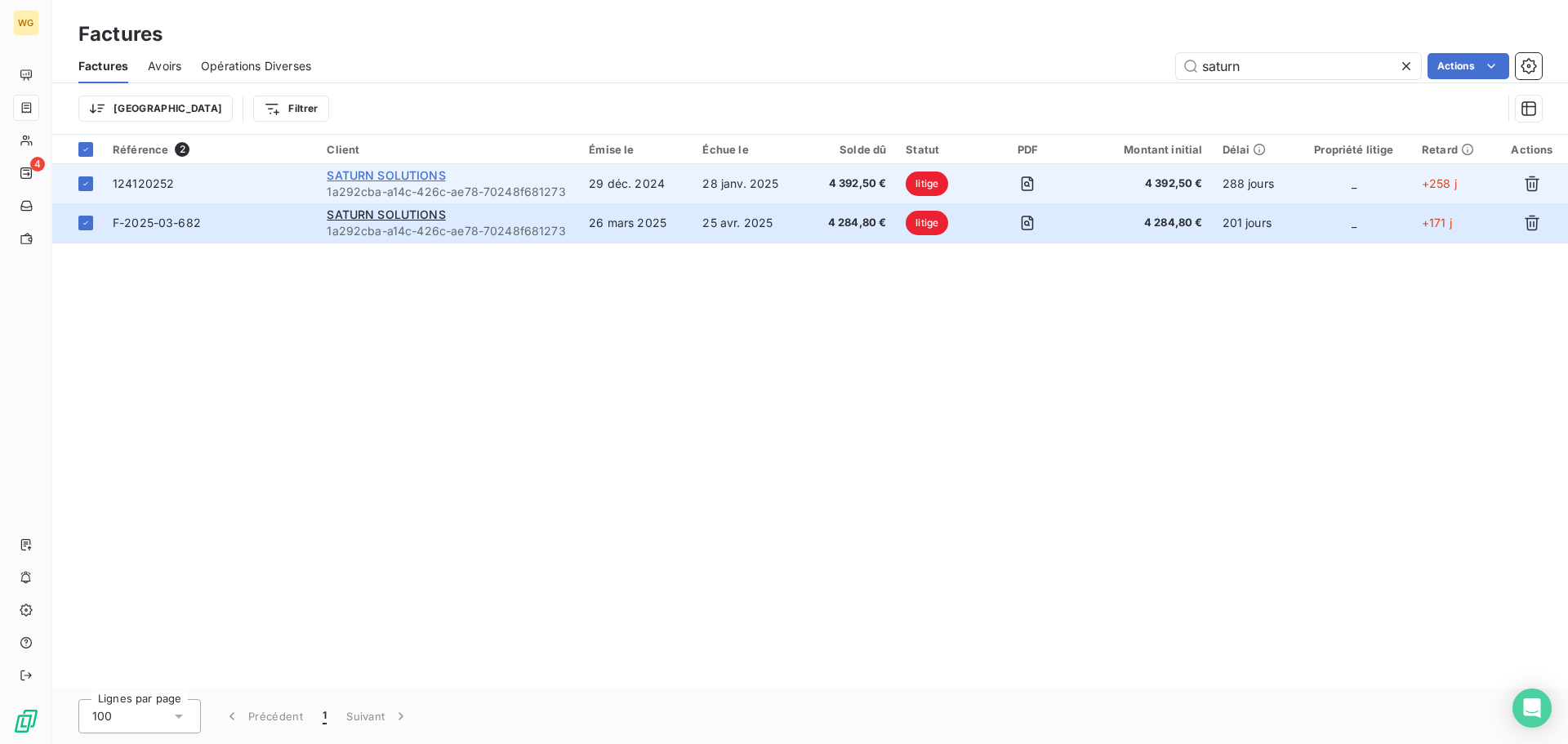
click at [380, 170] on span "SATURN SOLUTIONS" at bounding box center [386, 175] width 119 height 14
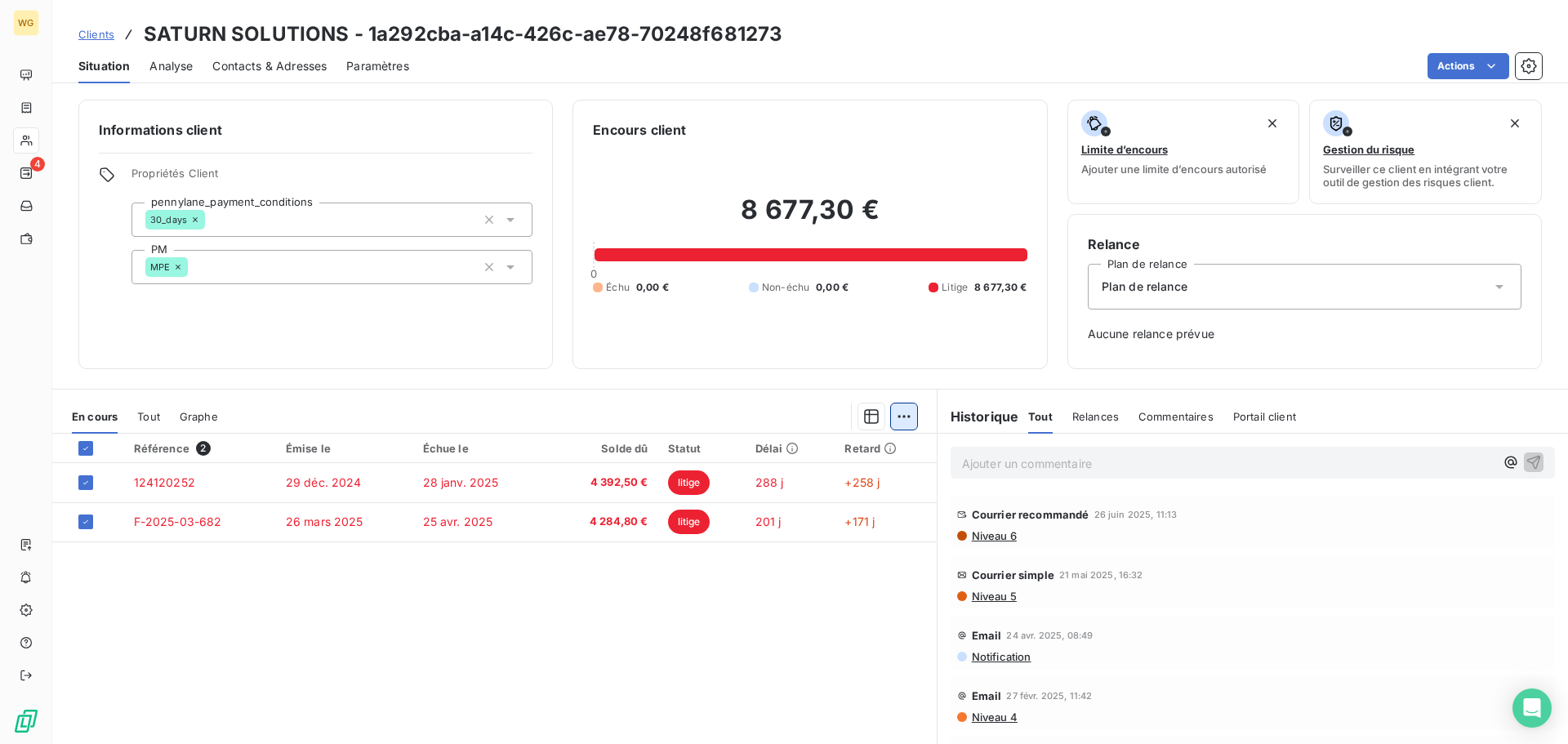
click at [904, 416] on html "WG 4 Clients SATURN SOLUTIONS - 1a292cba-a14c-426c-ae78-70248f681273 Situation …" at bounding box center [784, 372] width 1568 height 744
click at [684, 649] on html "WG 4 Clients SATURN SOLUTIONS - 1a292cba-a14c-426c-ae78-70248f681273 Situation …" at bounding box center [784, 372] width 1568 height 744
click at [864, 422] on icon "button" at bounding box center [871, 416] width 15 height 15
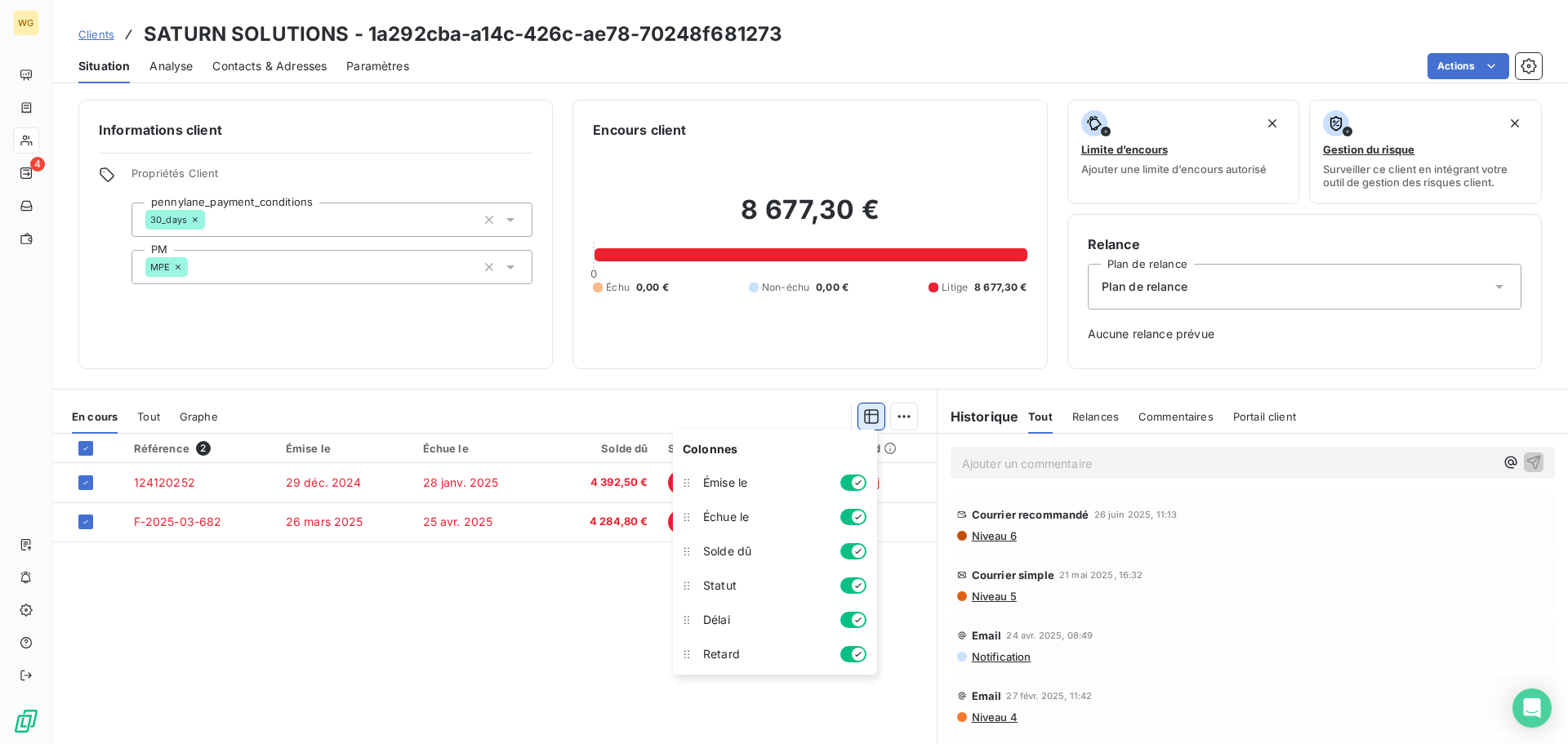
click at [864, 422] on icon "button" at bounding box center [871, 416] width 15 height 15
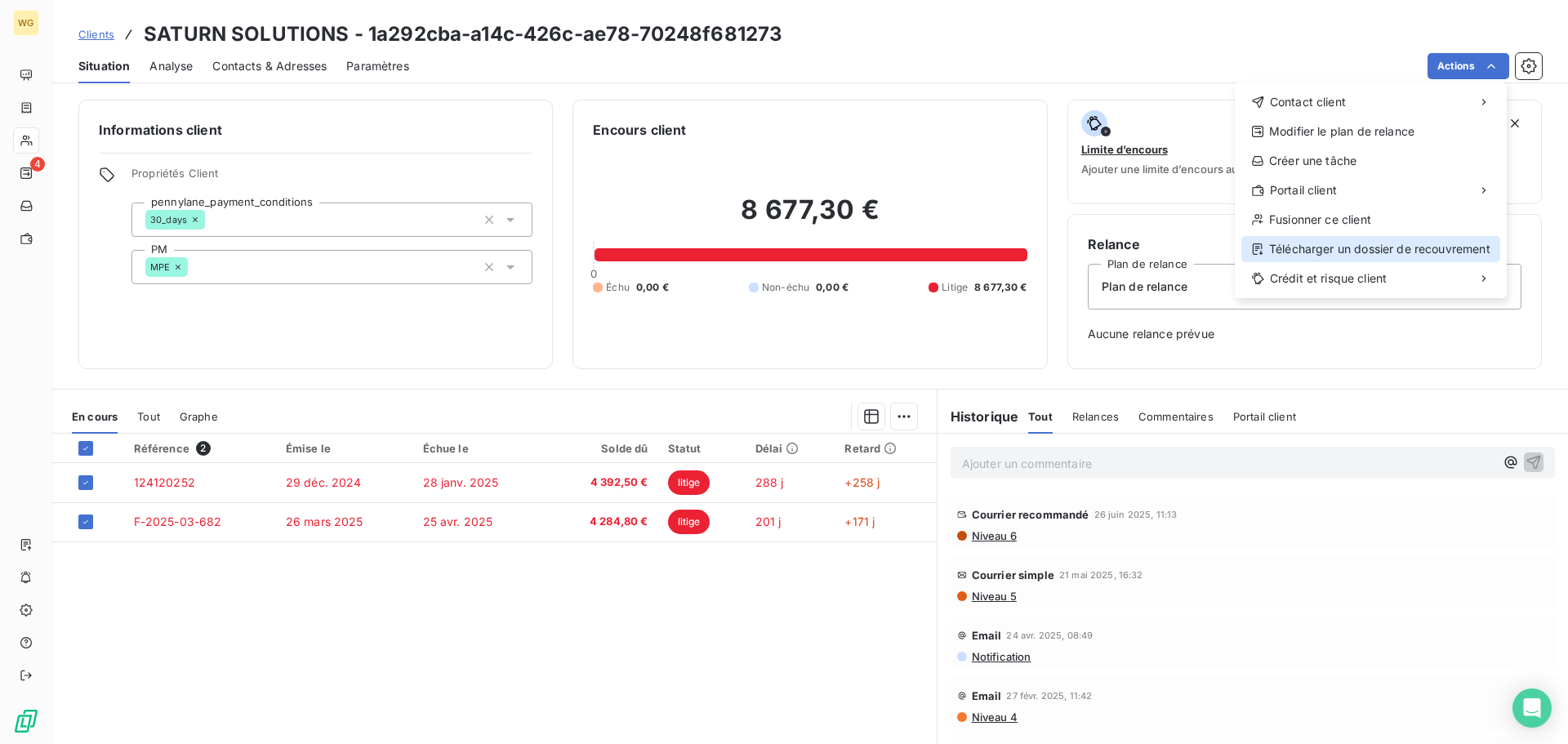
click at [1430, 247] on div "Télécharger un dossier de recouvrement" at bounding box center [1371, 249] width 259 height 26
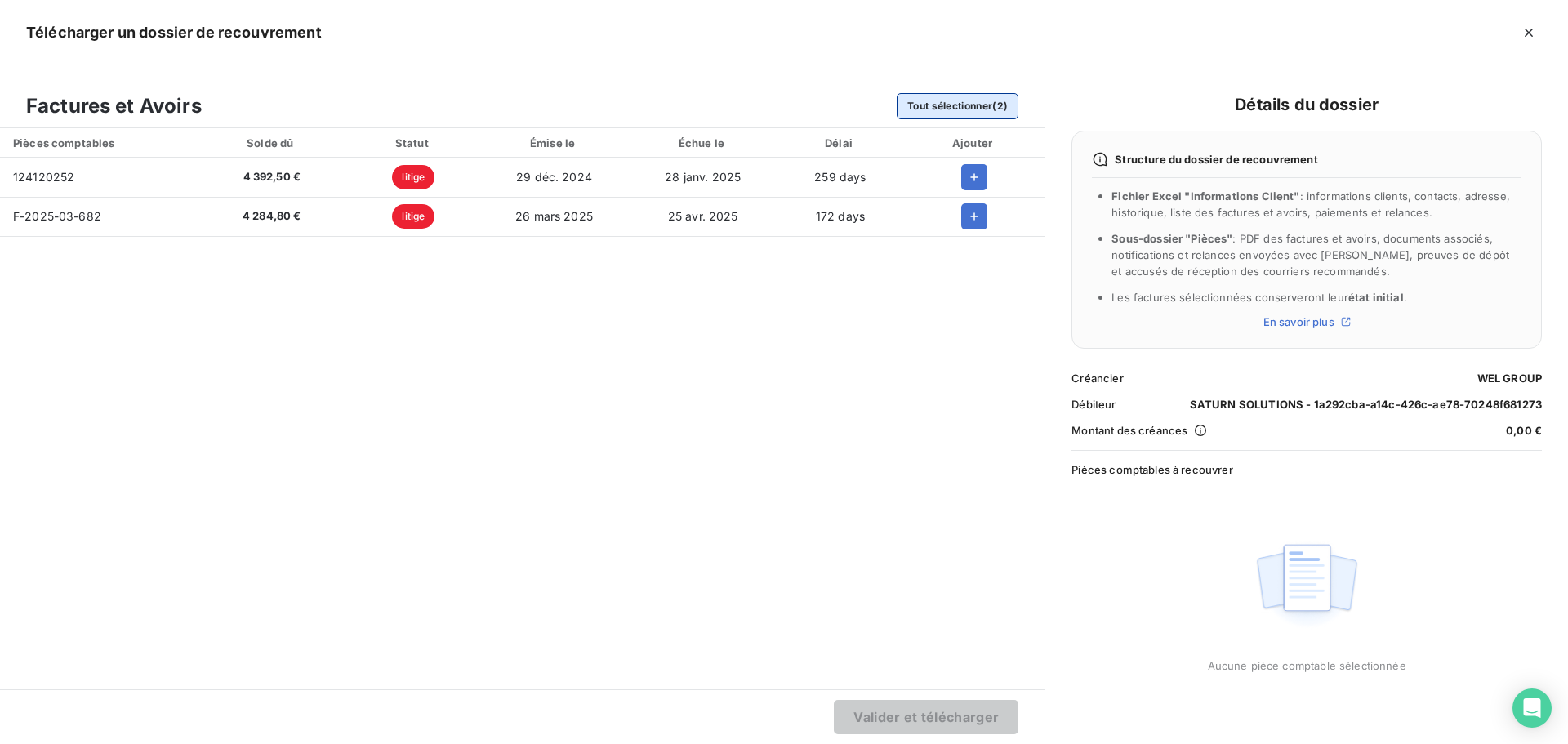
click at [968, 100] on button "Tout sélectionner (2)" at bounding box center [957, 106] width 121 height 26
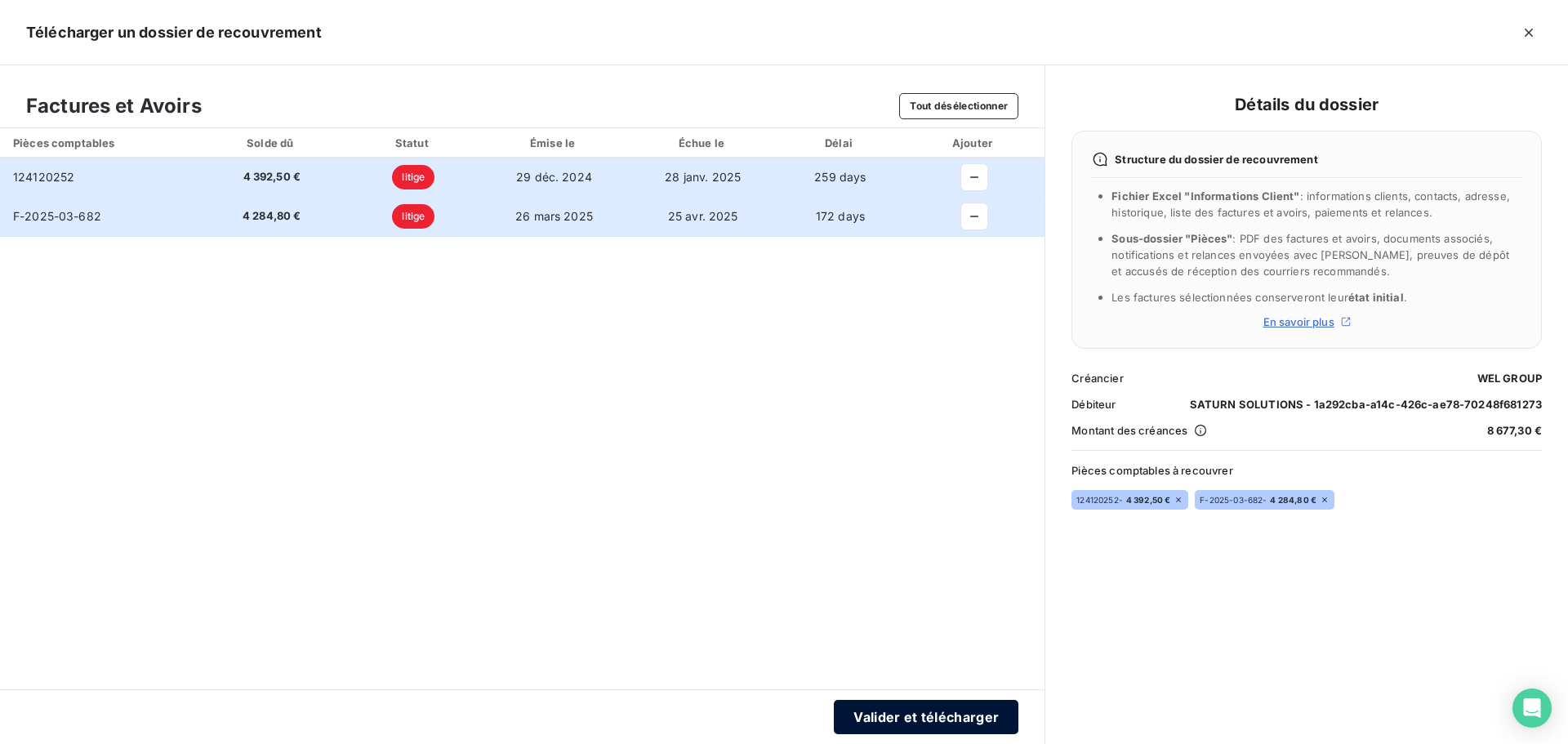
click at [934, 720] on button "Valider et télécharger" at bounding box center [926, 717] width 184 height 34
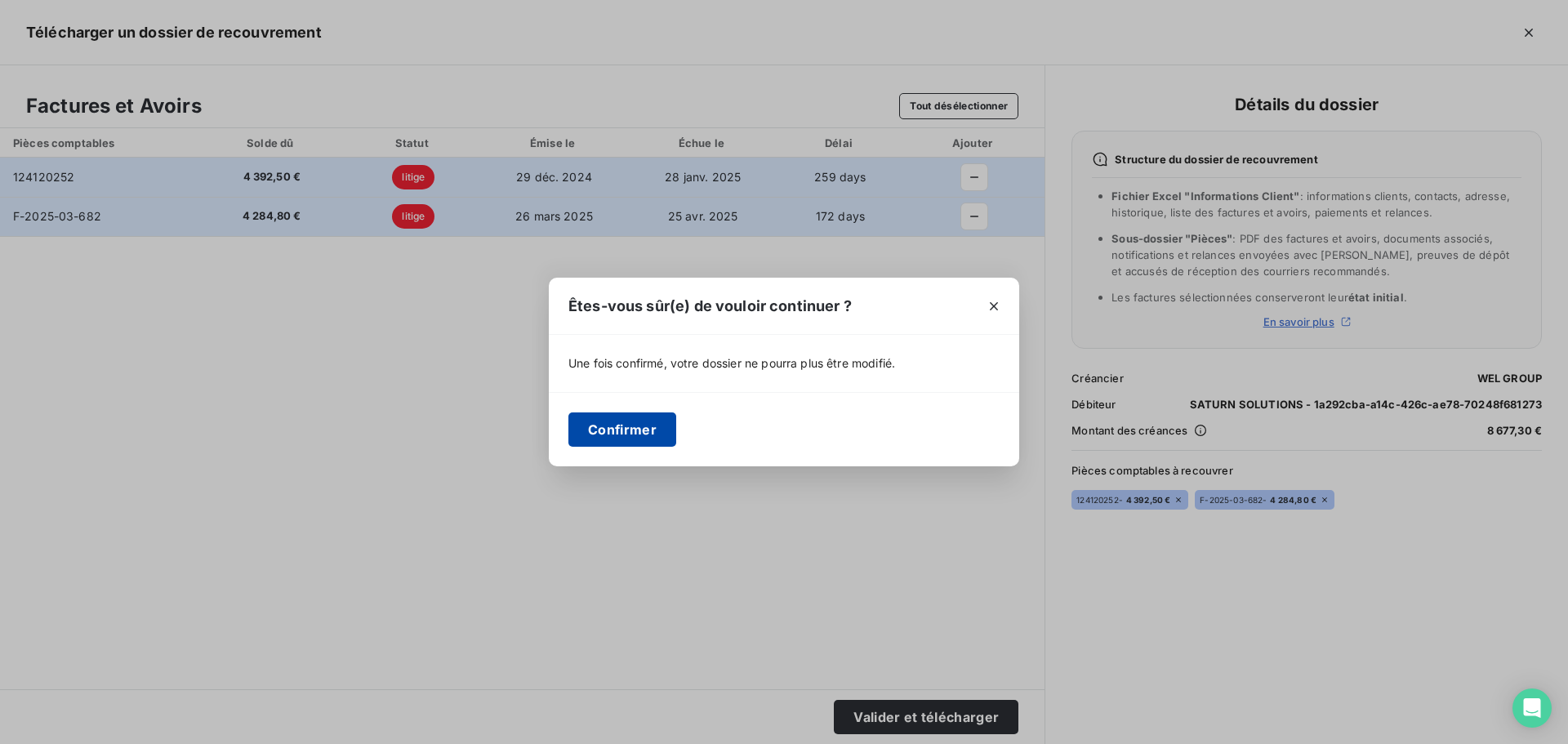
click at [641, 421] on button "Confirmer" at bounding box center [622, 430] width 108 height 34
